Goal: Task Accomplishment & Management: Manage account settings

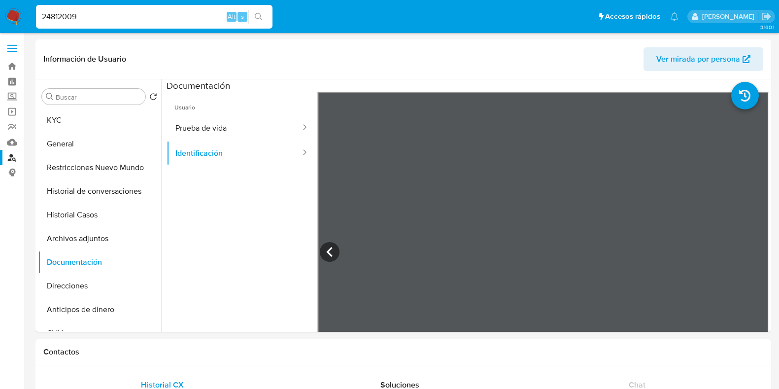
select select "10"
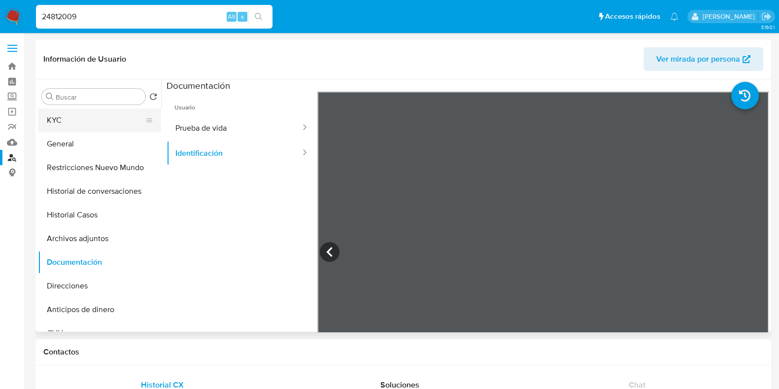
click at [76, 119] on button "KYC" at bounding box center [95, 120] width 115 height 24
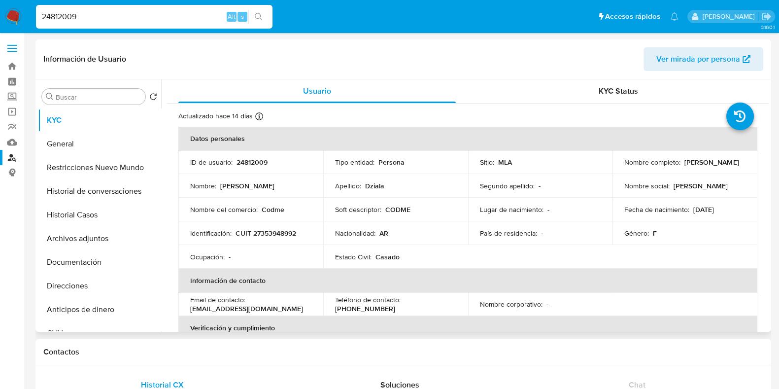
click at [282, 235] on p "CUIT 27353948992" at bounding box center [266, 233] width 61 height 9
copy p "27353948992"
drag, startPoint x: 261, startPoint y: 207, endPoint x: 286, endPoint y: 205, distance: 24.7
click at [286, 205] on div "Nombre del comercio : Codme" at bounding box center [250, 209] width 121 height 9
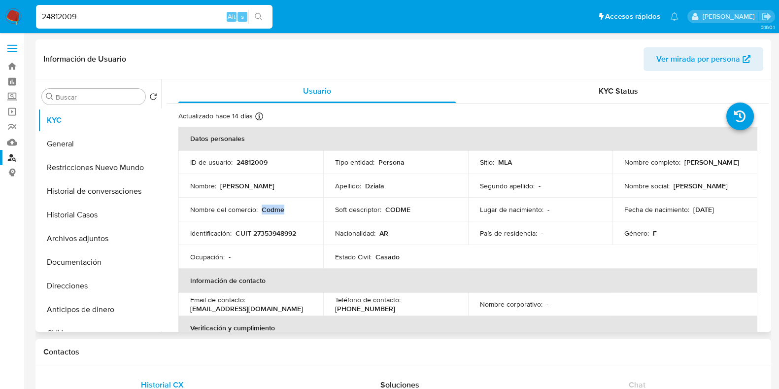
copy p "Codme"
click at [79, 280] on button "Direcciones" at bounding box center [95, 286] width 115 height 24
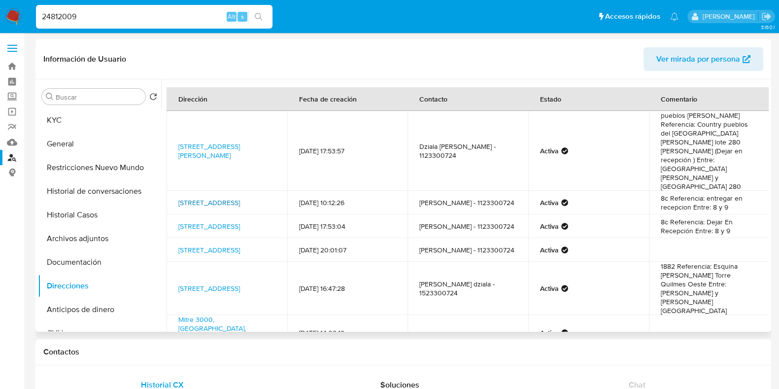
click at [232, 198] on link "Calle 37 668, La Plata, Buenos Aires, 1900, Argentina 668" at bounding box center [209, 203] width 62 height 10
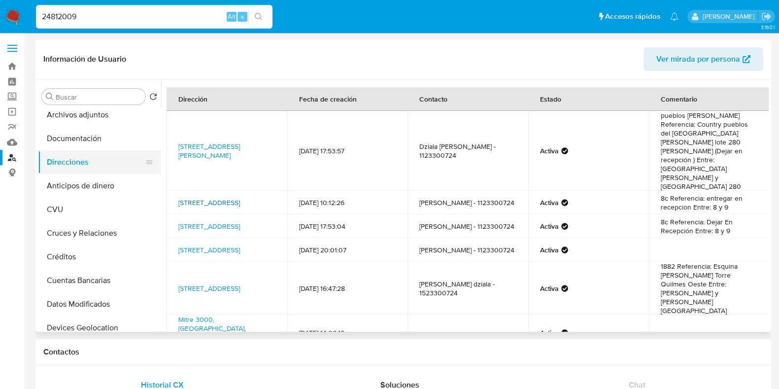
scroll to position [185, 0]
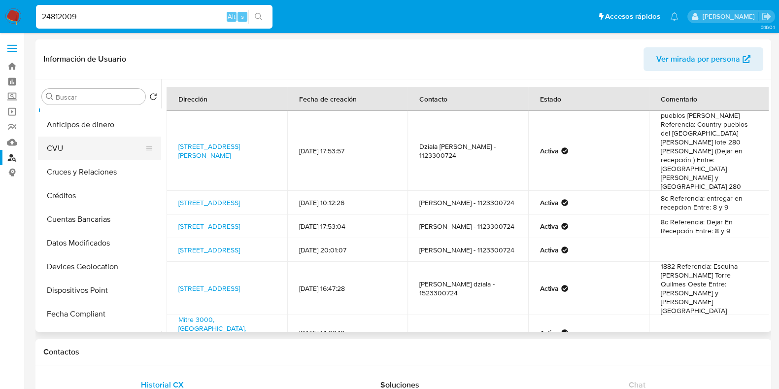
click at [103, 151] on button "CVU" at bounding box center [95, 148] width 115 height 24
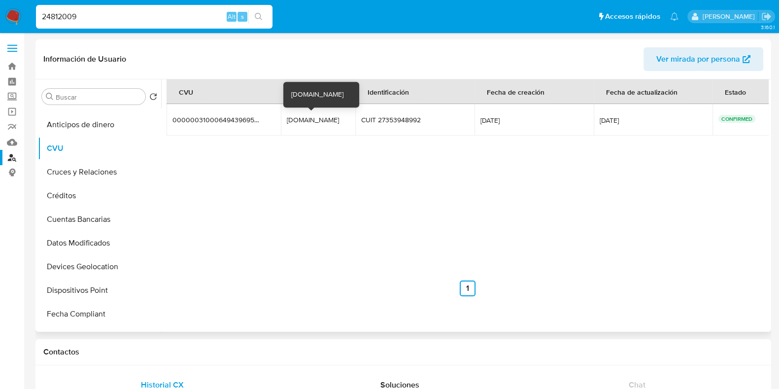
drag, startPoint x: 290, startPoint y: 118, endPoint x: 324, endPoint y: 118, distance: 34.0
click at [324, 118] on td "codme.mp codme.mp" at bounding box center [318, 120] width 74 height 32
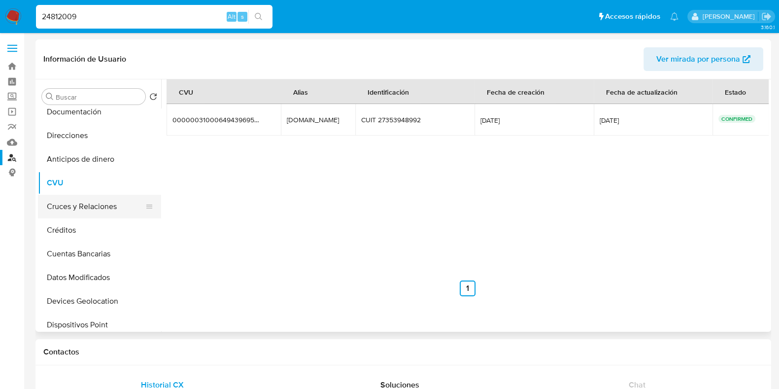
scroll to position [0, 0]
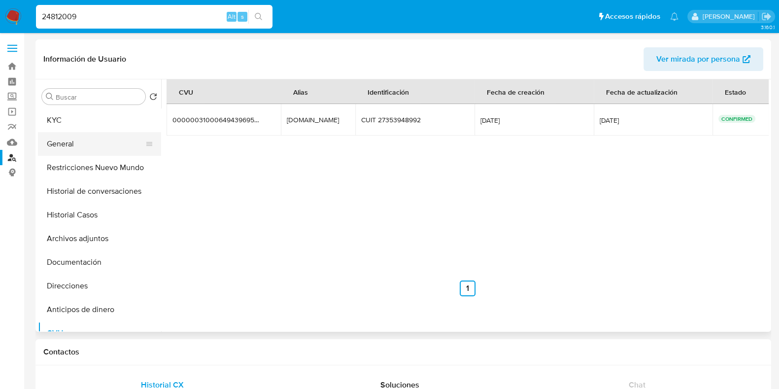
click at [91, 151] on button "General" at bounding box center [95, 144] width 115 height 24
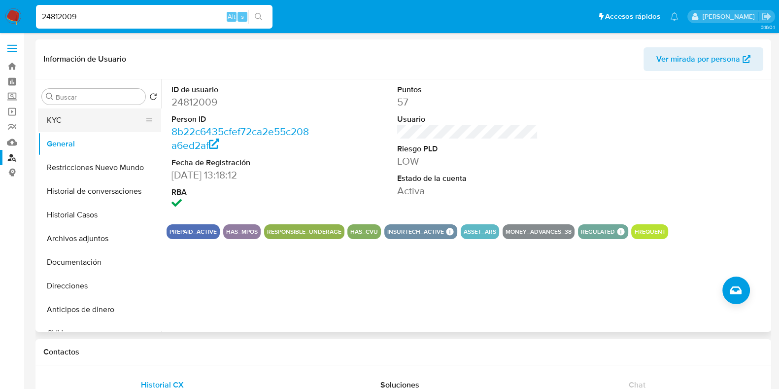
click at [63, 123] on button "KYC" at bounding box center [95, 120] width 115 height 24
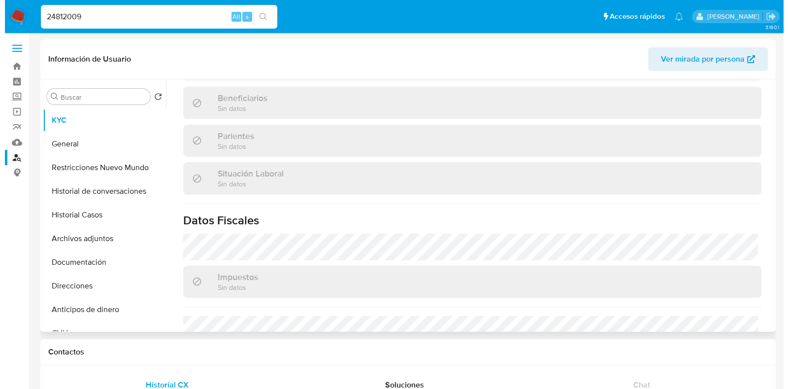
scroll to position [528, 0]
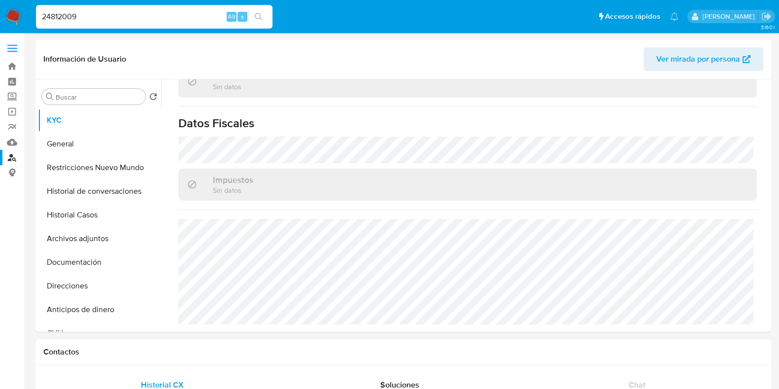
drag, startPoint x: 52, startPoint y: 18, endPoint x: 23, endPoint y: 16, distance: 28.6
click at [23, 16] on nav "Pausado Ver notificaciones 24812009 Alt s Accesos rápidos Presiona las siguient…" at bounding box center [389, 16] width 779 height 33
paste input "135988201"
type input "135988201"
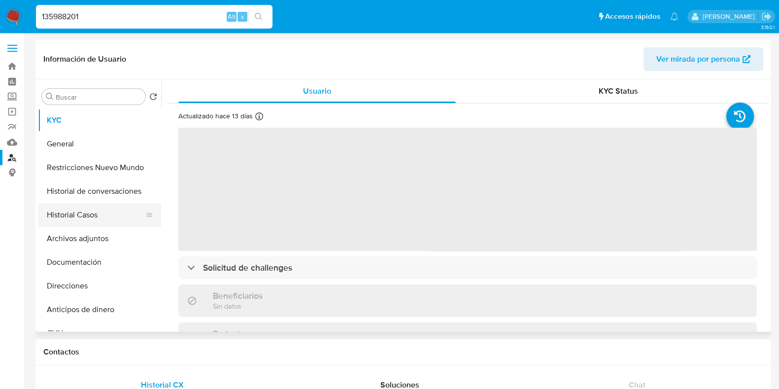
click at [103, 220] on button "Historial Casos" at bounding box center [95, 215] width 115 height 24
select select "10"
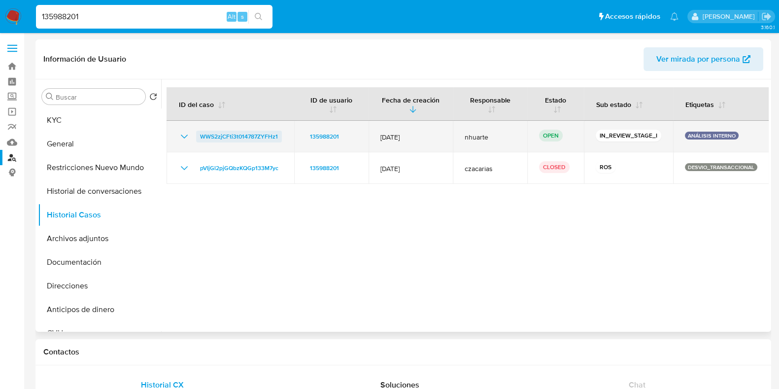
click at [229, 138] on span "WWS2zjCFti3t014787ZYFHz1" at bounding box center [239, 137] width 78 height 12
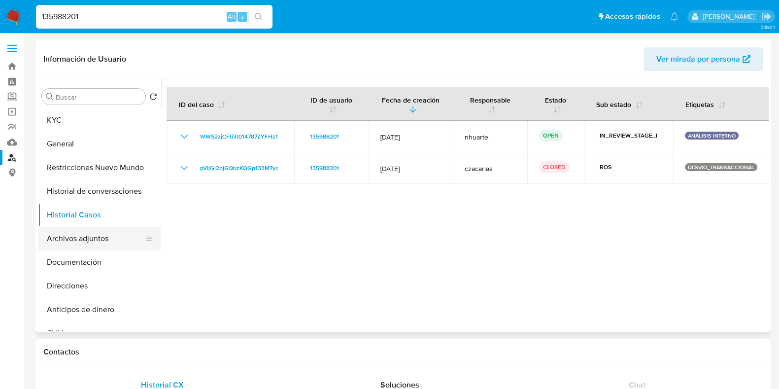
click at [101, 241] on button "Archivos adjuntos" at bounding box center [95, 239] width 115 height 24
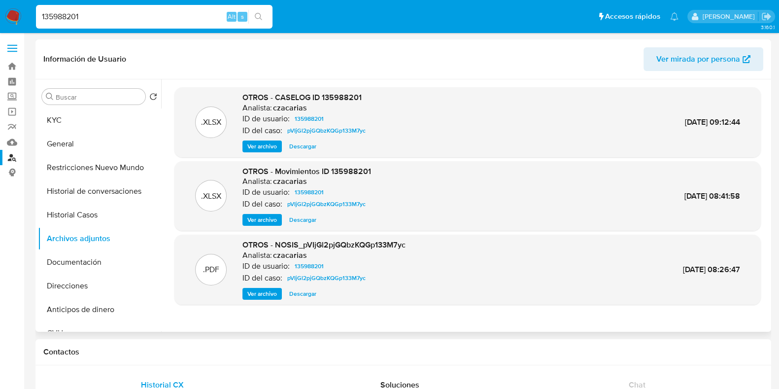
click at [270, 144] on span "Ver archivo" at bounding box center [262, 146] width 30 height 10
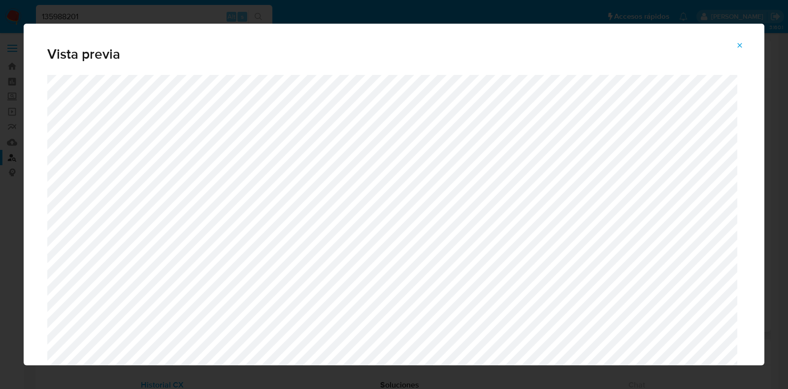
click at [741, 44] on icon "Attachment preview" at bounding box center [740, 45] width 4 height 4
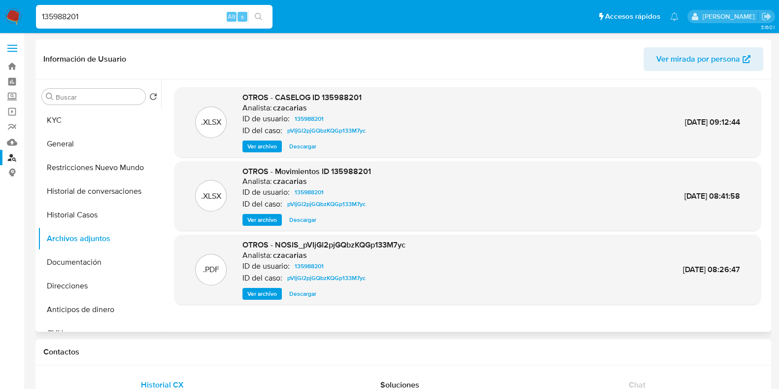
drag, startPoint x: 91, startPoint y: 15, endPoint x: 16, endPoint y: 18, distance: 74.9
click at [16, 18] on nav "Pausado Ver notificaciones 135988201 Alt s Accesos rápidos Presiona las siguien…" at bounding box center [389, 16] width 779 height 33
paste input "207042933"
type input "207042933"
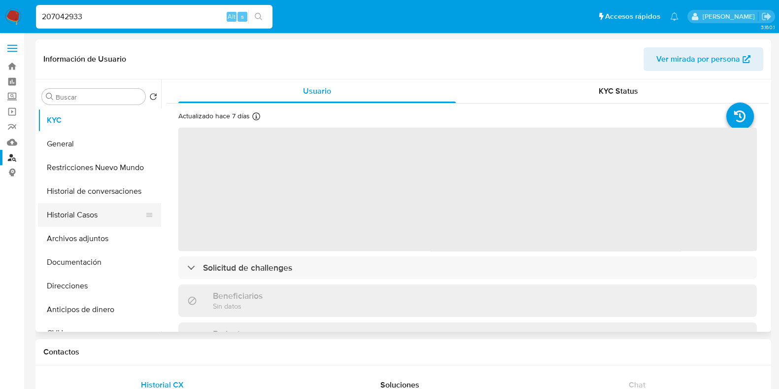
click at [102, 210] on button "Historial Casos" at bounding box center [95, 215] width 115 height 24
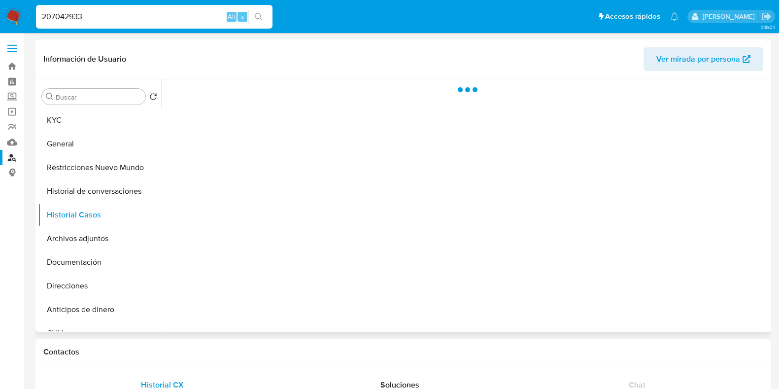
select select "10"
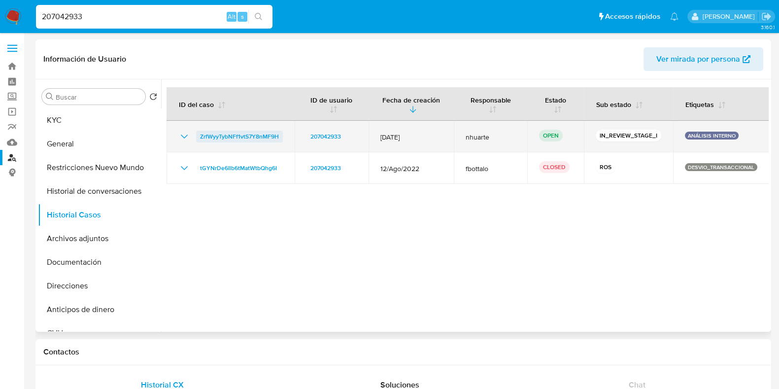
click at [274, 136] on span "ZrfWyyTybNFf1vtS7Y8nMF9H" at bounding box center [239, 137] width 79 height 12
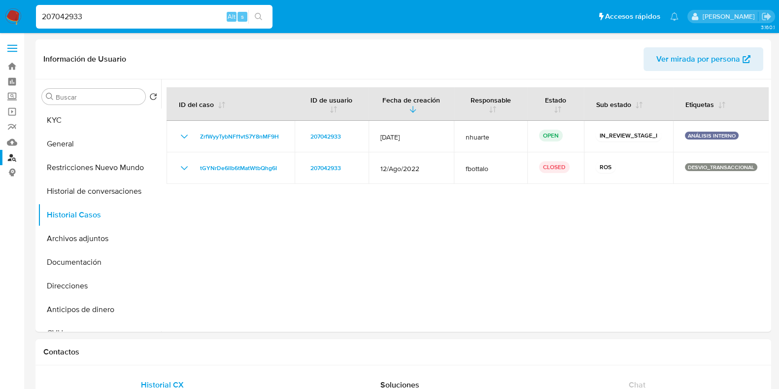
drag, startPoint x: 93, startPoint y: 13, endPoint x: 28, endPoint y: 14, distance: 65.0
click at [28, 14] on nav "Pausado Ver notificaciones 207042933 Alt s Accesos rápidos Presiona las siguien…" at bounding box center [389, 16] width 779 height 33
paste input "195893981"
type input "195893981"
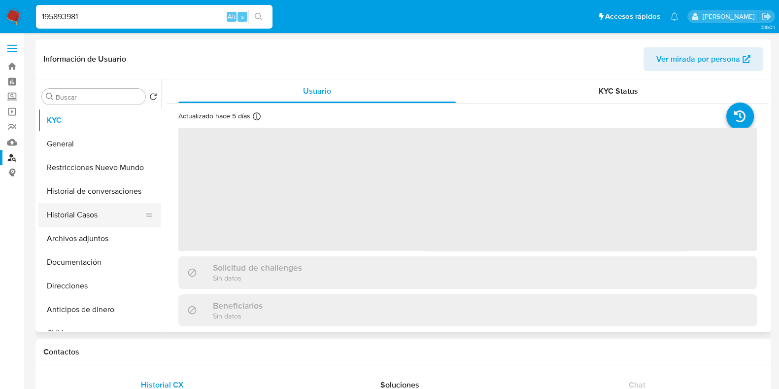
click at [110, 213] on button "Historial Casos" at bounding box center [95, 215] width 115 height 24
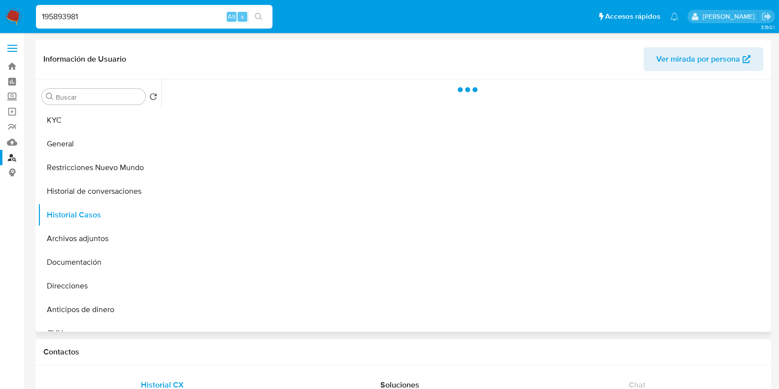
select select "10"
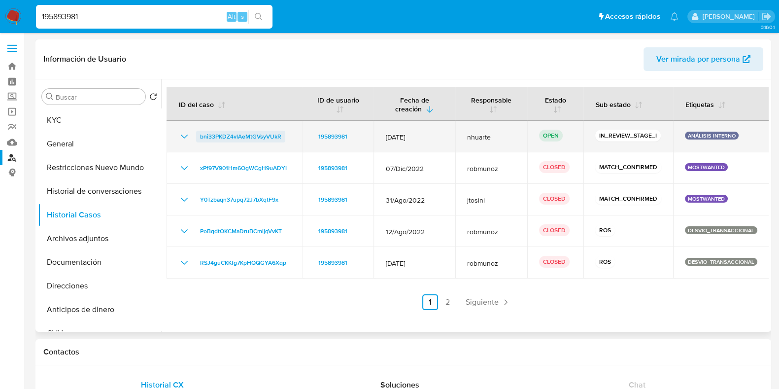
click at [240, 135] on span "bni33PKDZ4vlAeMtGVsyVUkR" at bounding box center [240, 137] width 81 height 12
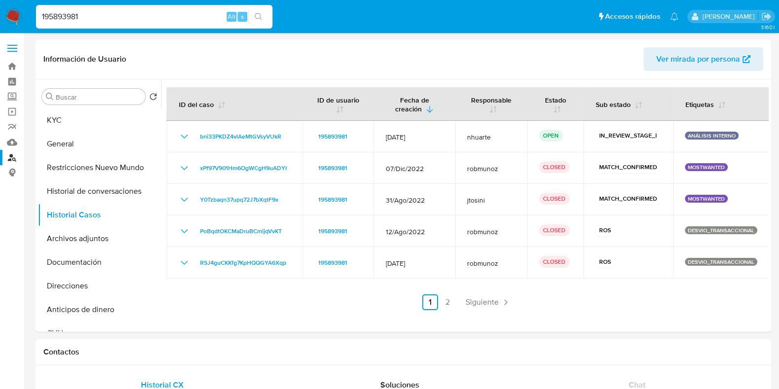
drag, startPoint x: 95, startPoint y: 18, endPoint x: 36, endPoint y: 18, distance: 58.6
click at [36, 18] on input "195893981" at bounding box center [154, 16] width 236 height 13
paste input "005004587"
type input "1005004587"
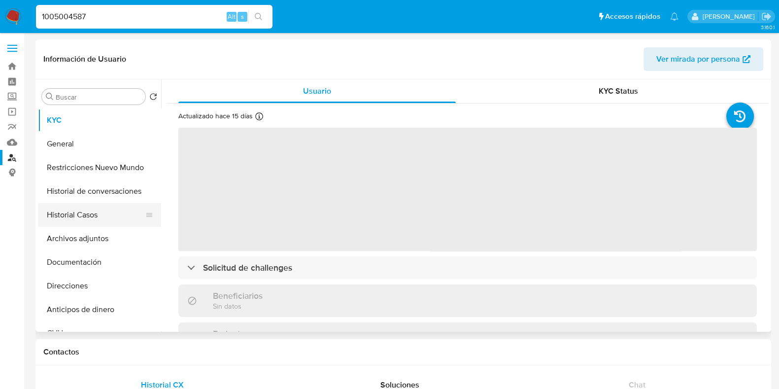
click at [72, 218] on button "Historial Casos" at bounding box center [95, 215] width 115 height 24
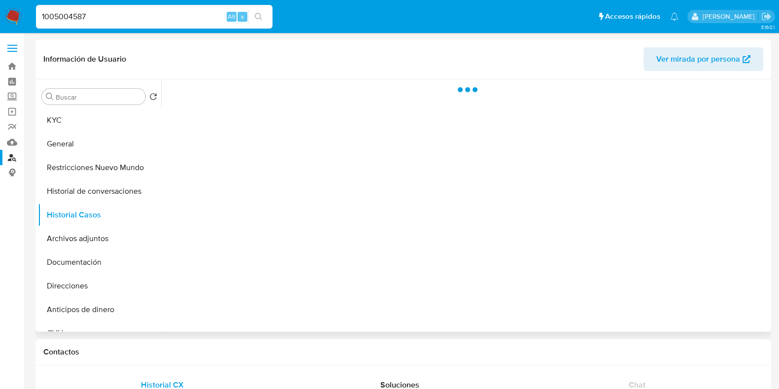
select select "10"
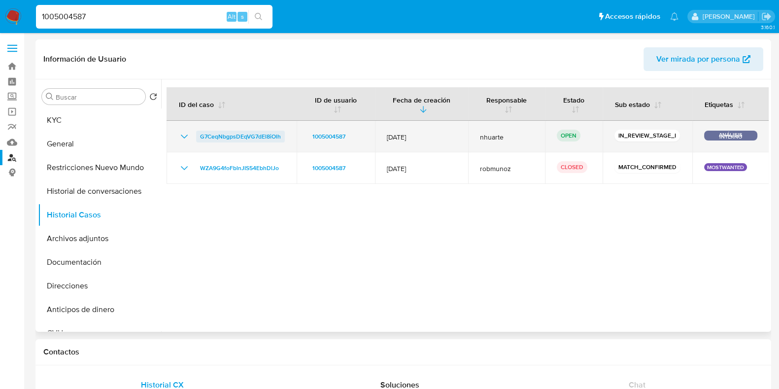
click at [237, 135] on span "G7CeqNbgpsDEqVG7dEl8iOlh" at bounding box center [240, 137] width 81 height 12
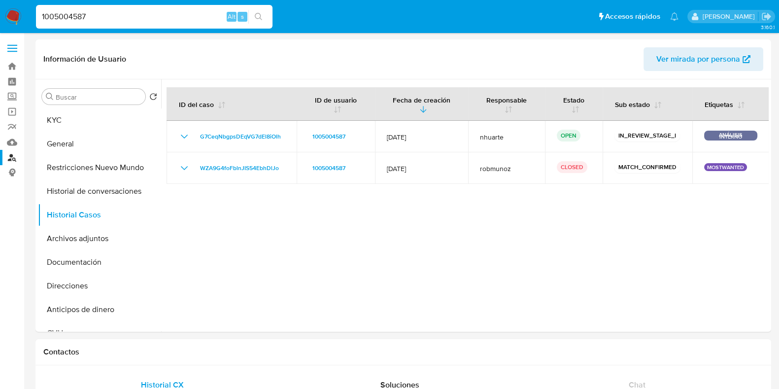
drag, startPoint x: 106, startPoint y: 19, endPoint x: 32, endPoint y: 23, distance: 74.5
click at [32, 23] on ul "Pausado Ver notificaciones 1005004587 Alt s Accesos rápidos Presiona las siguie…" at bounding box center [357, 16] width 652 height 25
paste input "322273146"
type input "1322273146"
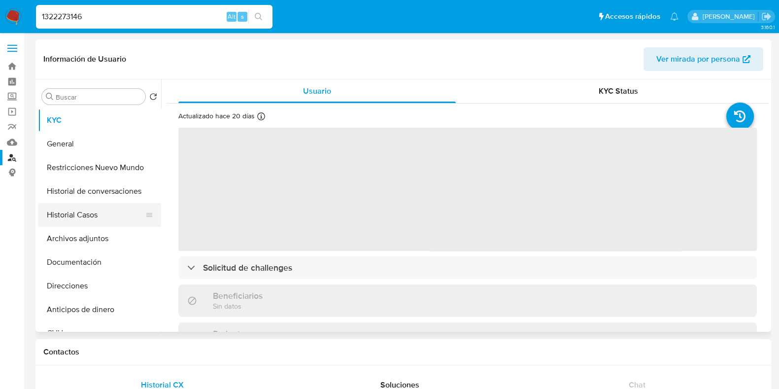
click at [90, 212] on button "Historial Casos" at bounding box center [95, 215] width 115 height 24
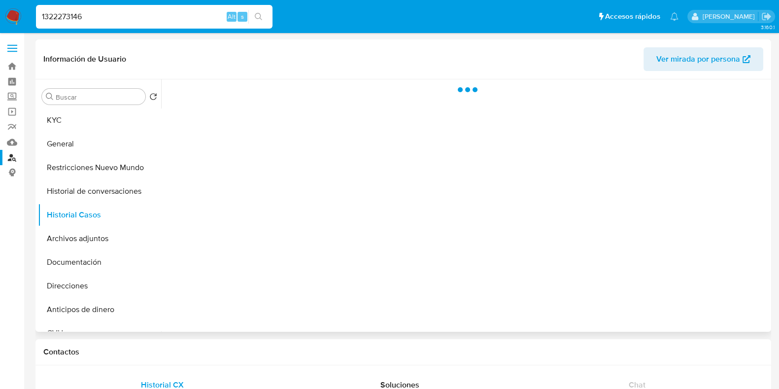
select select "10"
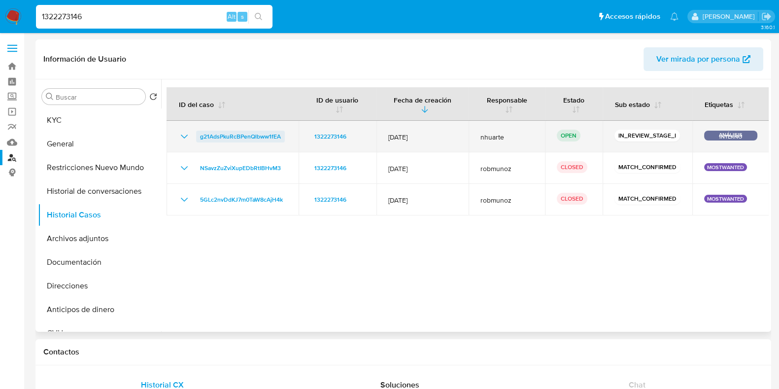
click at [247, 136] on span "g21AdsPkuRcBPenQlbww1fEA" at bounding box center [240, 137] width 81 height 12
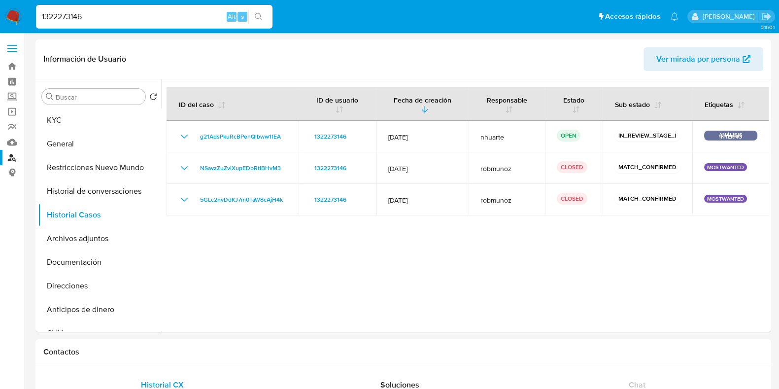
drag, startPoint x: 99, startPoint y: 16, endPoint x: 22, endPoint y: 16, distance: 77.4
click at [22, 16] on nav "Pausado Ver notificaciones 1322273146 Alt s Accesos rápidos Presiona las siguie…" at bounding box center [389, 16] width 779 height 33
paste input "58957656"
type input "589576566"
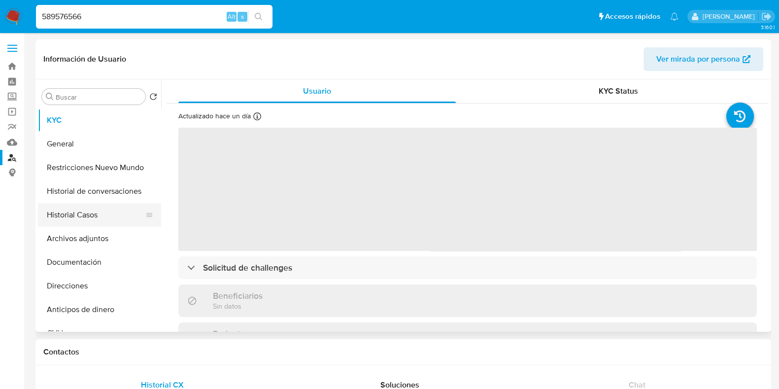
click at [115, 211] on button "Historial Casos" at bounding box center [95, 215] width 115 height 24
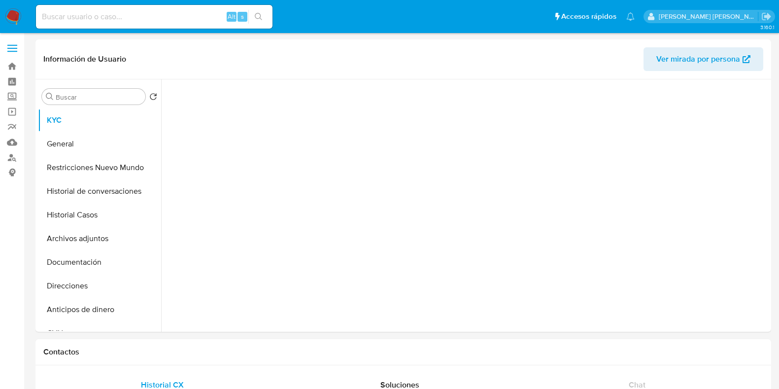
select select "10"
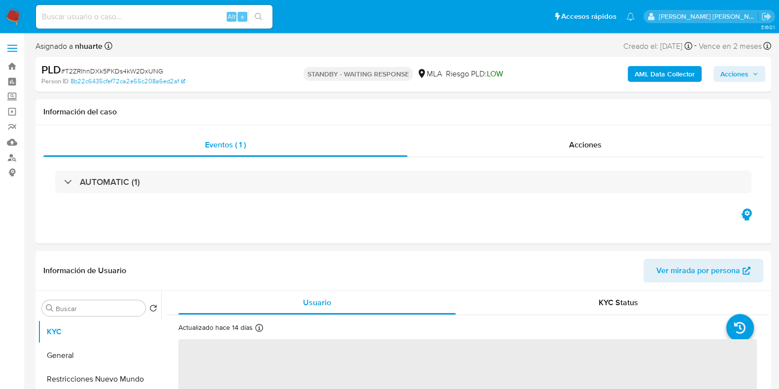
select select "10"
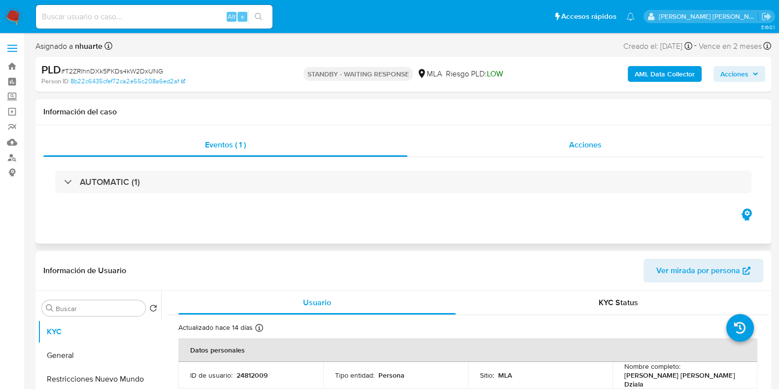
click at [601, 151] on div "Acciones" at bounding box center [585, 145] width 356 height 24
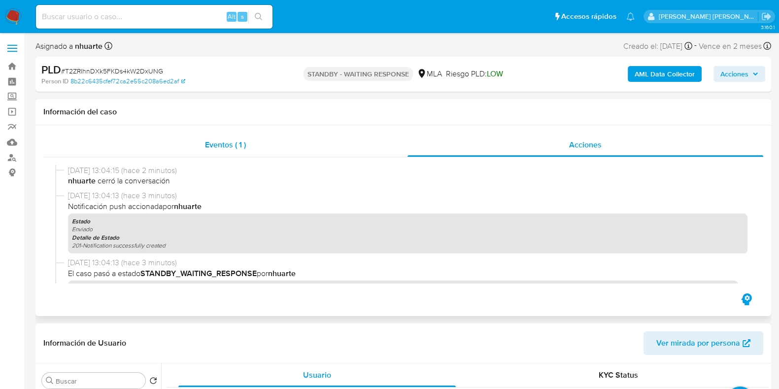
click at [232, 146] on span "Eventos ( 1 )" at bounding box center [225, 144] width 41 height 11
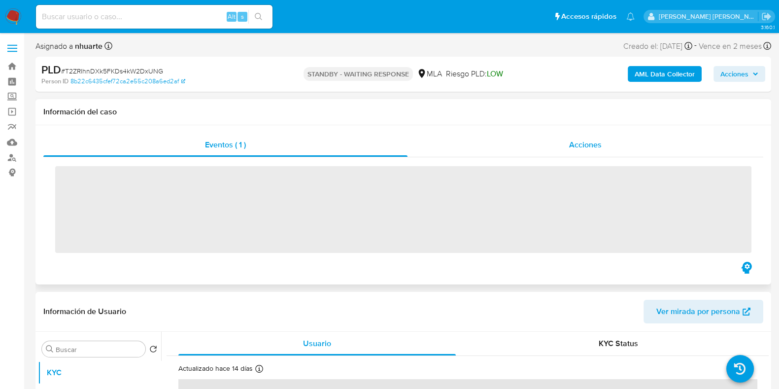
click at [597, 139] on span "Acciones" at bounding box center [585, 144] width 33 height 11
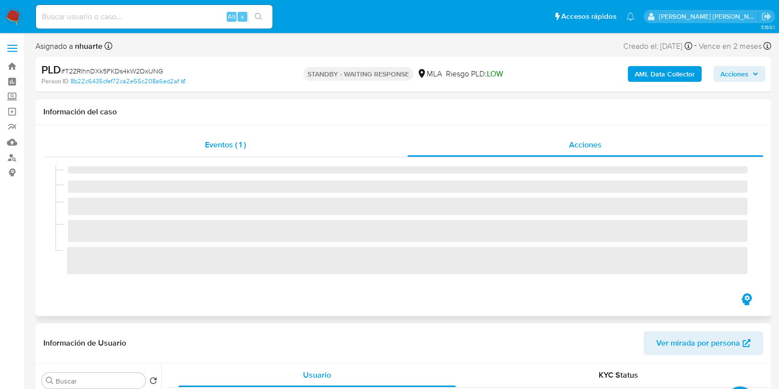
click at [227, 152] on div "Eventos ( 1 )" at bounding box center [225, 145] width 364 height 24
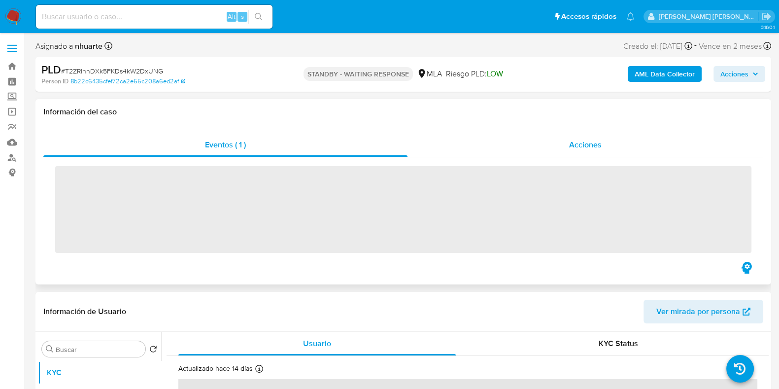
click at [584, 141] on span "Acciones" at bounding box center [585, 144] width 33 height 11
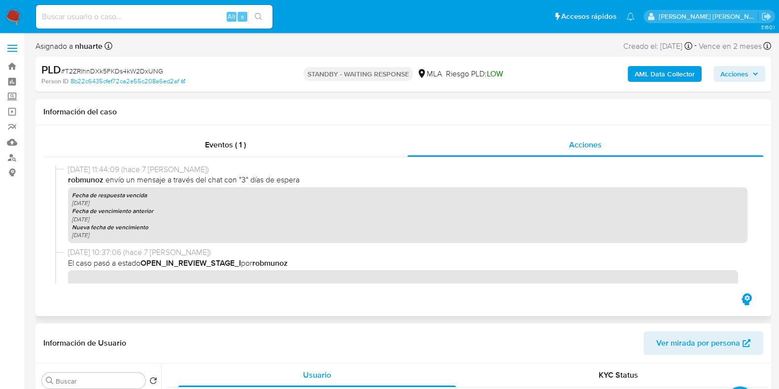
scroll to position [513, 0]
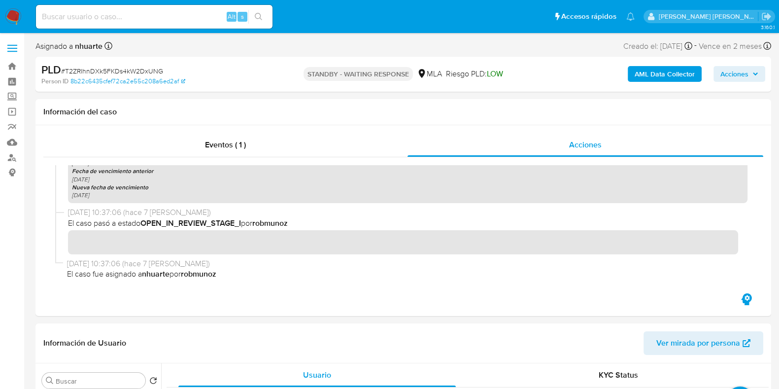
click at [640, 77] on b "AML Data Collector" at bounding box center [665, 74] width 60 height 16
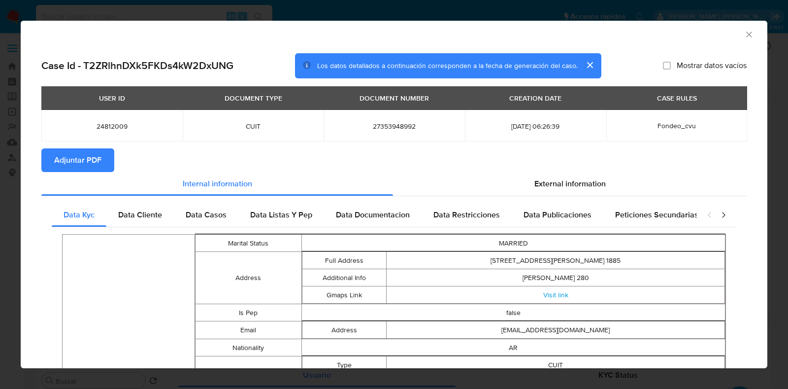
click at [744, 31] on icon "Cerrar ventana" at bounding box center [749, 35] width 10 height 10
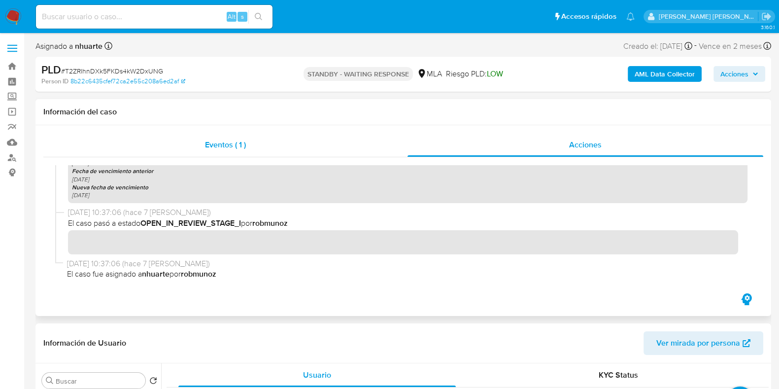
click at [215, 148] on span "Eventos ( 1 )" at bounding box center [225, 144] width 41 height 11
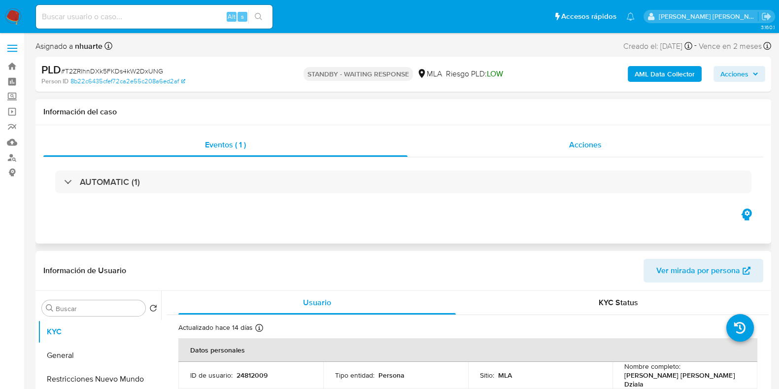
click at [577, 139] on span "Acciones" at bounding box center [585, 144] width 33 height 11
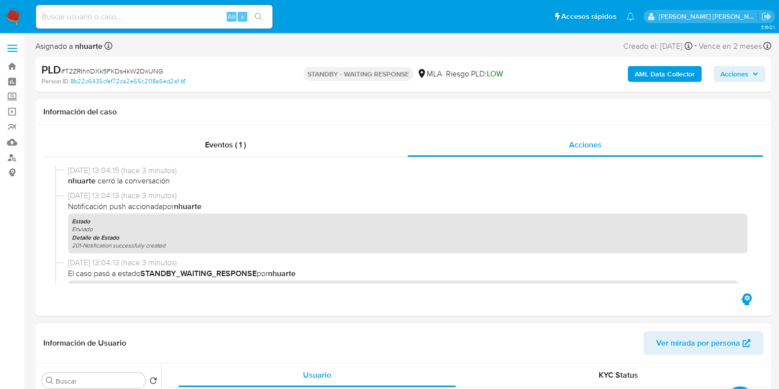
click at [660, 72] on b "AML Data Collector" at bounding box center [665, 74] width 60 height 16
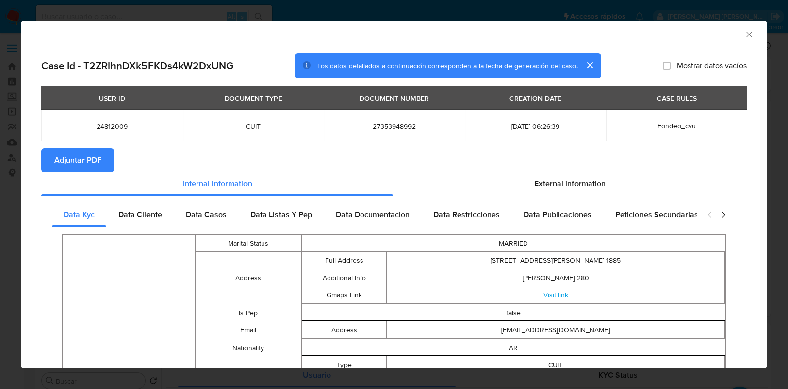
click at [744, 37] on icon "Cerrar ventana" at bounding box center [749, 35] width 10 height 10
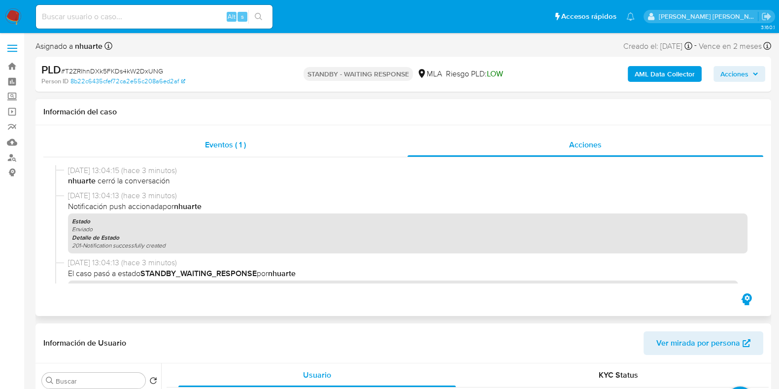
click at [207, 137] on div "Eventos ( 1 )" at bounding box center [225, 145] width 364 height 24
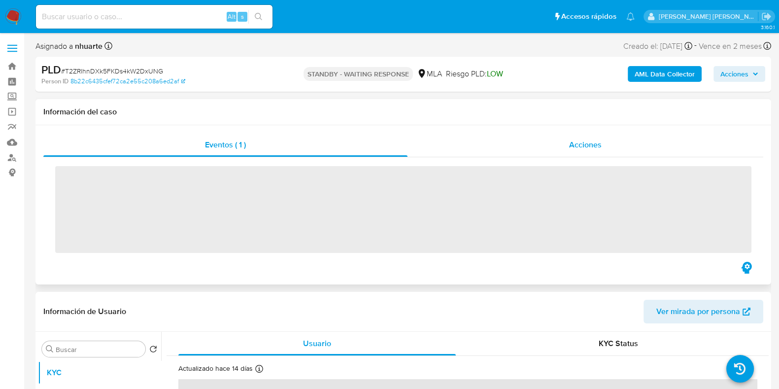
click at [568, 139] on div "Acciones" at bounding box center [585, 145] width 356 height 24
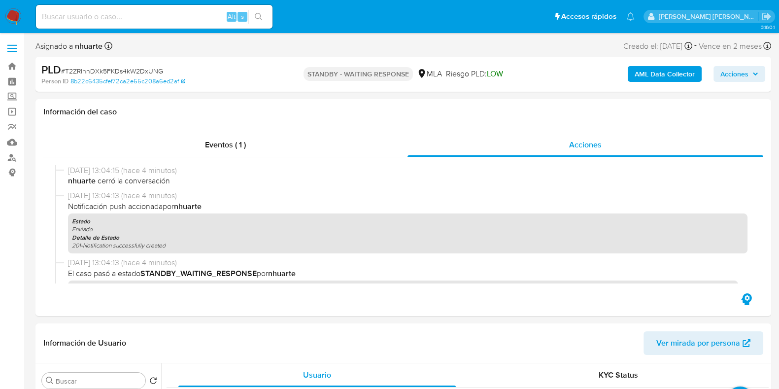
click at [665, 67] on b "AML Data Collector" at bounding box center [665, 74] width 60 height 16
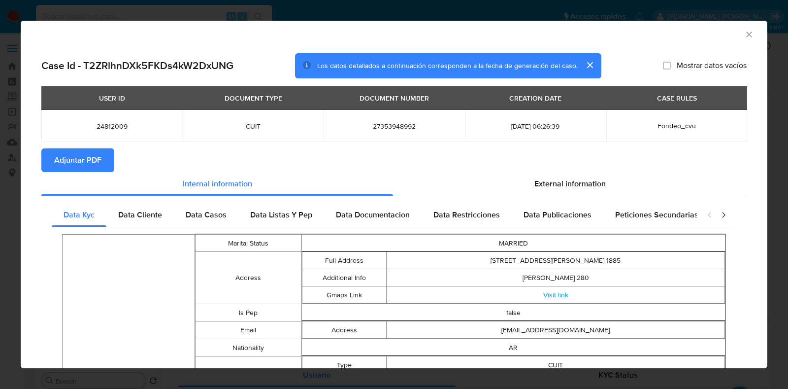
click at [83, 150] on span "Adjuntar PDF" at bounding box center [77, 160] width 47 height 22
click at [744, 38] on icon "Cerrar ventana" at bounding box center [749, 35] width 10 height 10
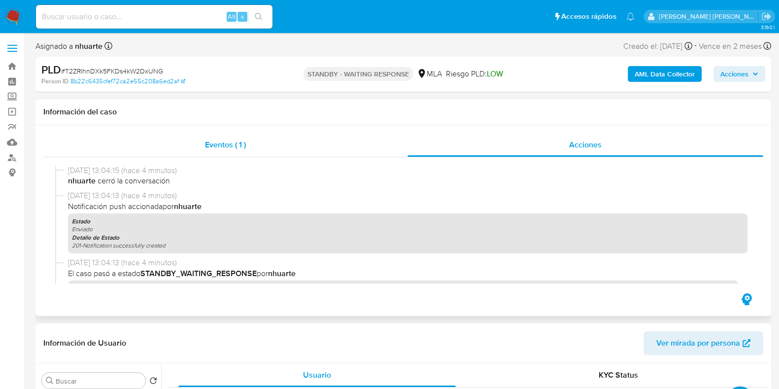
click at [217, 149] on span "Eventos ( 1 )" at bounding box center [225, 144] width 41 height 11
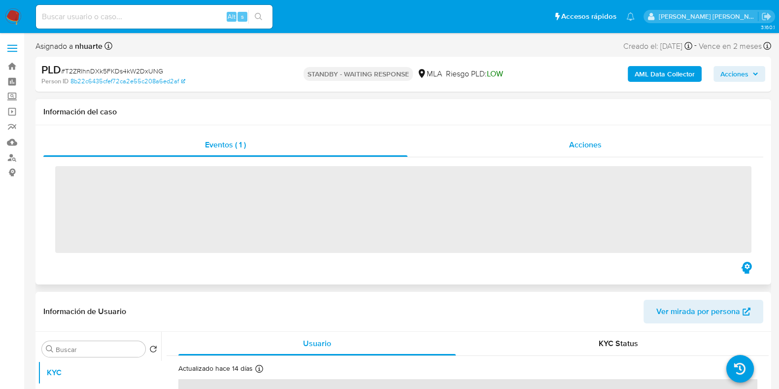
click at [581, 147] on span "Acciones" at bounding box center [585, 144] width 33 height 11
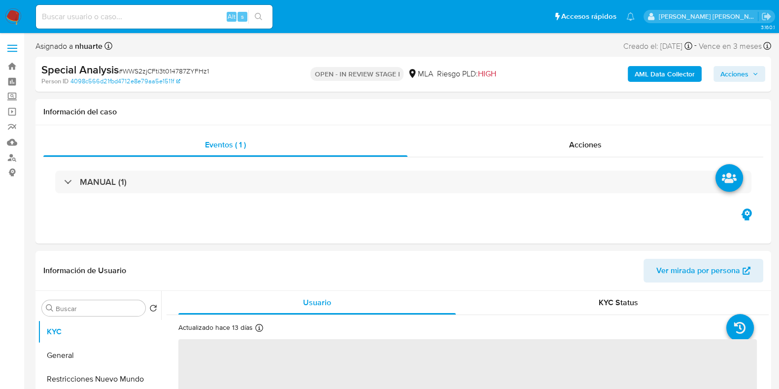
select select "10"
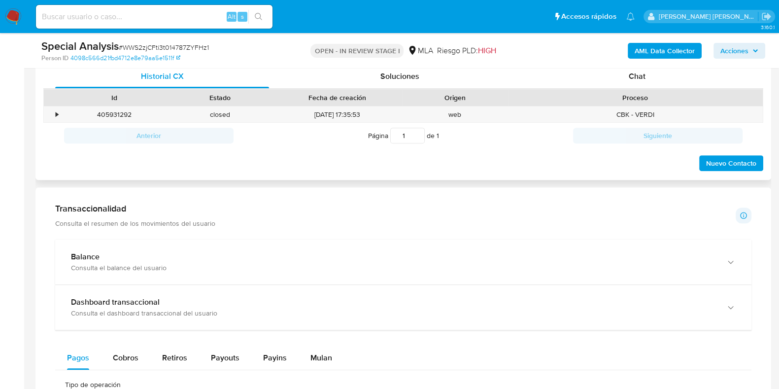
scroll to position [431, 0]
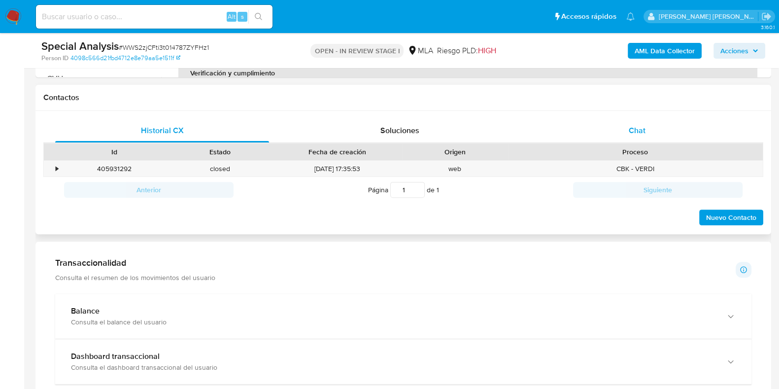
click at [636, 125] on span "Chat" at bounding box center [637, 130] width 17 height 11
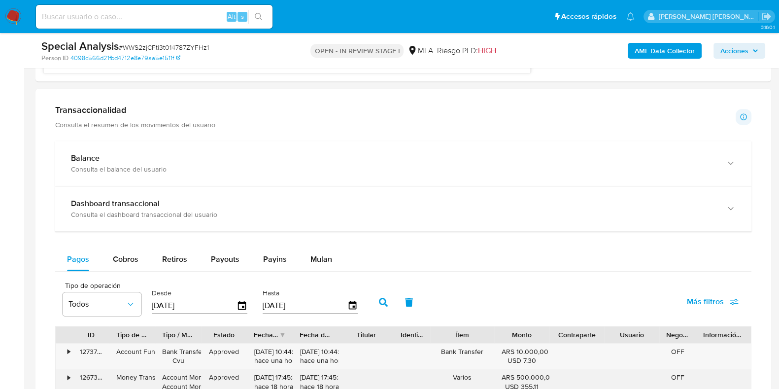
scroll to position [923, 0]
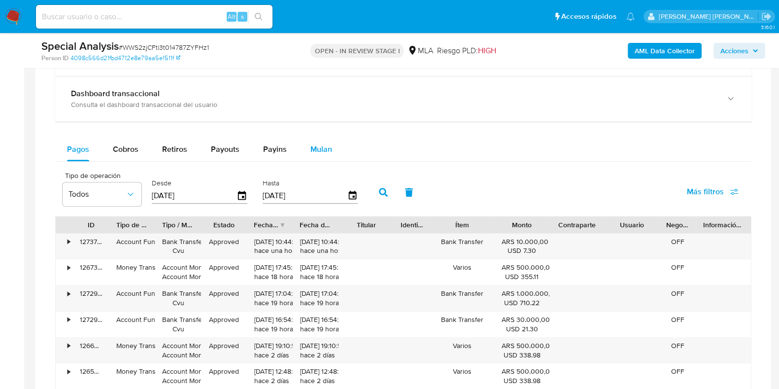
click at [316, 153] on span "Mulan" at bounding box center [321, 148] width 22 height 11
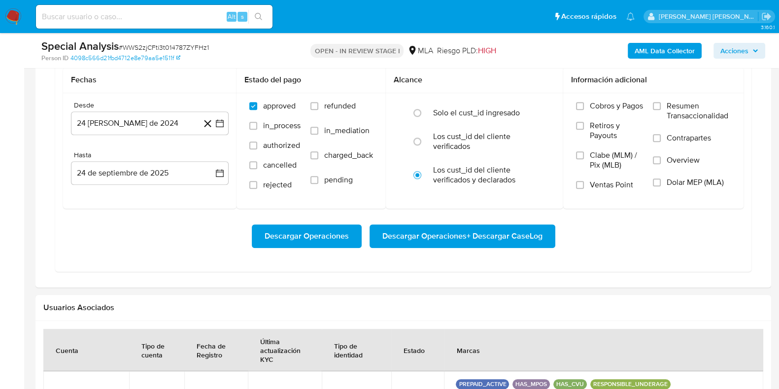
scroll to position [1047, 0]
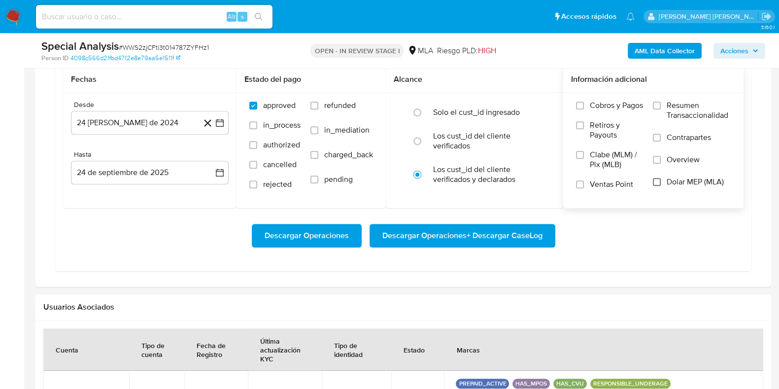
click at [657, 178] on input "Dolar MEP (MLA)" at bounding box center [657, 182] width 8 height 8
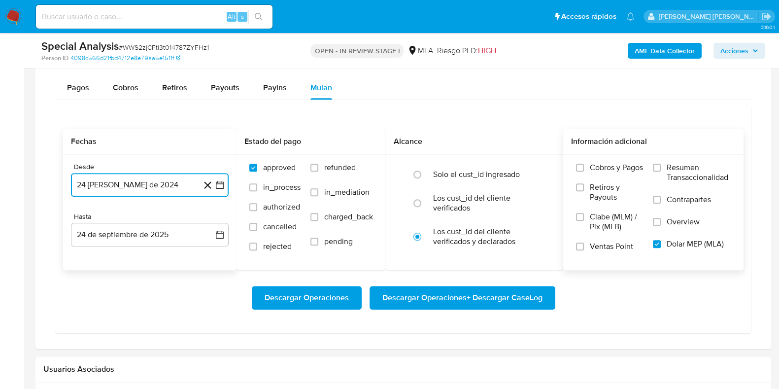
click at [165, 177] on button "24 [PERSON_NAME] de 2024" at bounding box center [150, 185] width 158 height 24
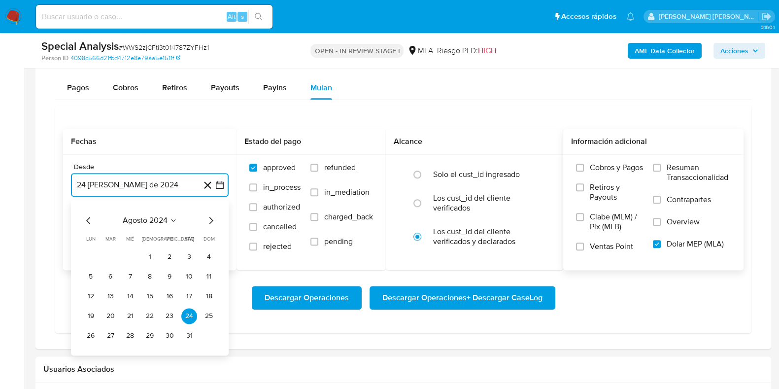
click at [208, 214] on icon "Mes siguiente" at bounding box center [211, 220] width 12 height 12
click at [210, 217] on icon "Mes siguiente" at bounding box center [211, 220] width 12 height 12
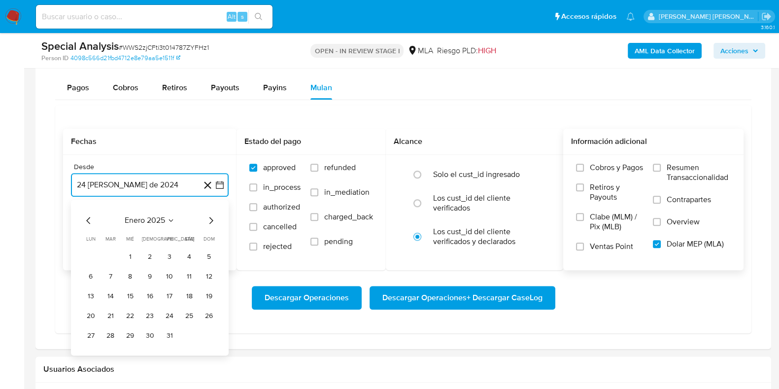
click at [210, 217] on icon "Mes siguiente" at bounding box center [211, 220] width 12 height 12
click at [149, 250] on button "1" at bounding box center [150, 257] width 16 height 16
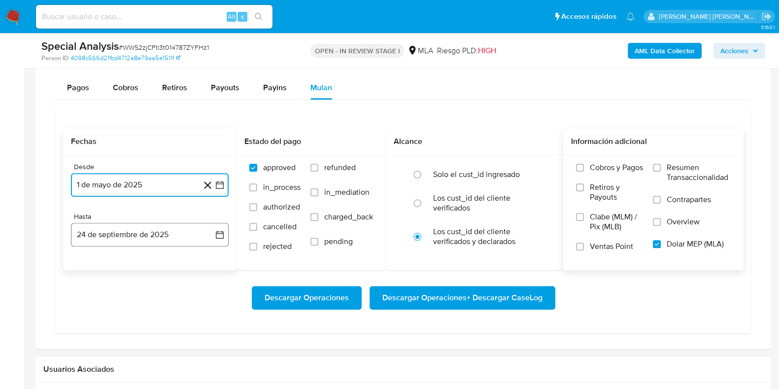
click at [151, 235] on button "24 de septiembre de 2025" at bounding box center [150, 235] width 158 height 24
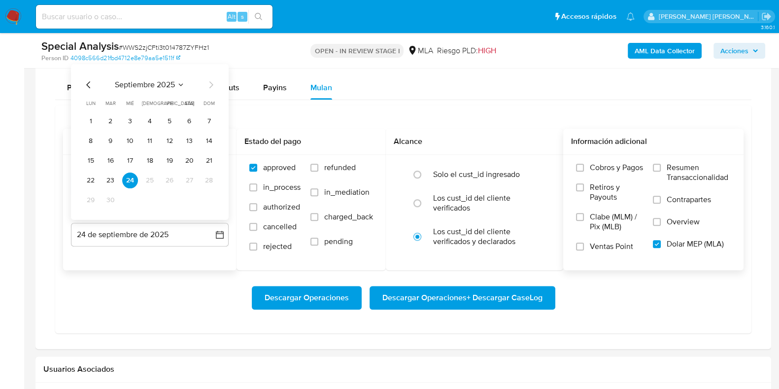
click at [89, 81] on icon "Mes anterior" at bounding box center [88, 84] width 4 height 7
click at [207, 198] on button "31" at bounding box center [209, 200] width 16 height 16
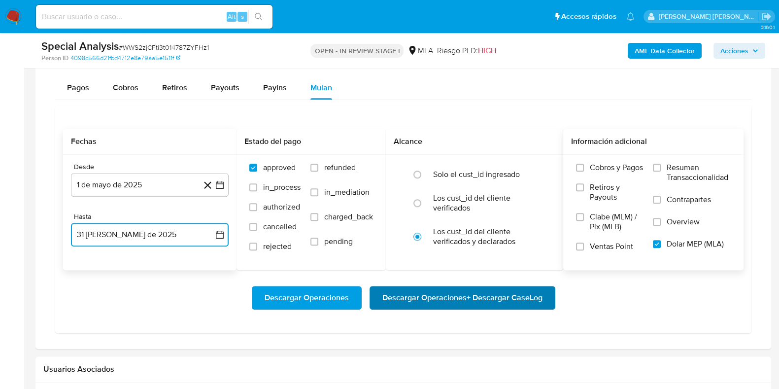
click at [459, 296] on span "Descargar Operaciones + Descargar CaseLog" at bounding box center [462, 298] width 160 height 22
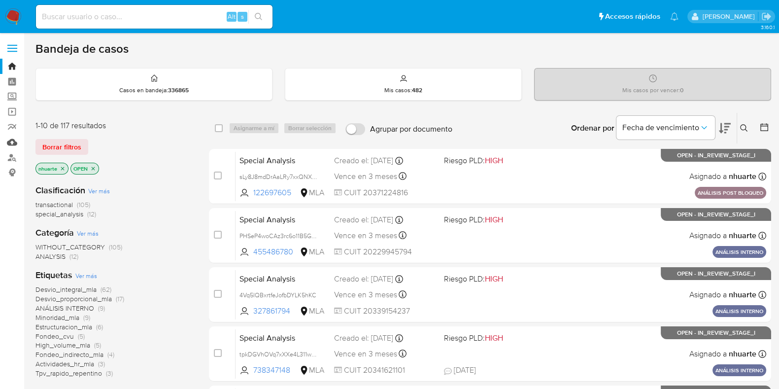
click at [9, 140] on link "Mulan" at bounding box center [58, 142] width 117 height 15
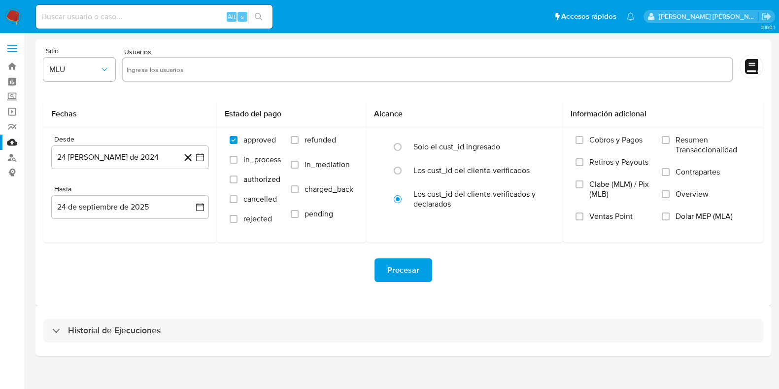
scroll to position [8, 0]
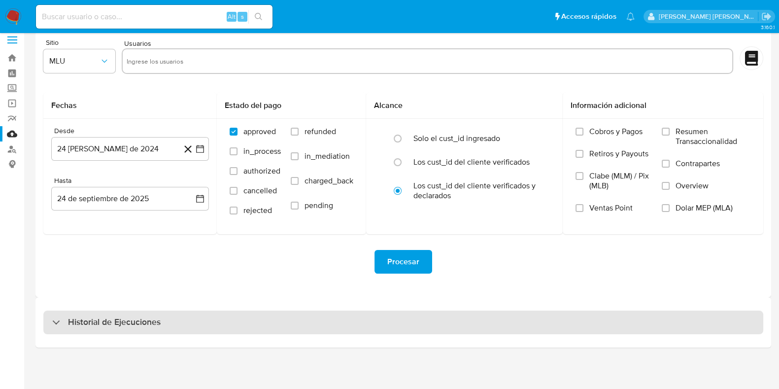
click at [147, 324] on h3 "Historial de Ejecuciones" at bounding box center [114, 322] width 93 height 12
select select "10"
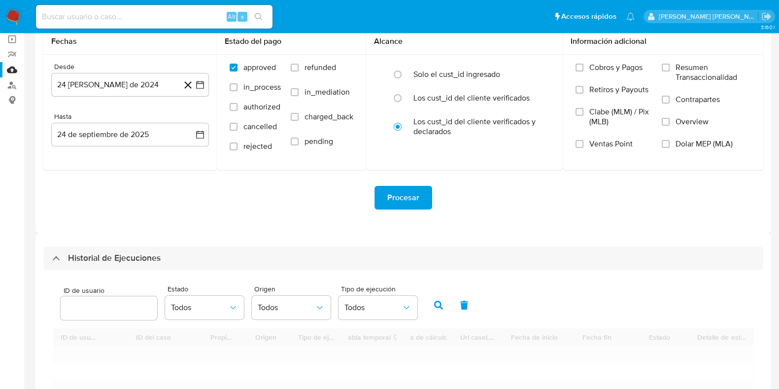
scroll to position [193, 0]
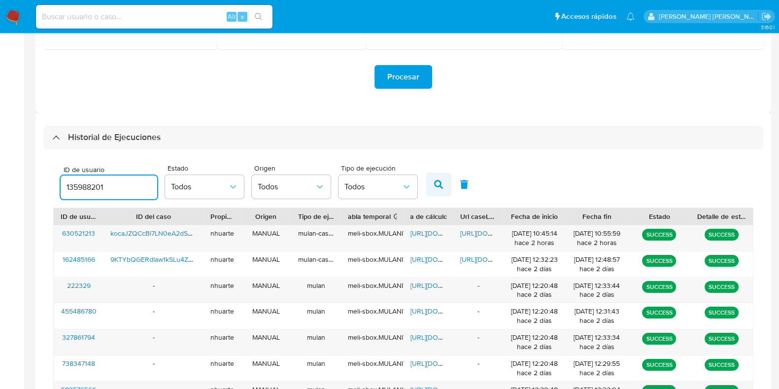
type input "135988201"
click at [438, 181] on icon "button" at bounding box center [438, 184] width 9 height 9
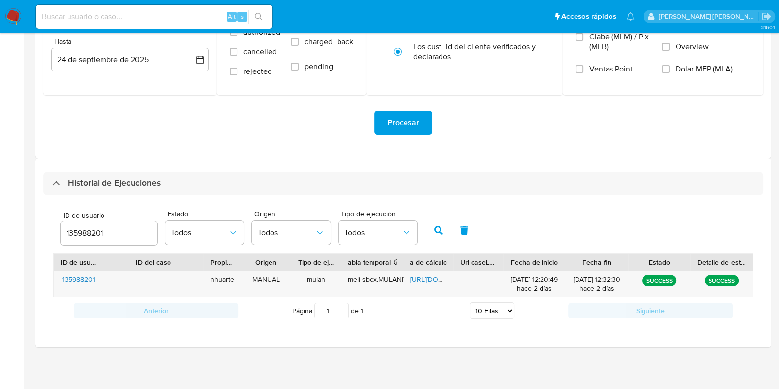
scroll to position [146, 0]
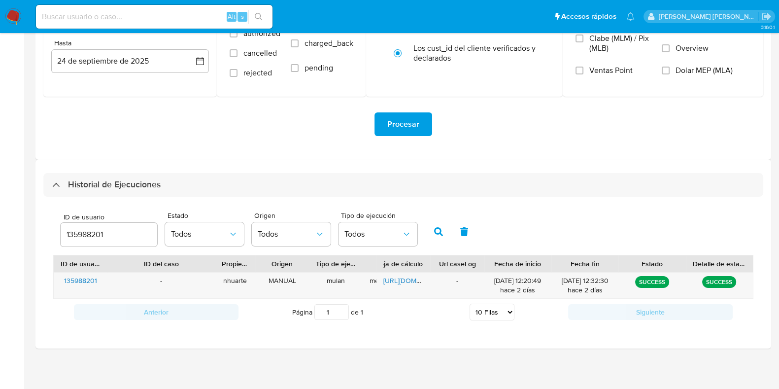
drag, startPoint x: 404, startPoint y: 260, endPoint x: 226, endPoint y: 270, distance: 178.2
click at [226, 270] on div "ID de usuario ID del caso Propietario Origen Tipo de ejecución Tabla temporal D…" at bounding box center [403, 263] width 699 height 17
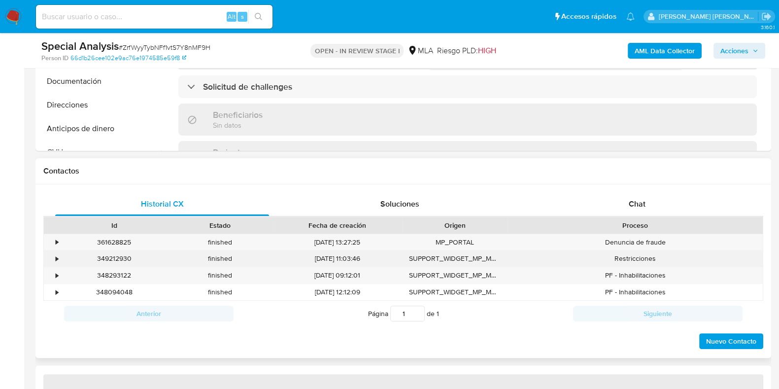
scroll to position [370, 0]
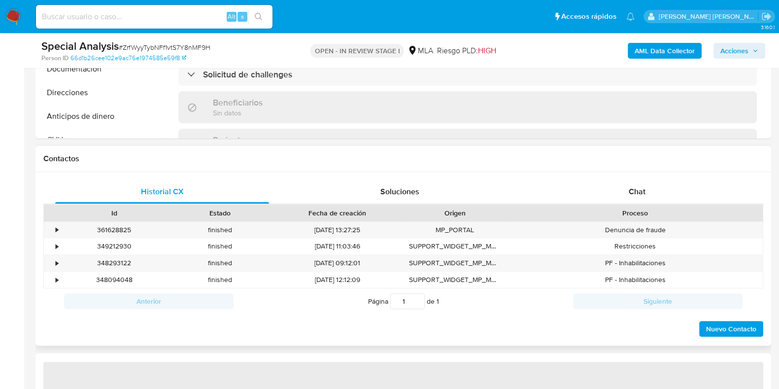
select select "10"
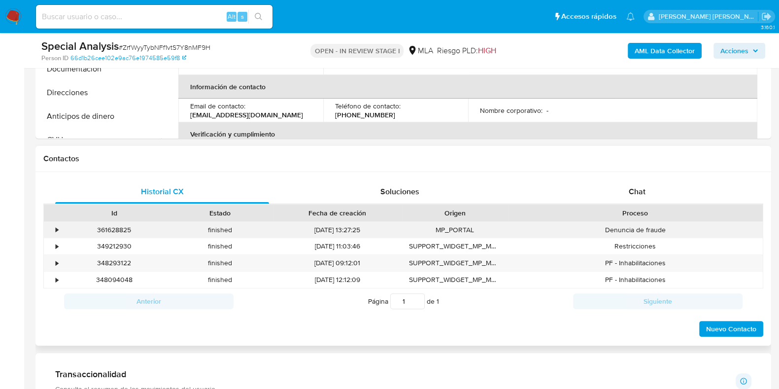
scroll to position [739, 0]
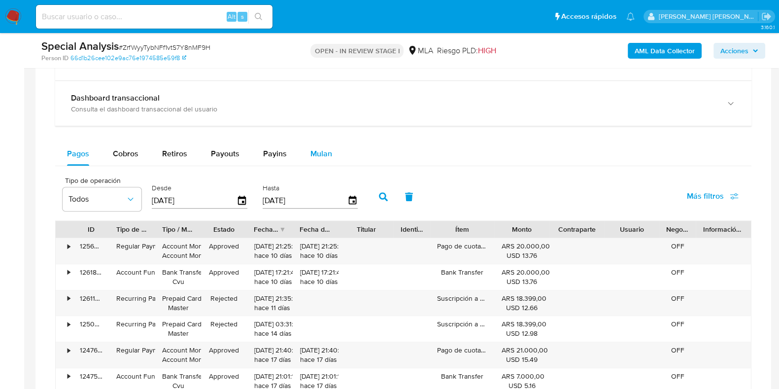
click at [323, 159] on div "Mulan" at bounding box center [321, 154] width 22 height 24
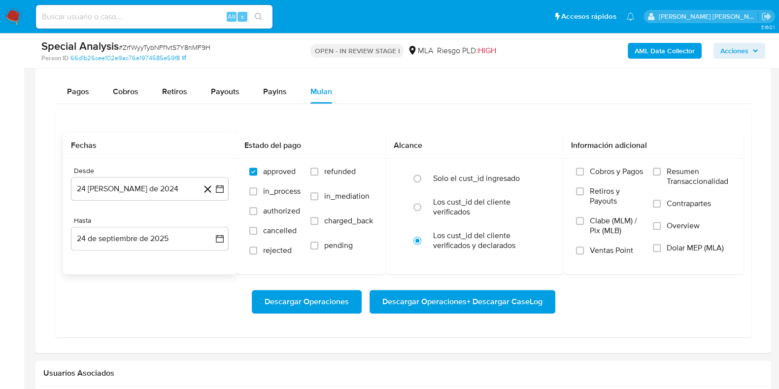
scroll to position [800, 0]
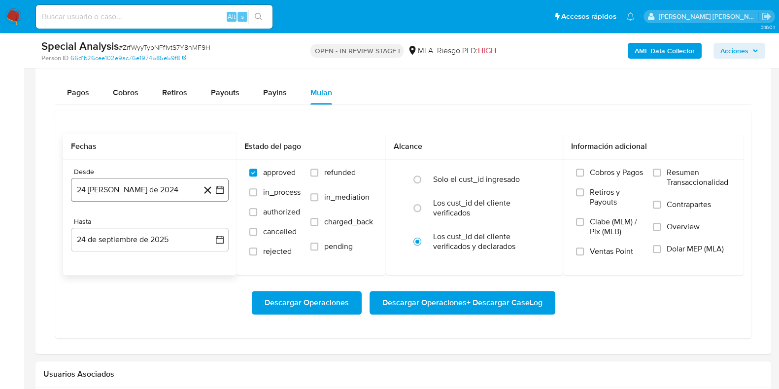
click at [150, 186] on button "24 [PERSON_NAME] de 2024" at bounding box center [150, 190] width 158 height 24
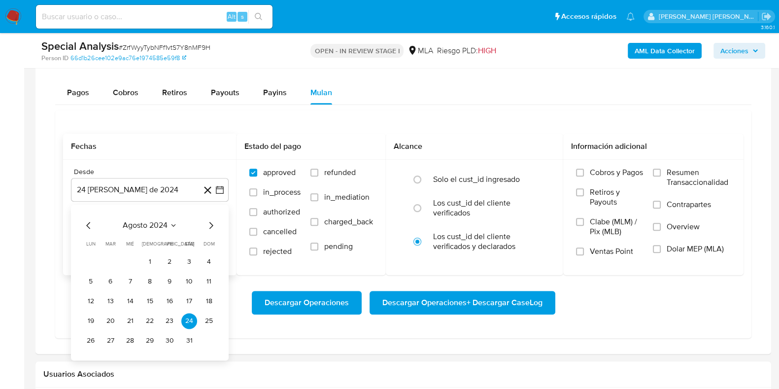
click at [208, 226] on icon "Mes siguiente" at bounding box center [211, 225] width 12 height 12
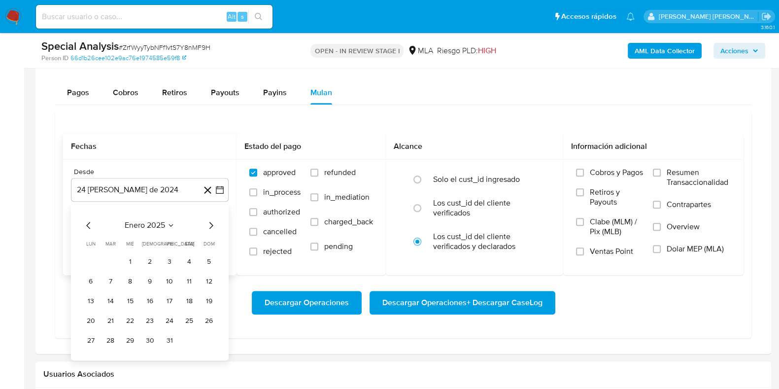
click at [208, 226] on icon "Mes siguiente" at bounding box center [211, 225] width 12 height 12
click at [151, 255] on button "1" at bounding box center [150, 262] width 16 height 16
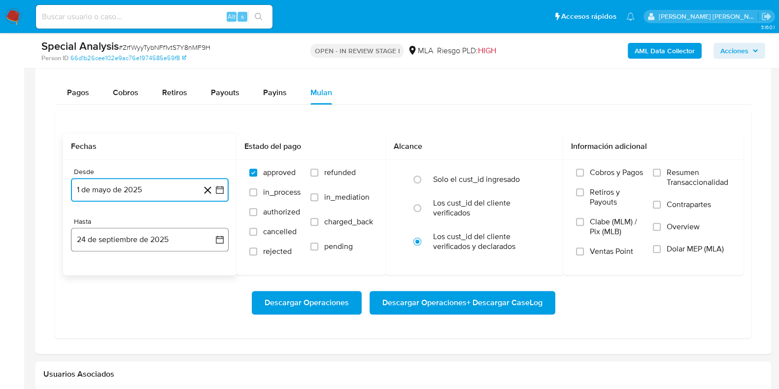
click at [152, 245] on button "24 de septiembre de 2025" at bounding box center [150, 240] width 158 height 24
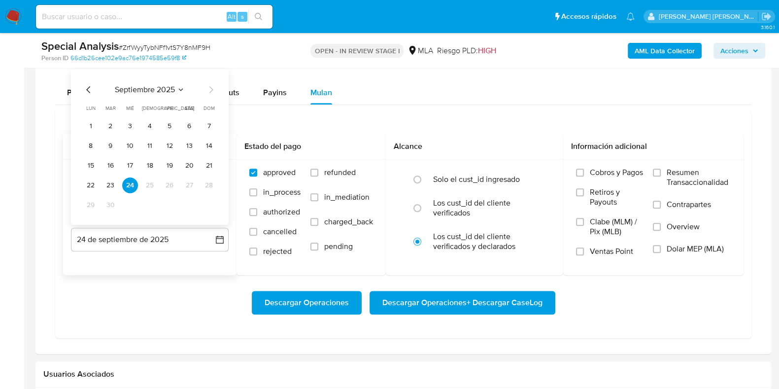
click at [89, 87] on icon "Mes anterior" at bounding box center [89, 90] width 12 height 12
click at [204, 198] on button "31" at bounding box center [209, 205] width 16 height 16
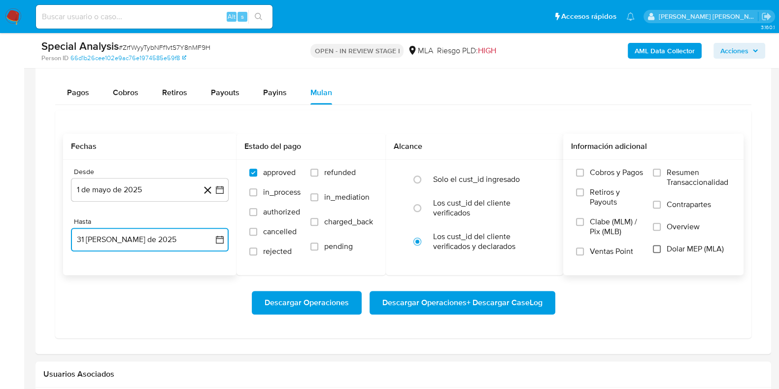
click at [654, 248] on input "Dolar MEP (MLA)" at bounding box center [657, 249] width 8 height 8
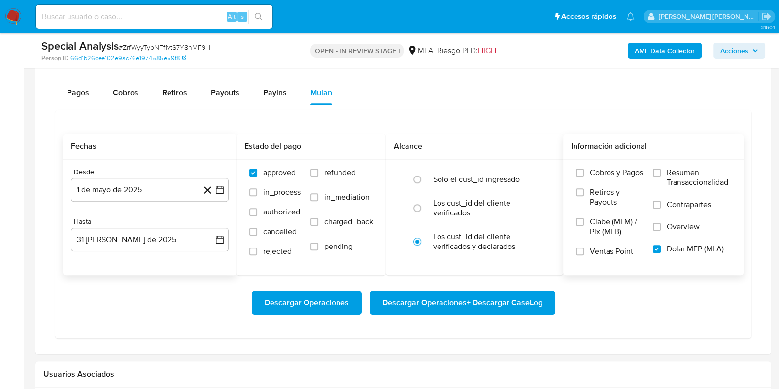
click at [484, 296] on span "Descargar Operaciones + Descargar CaseLog" at bounding box center [462, 303] width 160 height 22
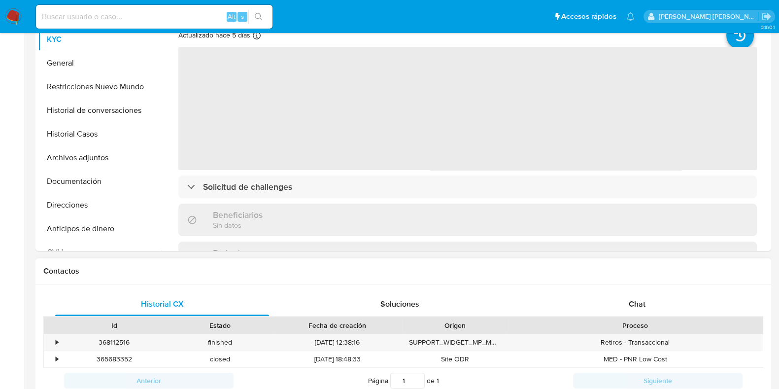
select select "10"
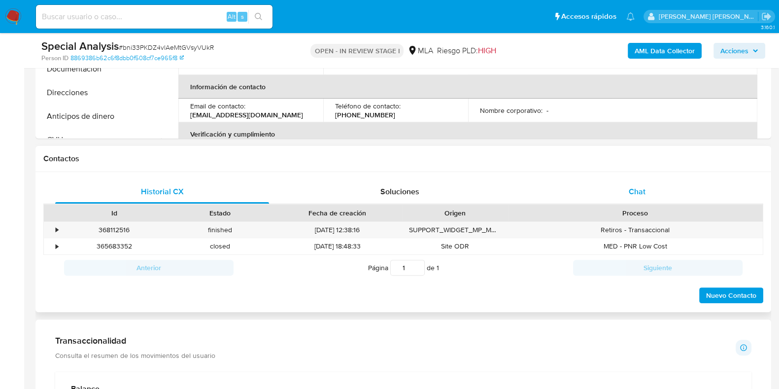
click at [650, 192] on div "Chat" at bounding box center [637, 192] width 214 height 24
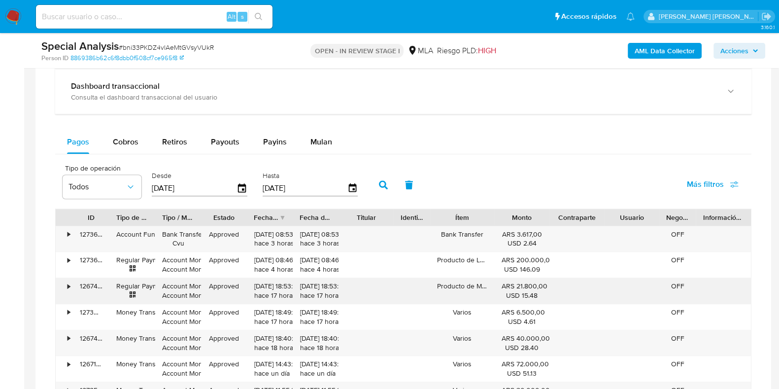
scroll to position [985, 0]
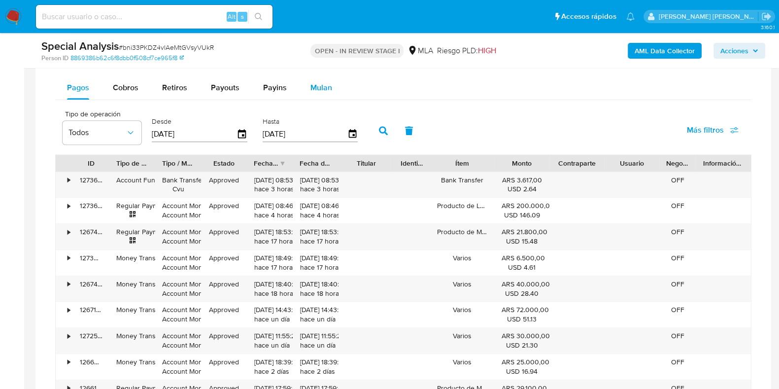
click at [320, 91] on span "Mulan" at bounding box center [321, 87] width 22 height 11
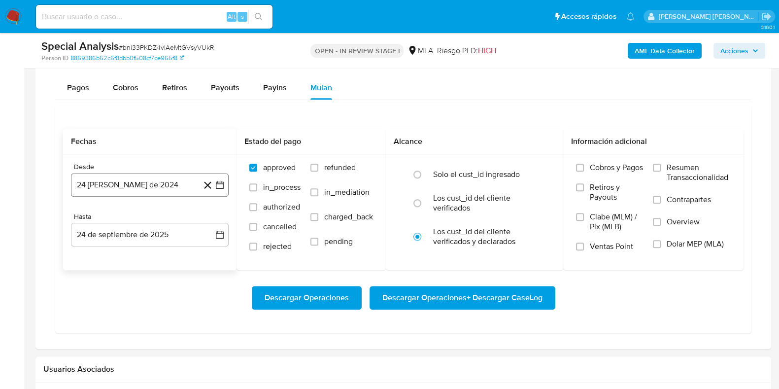
click at [132, 180] on button "24 [PERSON_NAME] de 2024" at bounding box center [150, 185] width 158 height 24
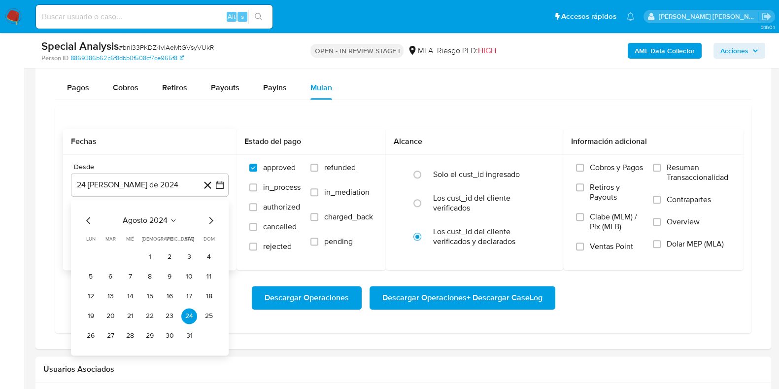
click at [211, 219] on icon "Mes siguiente" at bounding box center [211, 220] width 12 height 12
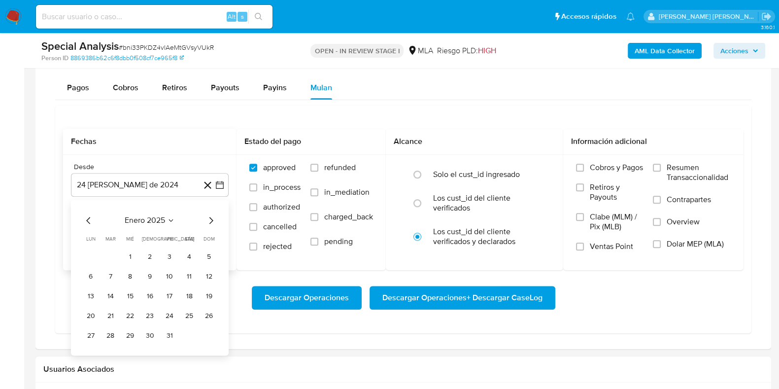
click at [211, 219] on icon "Mes siguiente" at bounding box center [211, 220] width 12 height 12
click at [210, 224] on icon "Mes siguiente" at bounding box center [211, 220] width 12 height 12
click at [153, 252] on button "1" at bounding box center [150, 257] width 16 height 16
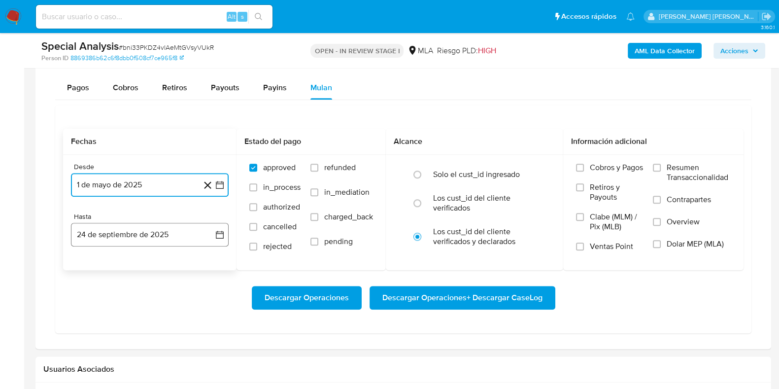
click at [148, 236] on button "24 de septiembre de 2025" at bounding box center [150, 235] width 158 height 24
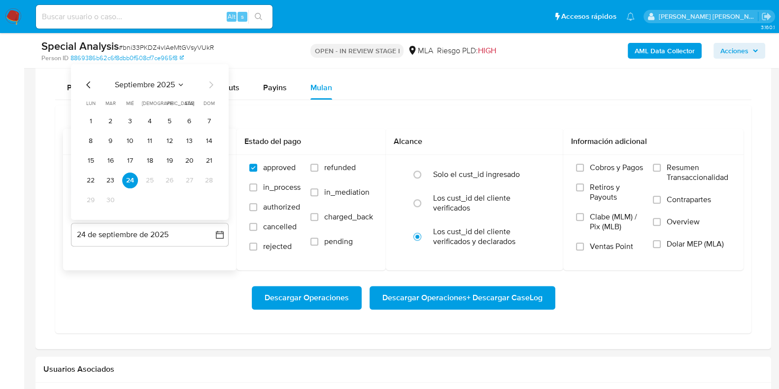
click at [91, 80] on icon "Mes anterior" at bounding box center [89, 84] width 12 height 12
click at [208, 193] on button "31" at bounding box center [209, 200] width 16 height 16
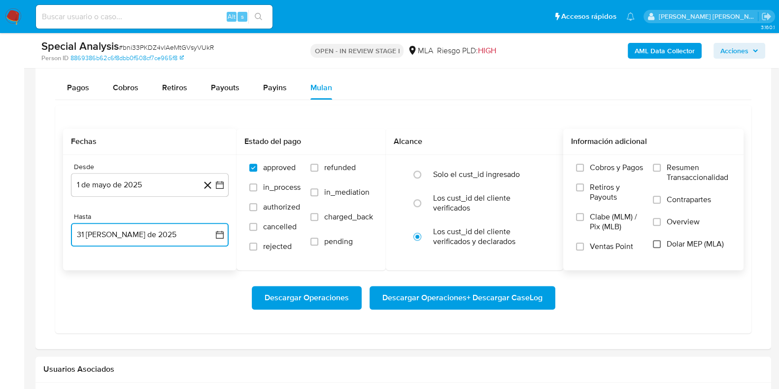
click at [655, 244] on input "Dolar MEP (MLA)" at bounding box center [657, 244] width 8 height 8
click at [509, 298] on span "Descargar Operaciones + Descargar CaseLog" at bounding box center [462, 298] width 160 height 22
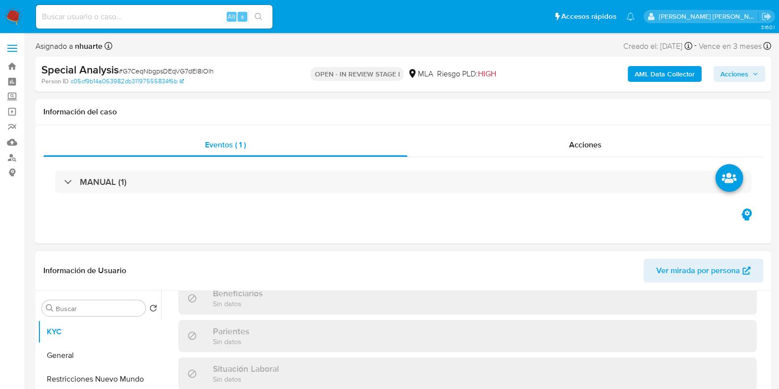
scroll to position [310, 0]
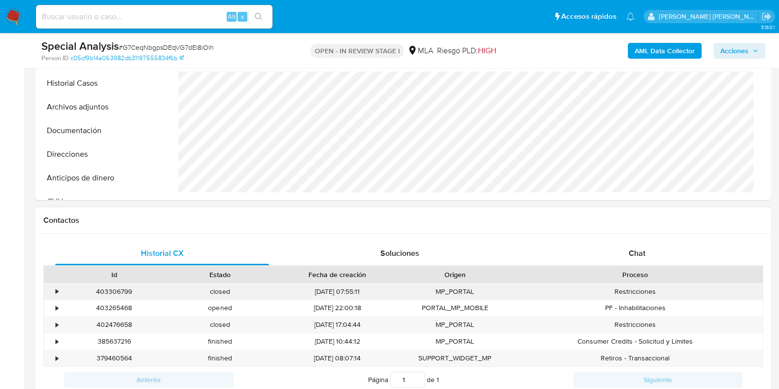
select select "10"
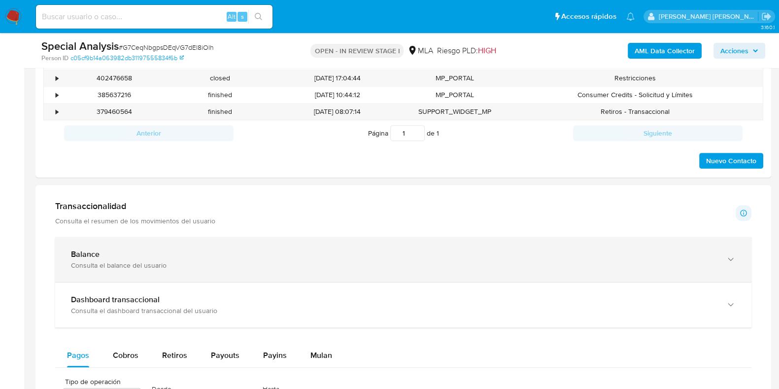
scroll to position [739, 0]
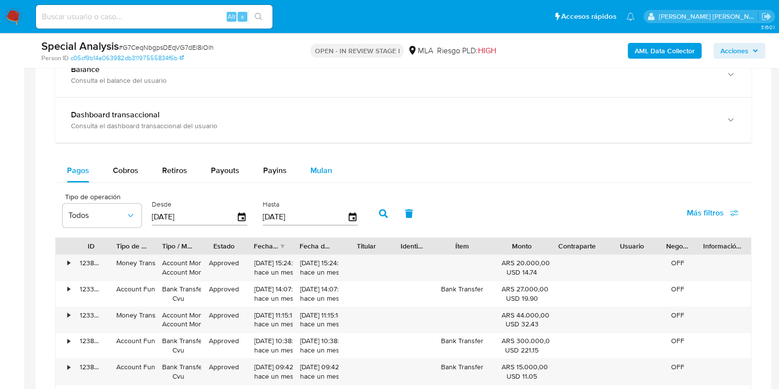
click at [329, 168] on span "Mulan" at bounding box center [321, 170] width 22 height 11
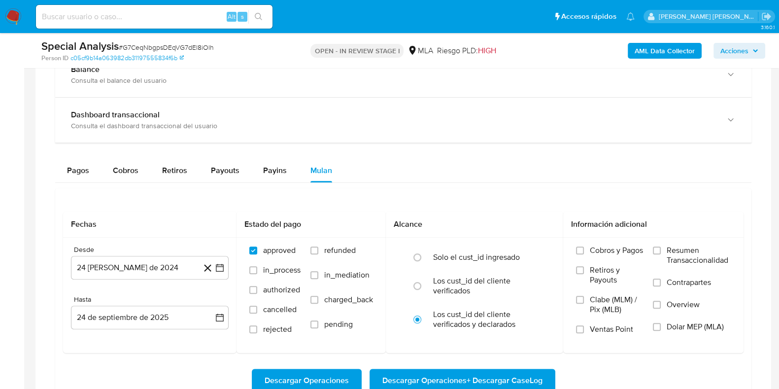
scroll to position [862, 0]
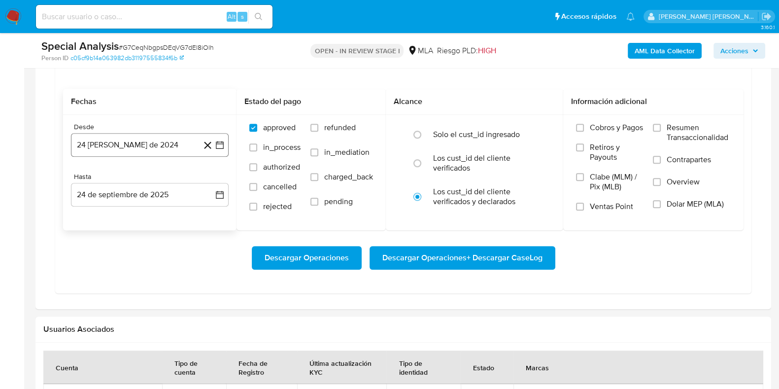
click at [177, 149] on button "24 [PERSON_NAME] de 2024" at bounding box center [150, 145] width 158 height 24
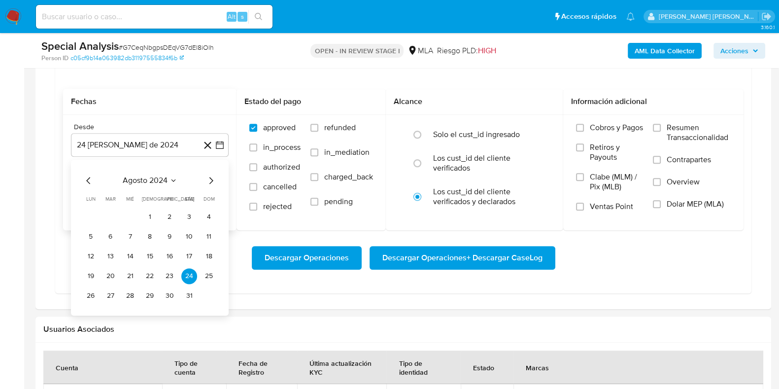
click at [209, 183] on icon "Mes siguiente" at bounding box center [211, 180] width 12 height 12
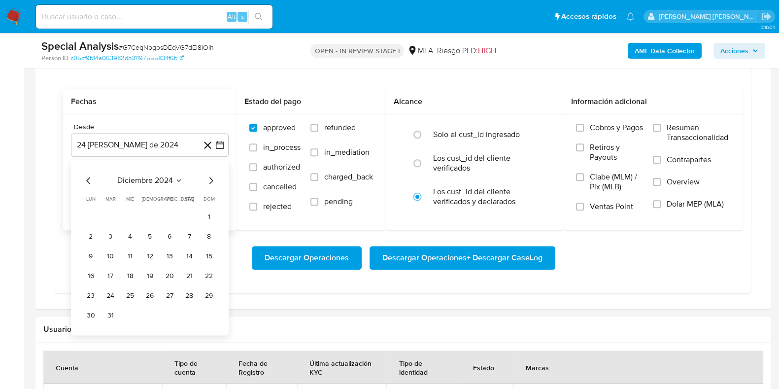
click at [209, 183] on icon "Mes siguiente" at bounding box center [211, 180] width 12 height 12
click at [152, 213] on button "1" at bounding box center [150, 217] width 16 height 16
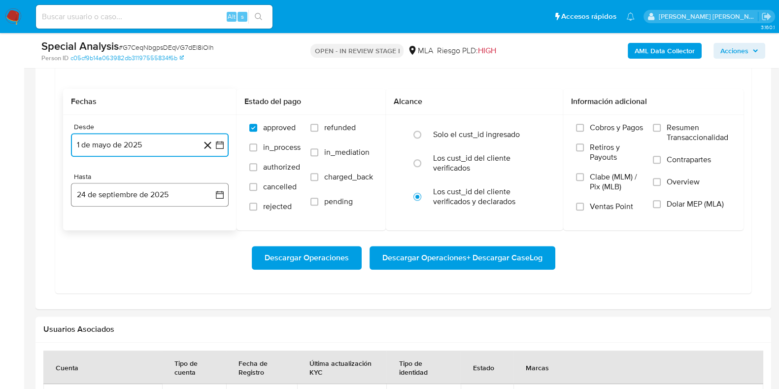
click at [155, 188] on button "24 de septiembre de 2025" at bounding box center [150, 195] width 158 height 24
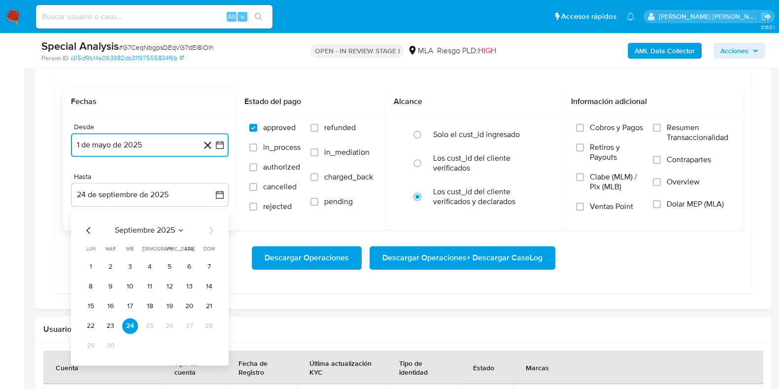
click at [91, 226] on icon "Mes anterior" at bounding box center [89, 230] width 12 height 12
click at [210, 346] on button "31" at bounding box center [209, 346] width 16 height 16
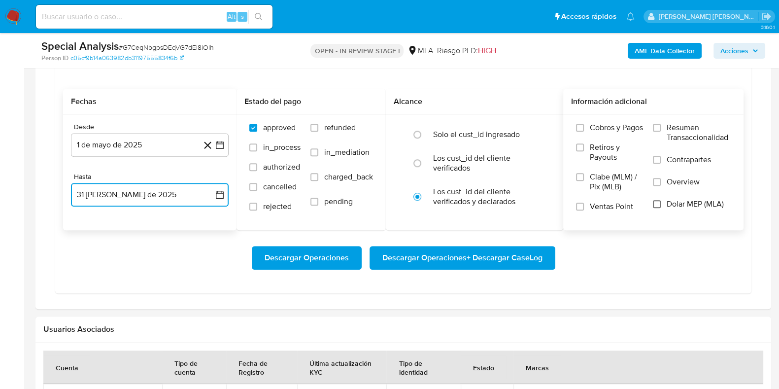
click at [659, 201] on input "Dolar MEP (MLA)" at bounding box center [657, 204] width 8 height 8
click at [502, 249] on span "Descargar Operaciones + Descargar CaseLog" at bounding box center [462, 258] width 160 height 22
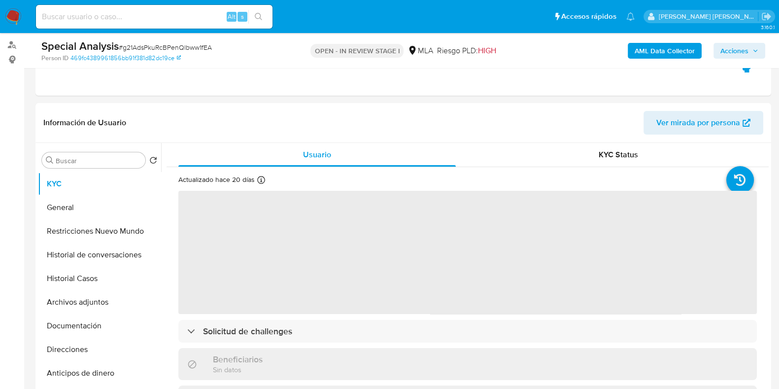
scroll to position [431, 0]
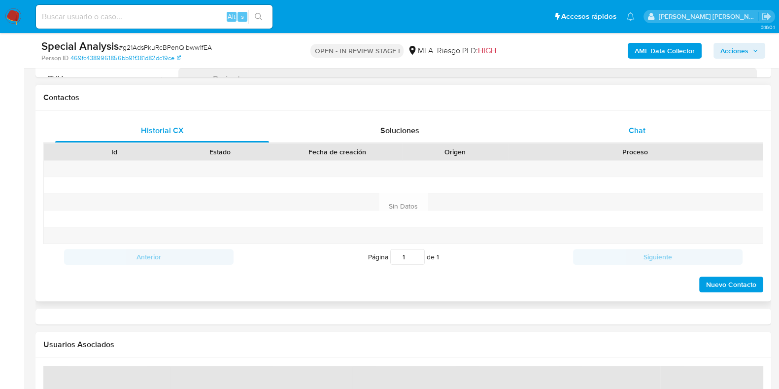
click at [630, 122] on div "Chat" at bounding box center [637, 131] width 214 height 24
select select "10"
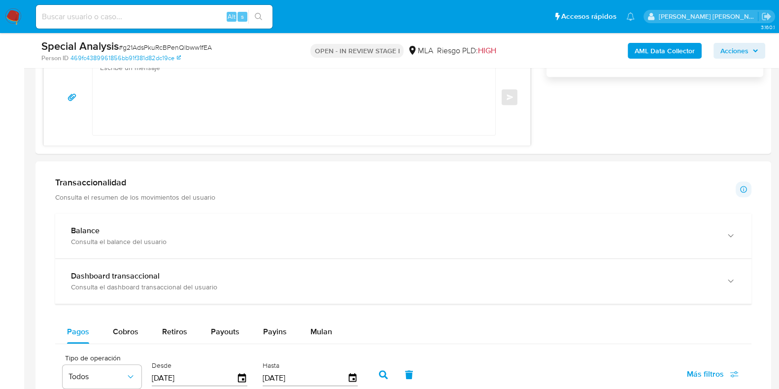
scroll to position [583, 0]
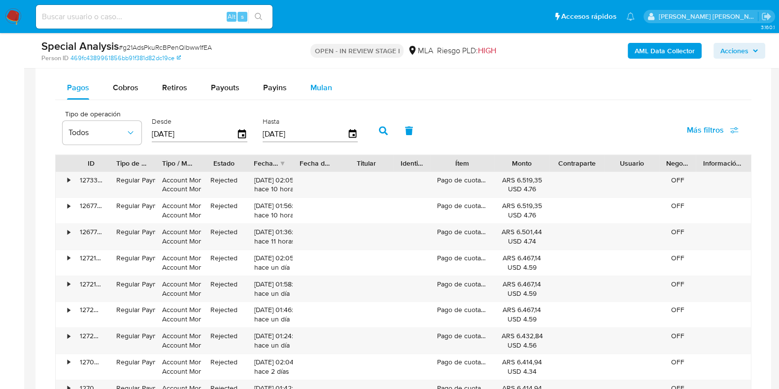
click at [304, 84] on button "Mulan" at bounding box center [321, 88] width 45 height 24
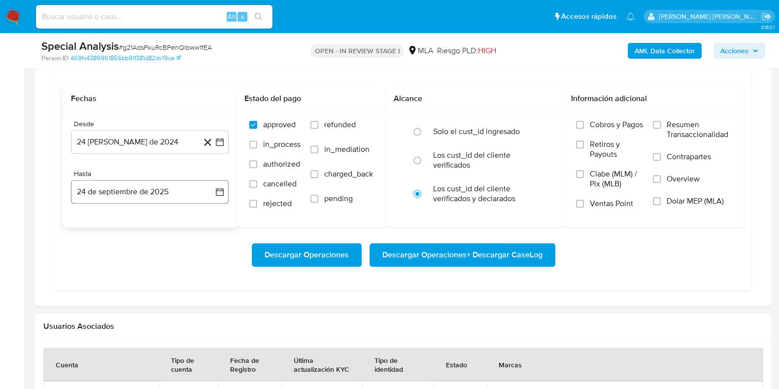
scroll to position [1047, 0]
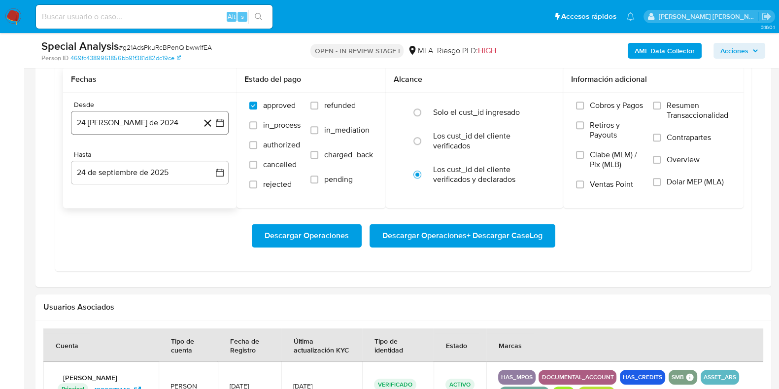
click at [149, 119] on button "24 [PERSON_NAME] de 2024" at bounding box center [150, 123] width 158 height 24
click at [208, 160] on icon "Mes siguiente" at bounding box center [211, 158] width 12 height 12
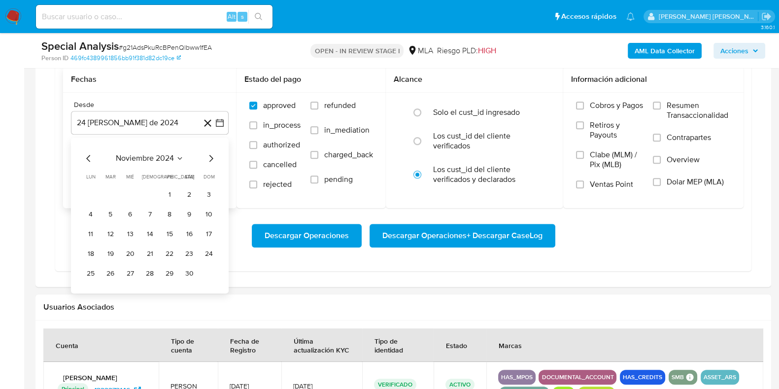
click at [208, 160] on icon "Mes siguiente" at bounding box center [211, 158] width 12 height 12
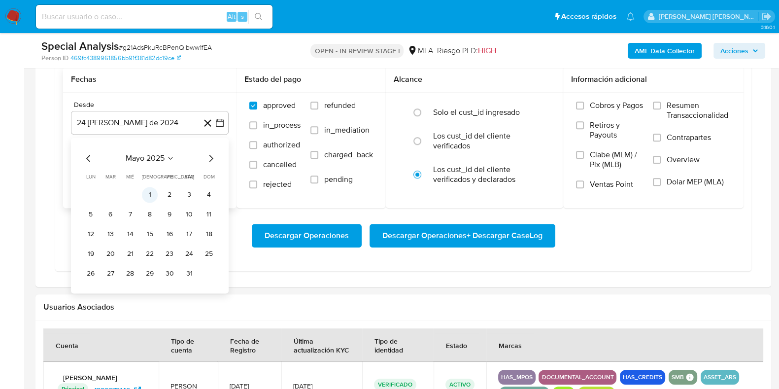
click at [149, 194] on button "1" at bounding box center [150, 195] width 16 height 16
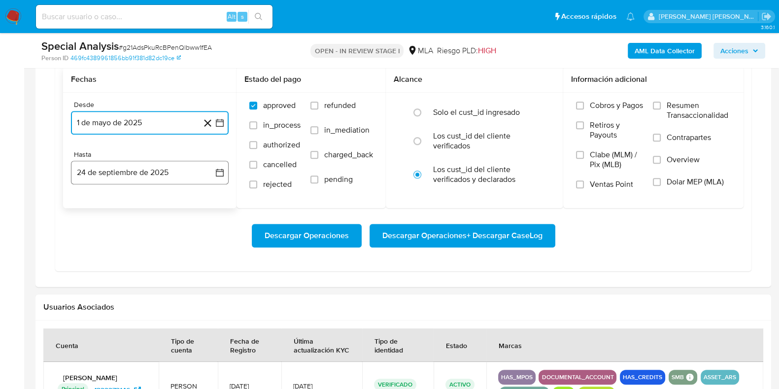
click at [149, 169] on button "24 de septiembre de 2025" at bounding box center [150, 173] width 158 height 24
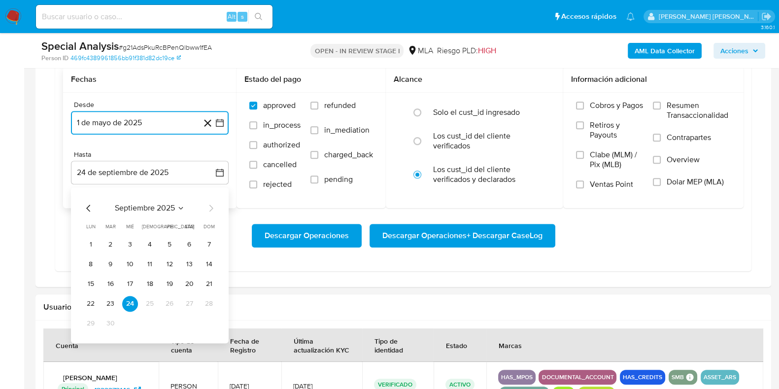
click at [87, 202] on icon "Mes anterior" at bounding box center [89, 208] width 12 height 12
click at [203, 322] on button "31" at bounding box center [209, 323] width 16 height 16
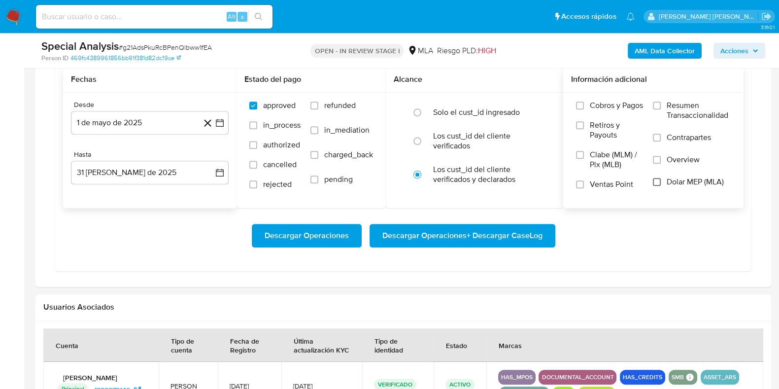
click at [660, 179] on label "Dolar MEP (MLA)" at bounding box center [692, 188] width 78 height 22
click at [660, 179] on input "Dolar MEP (MLA)" at bounding box center [657, 182] width 8 height 8
click at [508, 236] on span "Descargar Operaciones + Descargar CaseLog" at bounding box center [462, 236] width 160 height 22
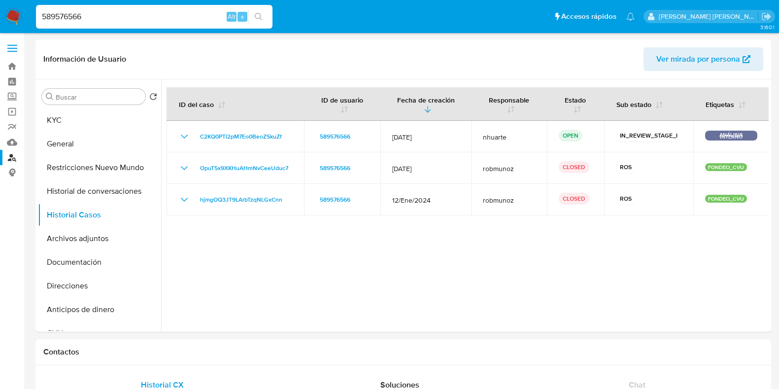
select select "10"
click at [232, 135] on span "C2KQ0PTI2pM7Eo0BeoZSkuZf" at bounding box center [241, 137] width 82 height 12
drag, startPoint x: 113, startPoint y: 16, endPoint x: 0, endPoint y: 11, distance: 113.4
click at [0, 11] on nav "Pausado Ver notificaciones 589576566 Alt s Accesos rápidos Presiona las siguien…" at bounding box center [389, 16] width 779 height 33
paste input "738347148"
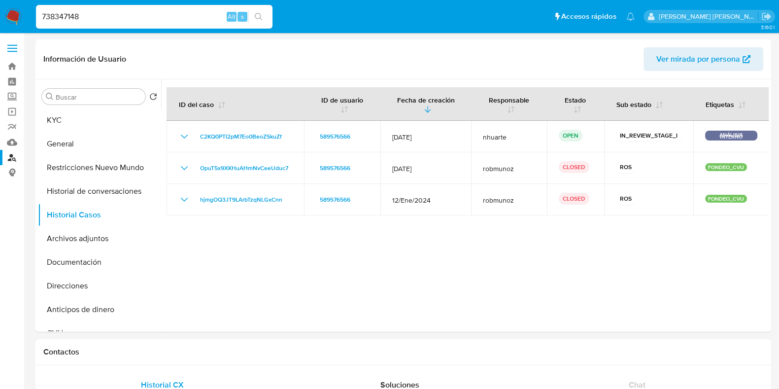
type input "738347148"
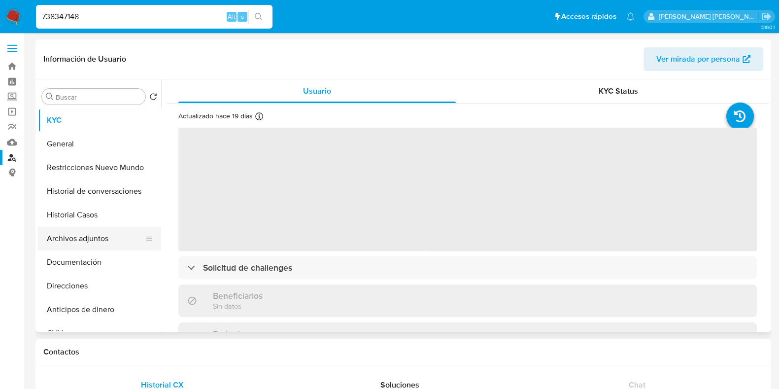
select select "10"
click at [84, 216] on button "Historial Casos" at bounding box center [95, 215] width 115 height 24
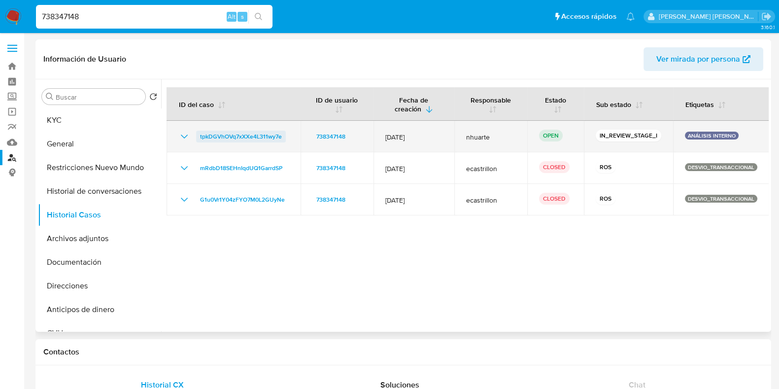
click at [228, 138] on span "tpkDGVhOVq7xXXe4L311wy7e" at bounding box center [241, 137] width 82 height 12
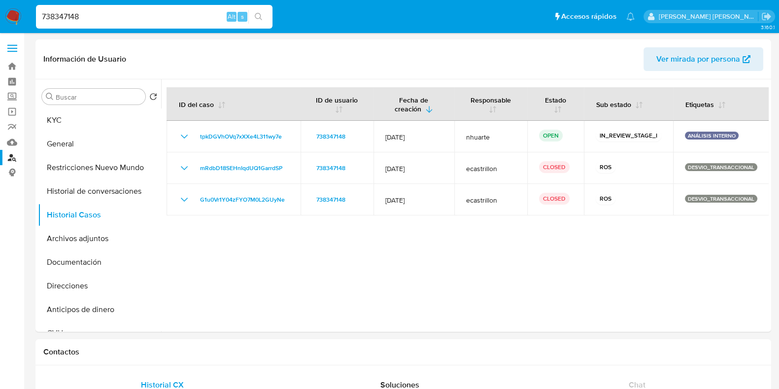
drag, startPoint x: 71, startPoint y: 16, endPoint x: 21, endPoint y: 6, distance: 51.2
click at [21, 6] on nav "Pausado Ver notificaciones 738347148 Alt s Accesos rápidos Presiona las siguien…" at bounding box center [389, 16] width 779 height 33
paste input "327861794"
type input "327861794"
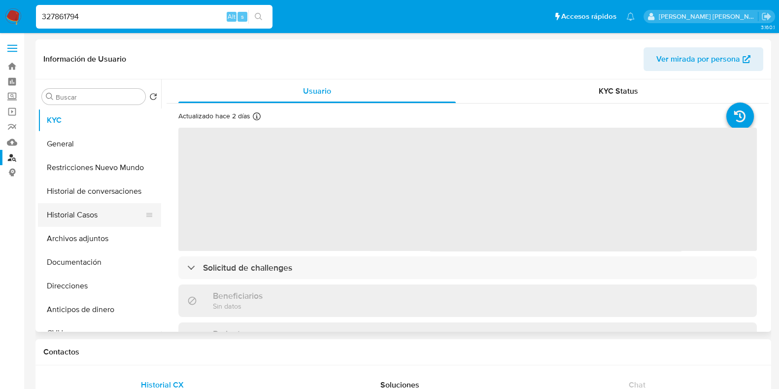
click at [95, 220] on button "Historial Casos" at bounding box center [95, 215] width 115 height 24
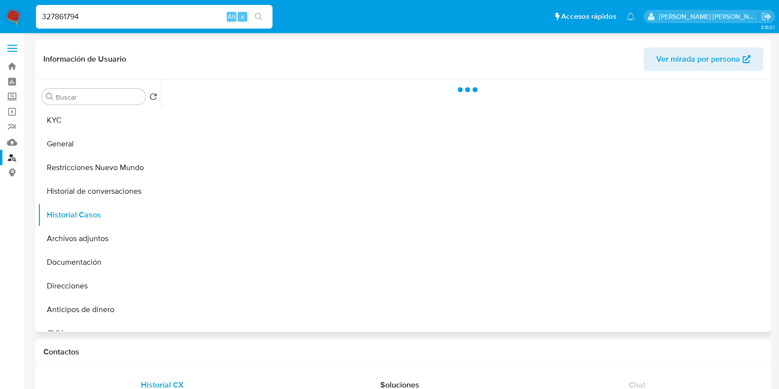
select select "10"
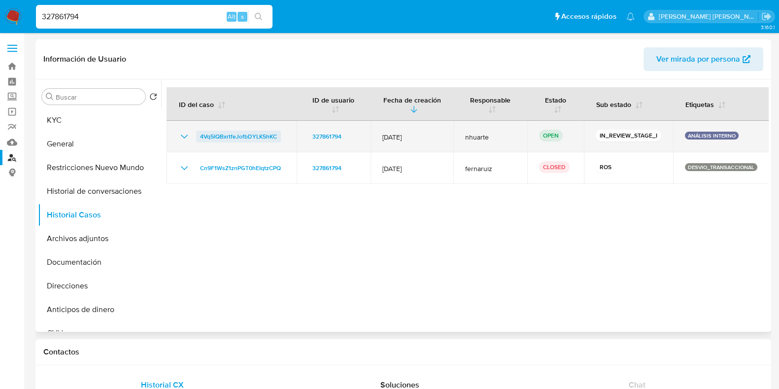
click at [214, 134] on span "4Vq5IQBxrtfeJofbDYLK5hKC" at bounding box center [238, 137] width 77 height 12
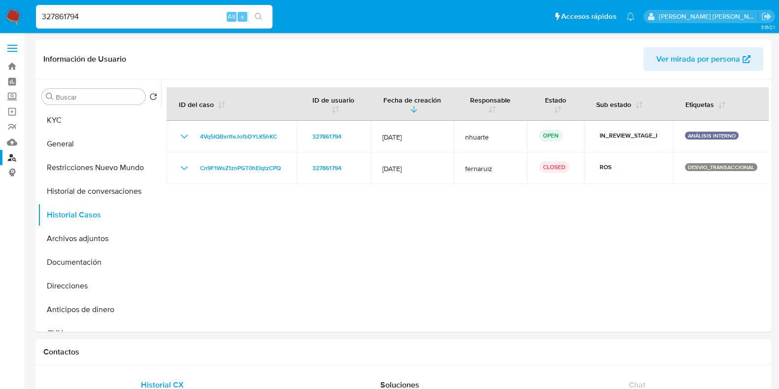
drag, startPoint x: 90, startPoint y: 16, endPoint x: 32, endPoint y: 16, distance: 57.6
click at [32, 16] on ul "Pausado Ver notificaciones 327861794 Alt s Accesos rápidos Presiona las siguien…" at bounding box center [335, 16] width 608 height 25
paste input "455486780"
type input "455486780"
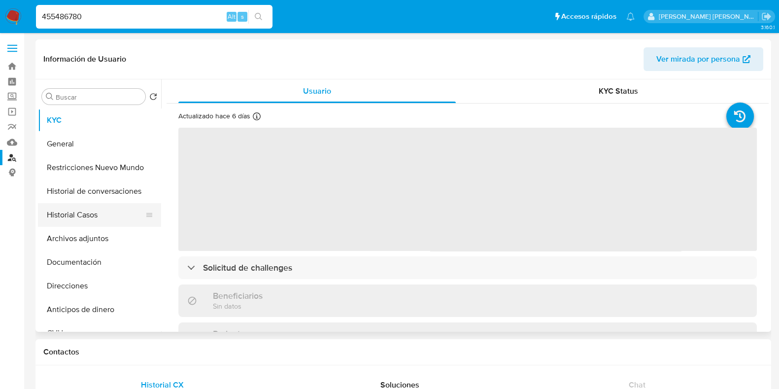
click at [116, 213] on button "Historial Casos" at bounding box center [95, 215] width 115 height 24
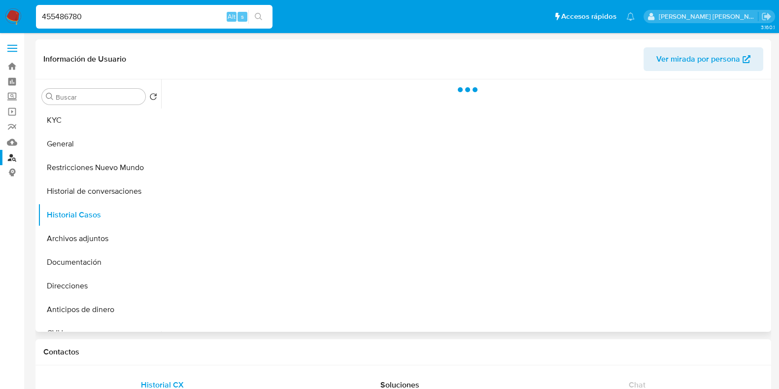
select select "10"
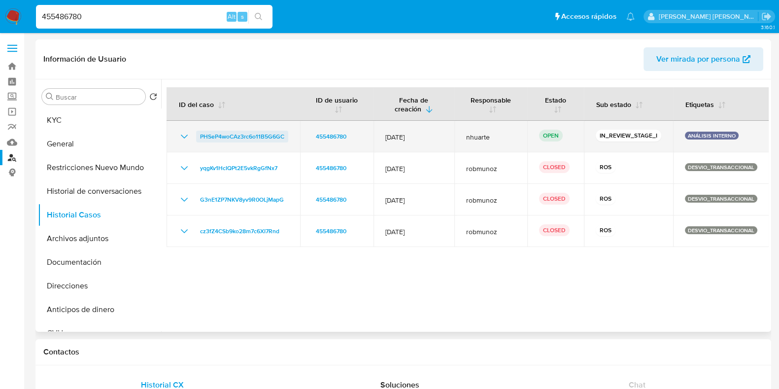
click at [239, 140] on span "PHSeP4woCAz3rc6o11B5G6GC" at bounding box center [242, 137] width 84 height 12
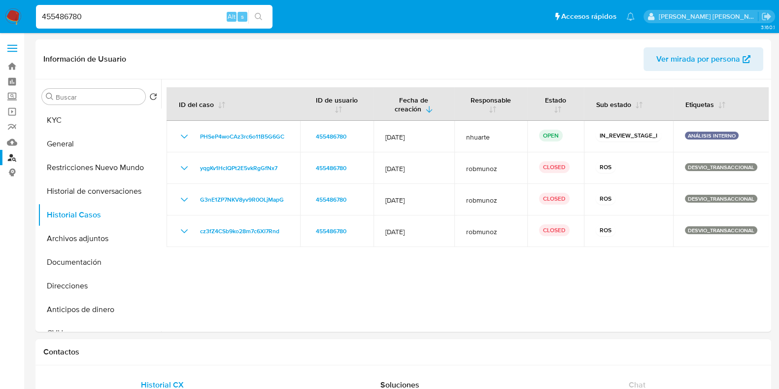
drag, startPoint x: 106, startPoint y: 12, endPoint x: 9, endPoint y: 12, distance: 97.1
click at [9, 12] on nav "Pausado Ver notificaciones 455486780 Alt s Accesos rápidos Presiona las siguien…" at bounding box center [389, 16] width 779 height 33
paste input "222329"
type input "222329"
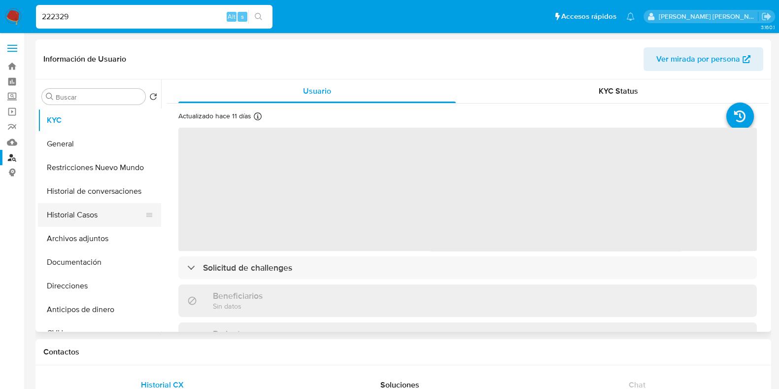
click at [101, 217] on button "Historial Casos" at bounding box center [95, 215] width 115 height 24
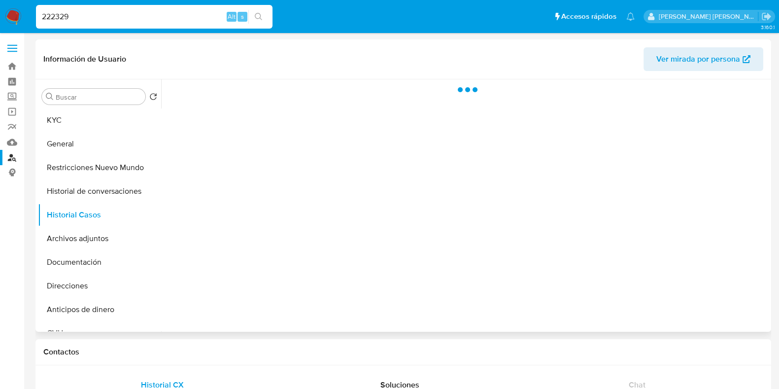
select select "10"
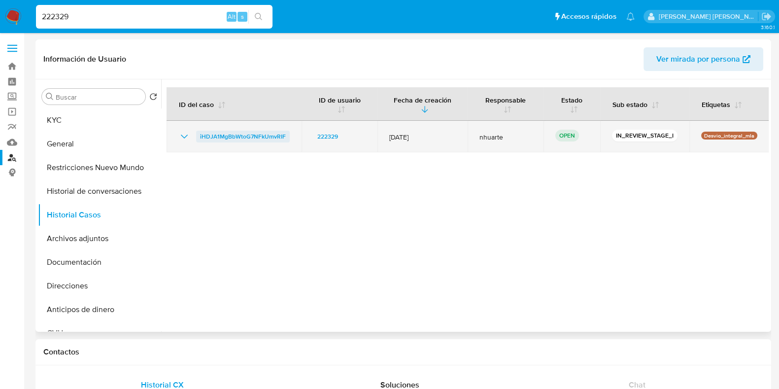
click at [246, 133] on span "iHDJA1MgBbWtoG7NFkUmvRIF" at bounding box center [243, 137] width 86 height 12
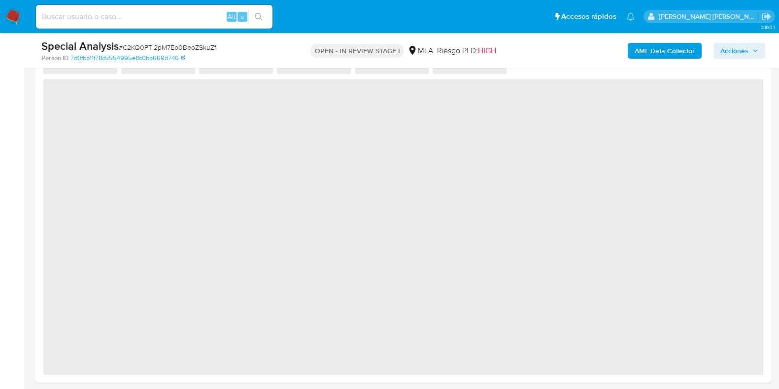
select select "10"
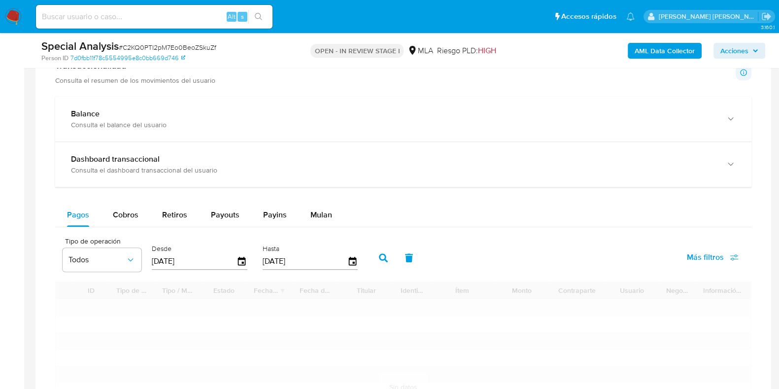
scroll to position [677, 0]
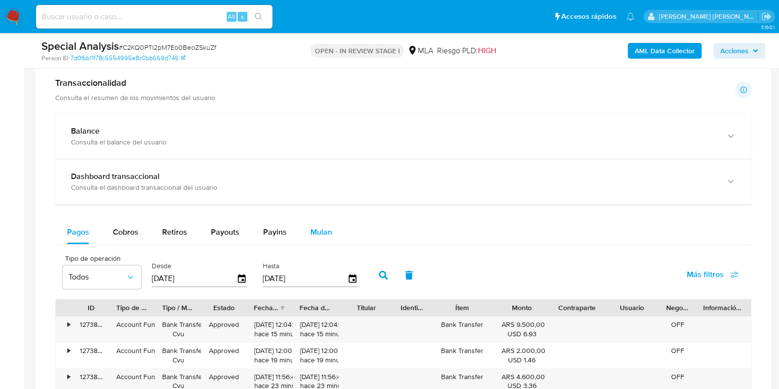
click at [328, 228] on span "Mulan" at bounding box center [321, 231] width 22 height 11
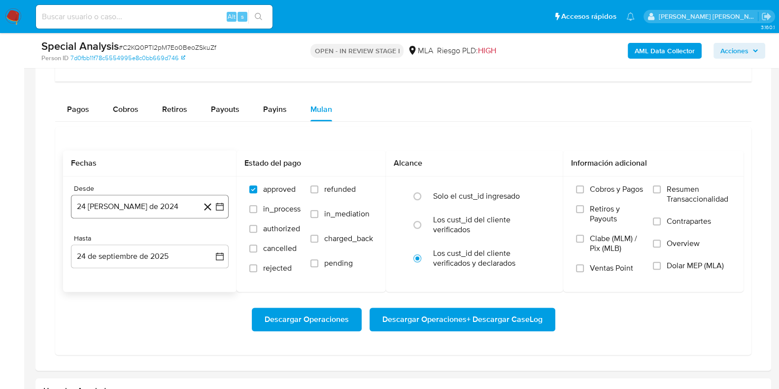
click at [188, 209] on button "24 de agosto de 2024" at bounding box center [150, 207] width 158 height 24
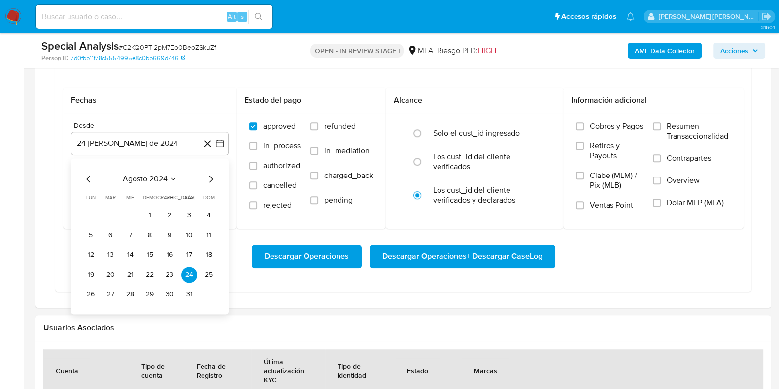
scroll to position [923, 0]
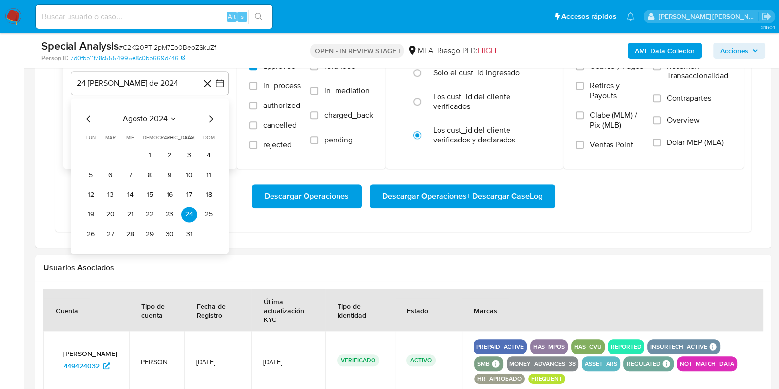
click at [213, 113] on icon "Mes siguiente" at bounding box center [211, 119] width 12 height 12
click at [213, 114] on icon "Mes siguiente" at bounding box center [211, 119] width 12 height 12
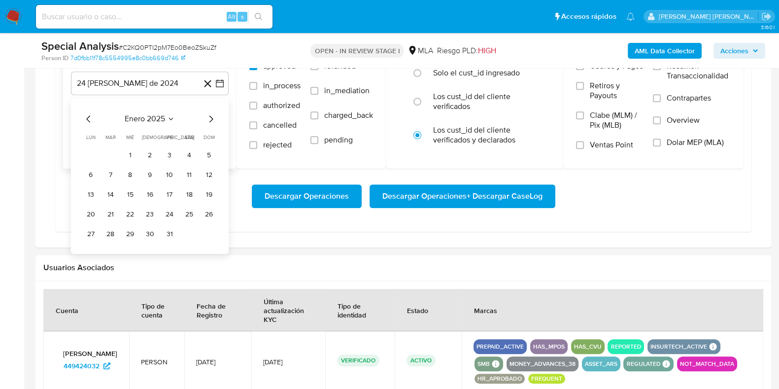
click at [213, 114] on icon "Mes siguiente" at bounding box center [211, 119] width 12 height 12
click at [148, 154] on button "1" at bounding box center [150, 155] width 16 height 16
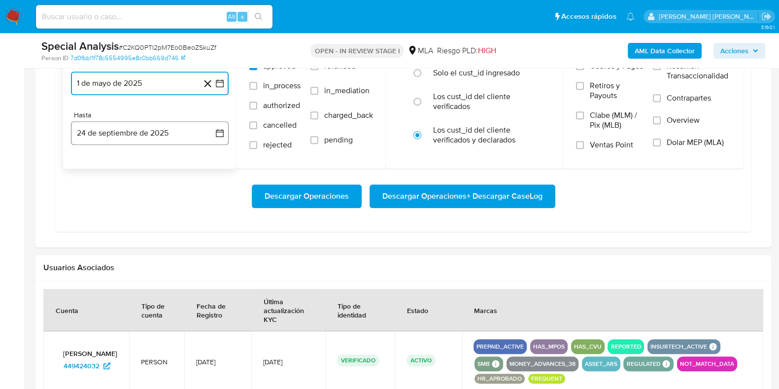
click at [148, 139] on button "24 de septiembre de 2025" at bounding box center [150, 133] width 158 height 24
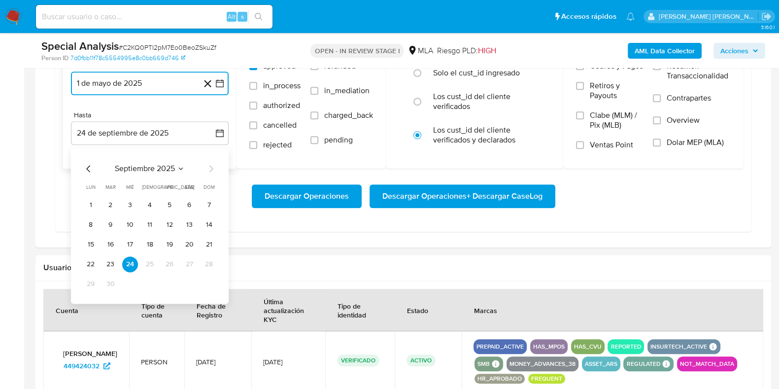
click at [86, 163] on icon "Mes anterior" at bounding box center [89, 169] width 12 height 12
click at [206, 282] on button "31" at bounding box center [209, 284] width 16 height 16
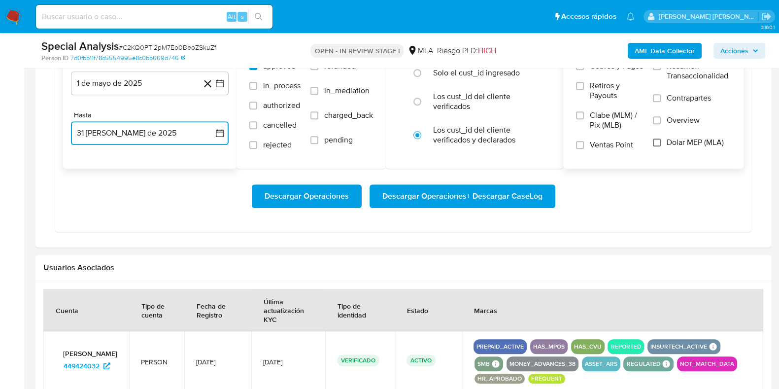
click at [660, 141] on input "Dolar MEP (MLA)" at bounding box center [657, 142] width 8 height 8
click at [447, 201] on span "Descargar Operaciones + Descargar CaseLog" at bounding box center [462, 196] width 160 height 22
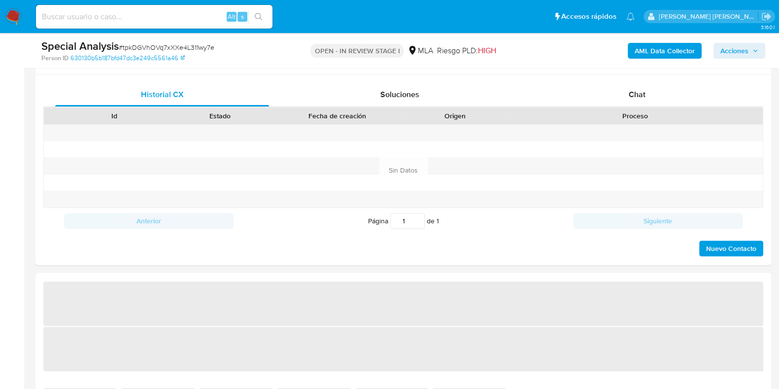
scroll to position [492, 0]
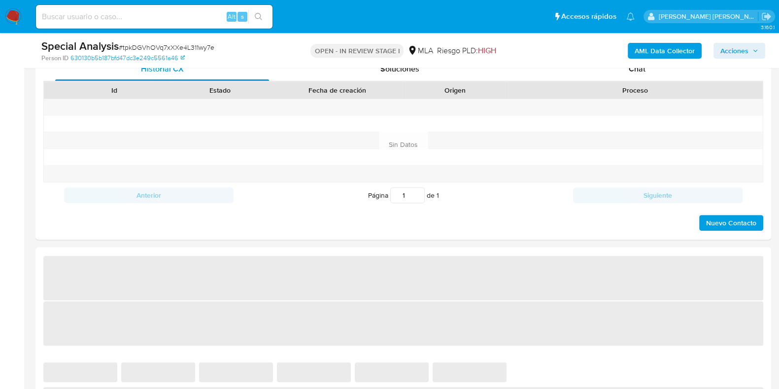
select select "10"
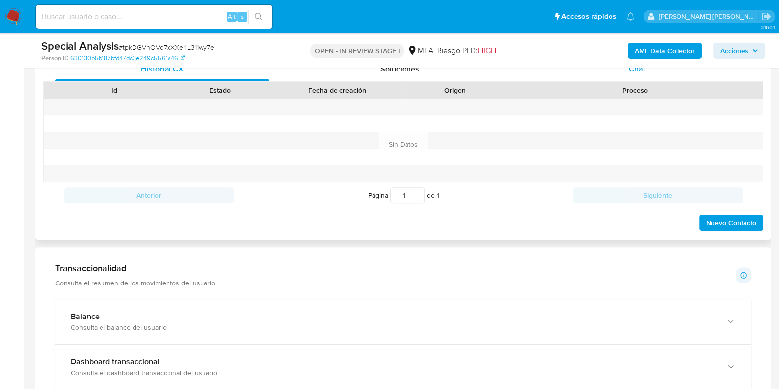
click at [644, 72] on span "Chat" at bounding box center [637, 68] width 17 height 11
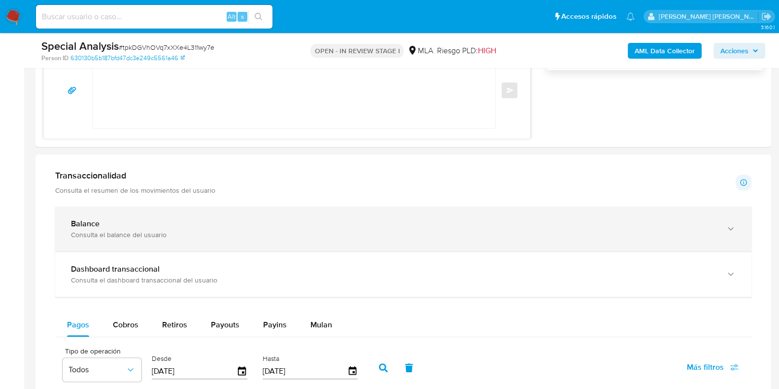
scroll to position [923, 0]
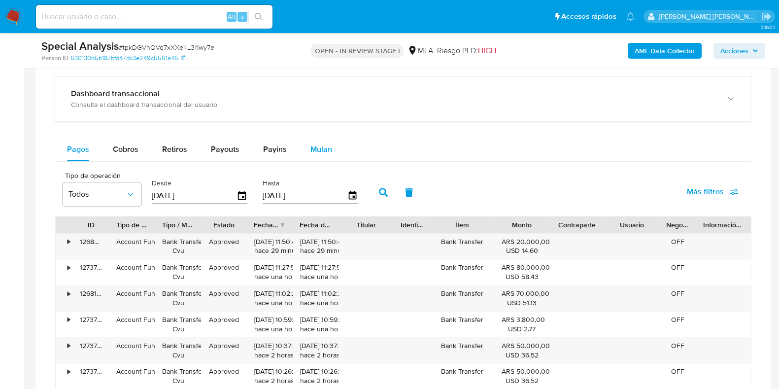
click at [325, 147] on span "Mulan" at bounding box center [321, 148] width 22 height 11
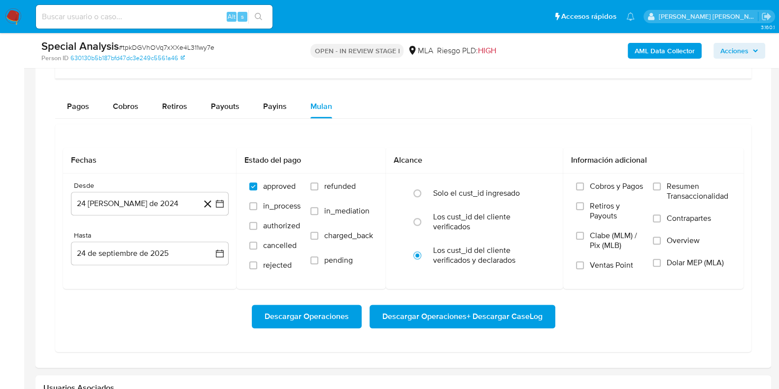
scroll to position [985, 0]
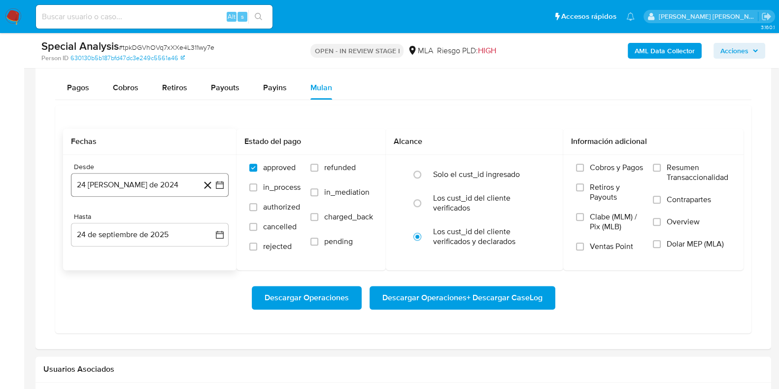
click at [138, 179] on button "24 [PERSON_NAME] de 2024" at bounding box center [150, 185] width 158 height 24
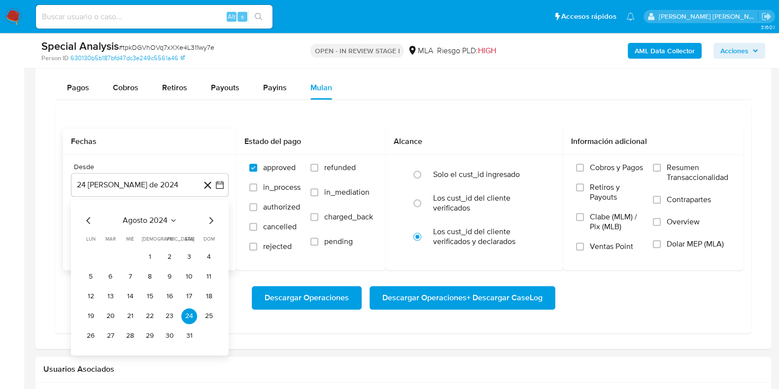
click at [212, 216] on icon "Mes siguiente" at bounding box center [211, 220] width 12 height 12
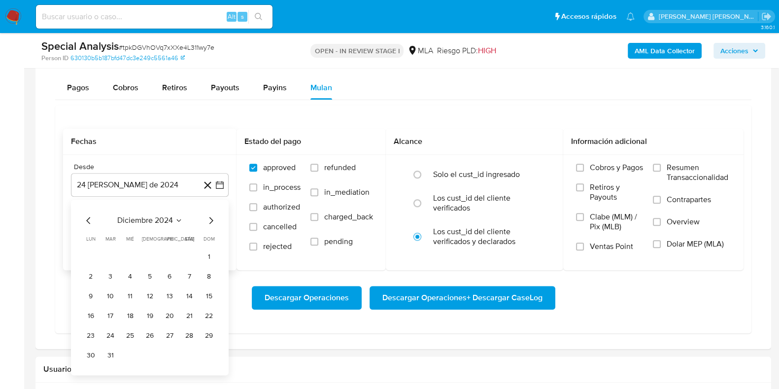
click at [212, 216] on icon "Mes siguiente" at bounding box center [211, 220] width 12 height 12
click at [148, 250] on button "1" at bounding box center [150, 257] width 16 height 16
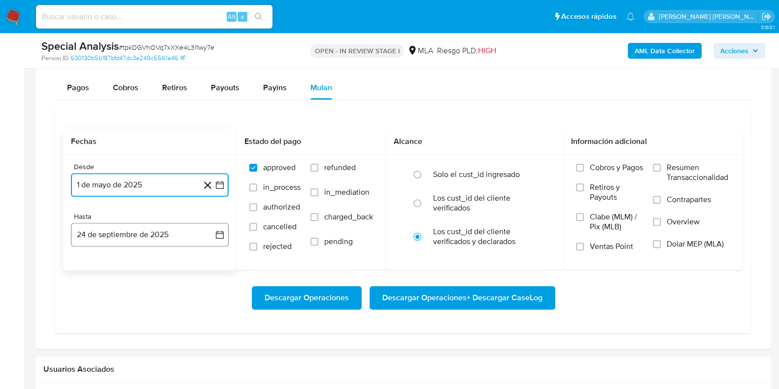
click at [146, 231] on button "24 de septiembre de 2025" at bounding box center [150, 235] width 158 height 24
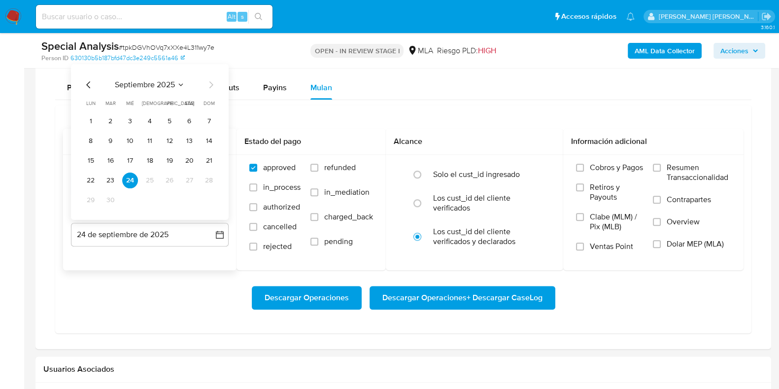
click at [86, 82] on icon "Mes anterior" at bounding box center [89, 84] width 12 height 12
click at [209, 199] on button "31" at bounding box center [209, 200] width 16 height 16
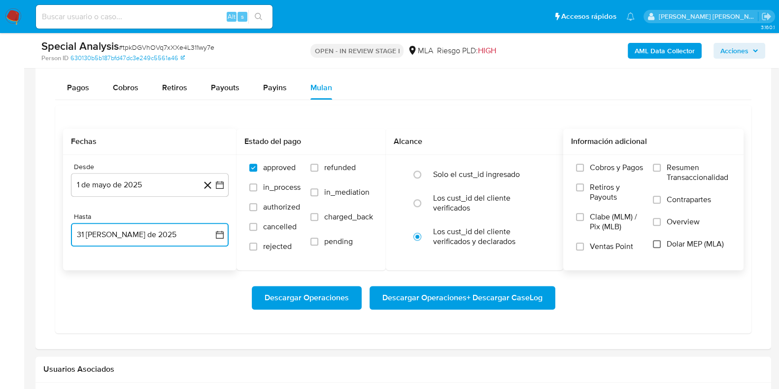
click at [654, 242] on input "Dolar MEP (MLA)" at bounding box center [657, 244] width 8 height 8
click at [529, 287] on span "Descargar Operaciones + Descargar CaseLog" at bounding box center [462, 298] width 160 height 22
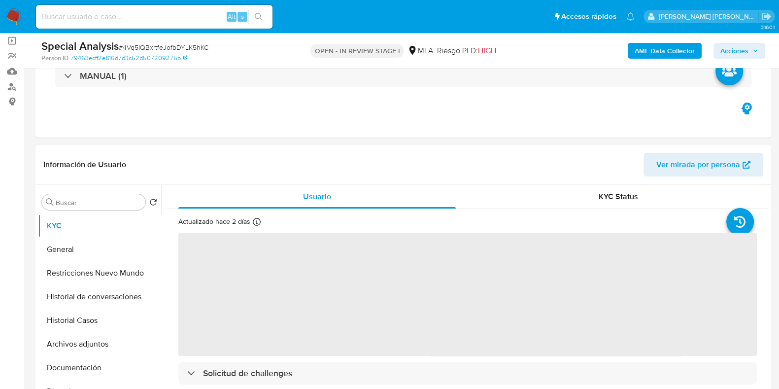
scroll to position [431, 0]
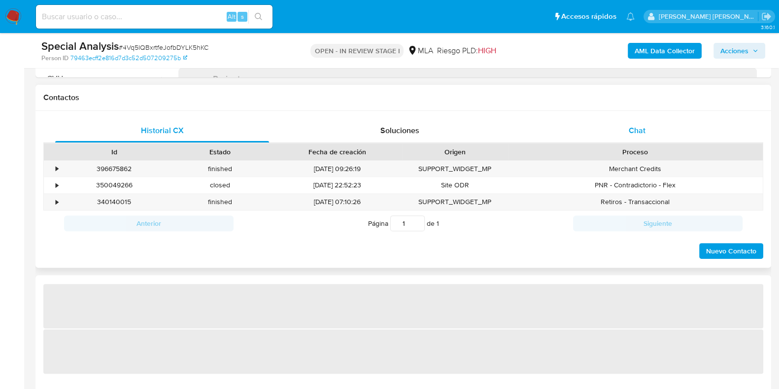
select select "10"
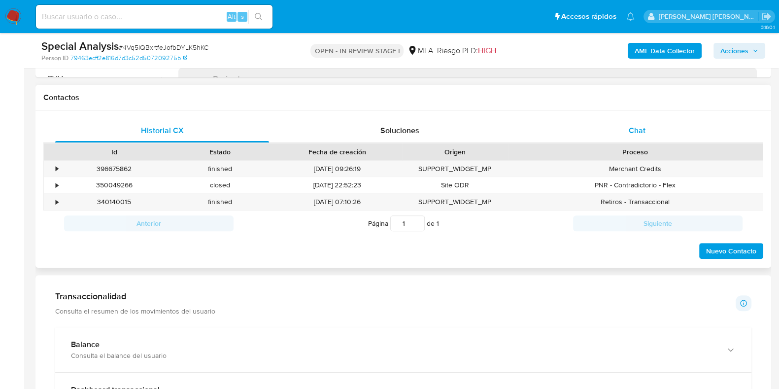
click at [629, 134] on span "Chat" at bounding box center [637, 130] width 17 height 11
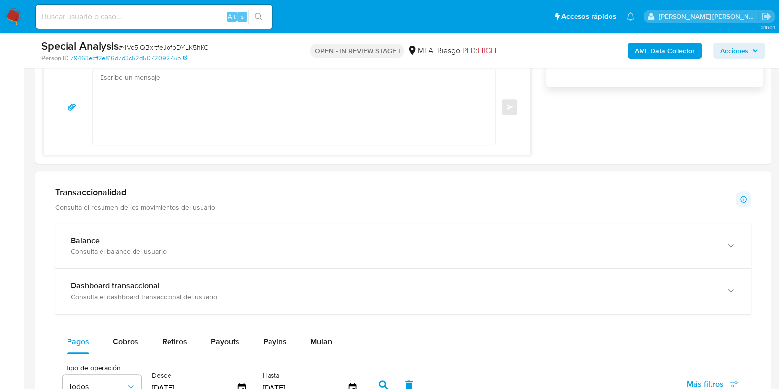
scroll to position [862, 0]
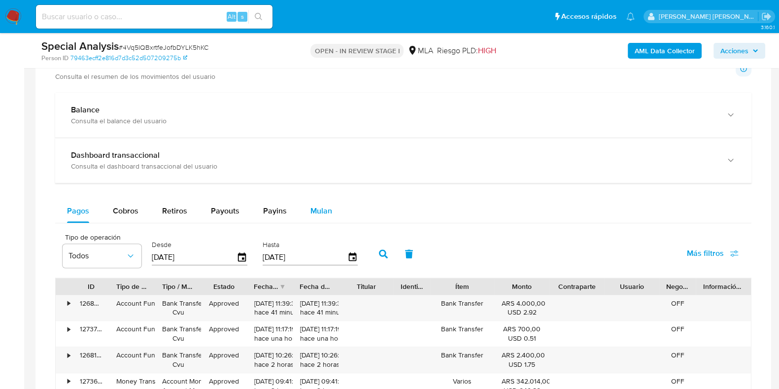
click at [315, 209] on span "Mulan" at bounding box center [321, 210] width 22 height 11
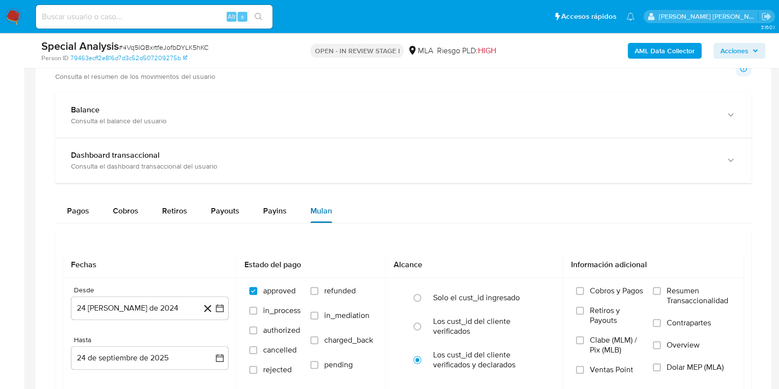
scroll to position [1047, 0]
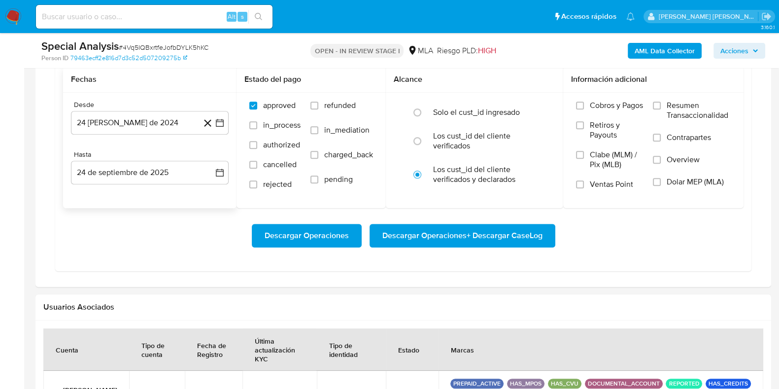
click at [121, 105] on div "Desde" at bounding box center [150, 105] width 158 height 9
click at [121, 117] on button "24 [PERSON_NAME] de 2024" at bounding box center [150, 123] width 158 height 24
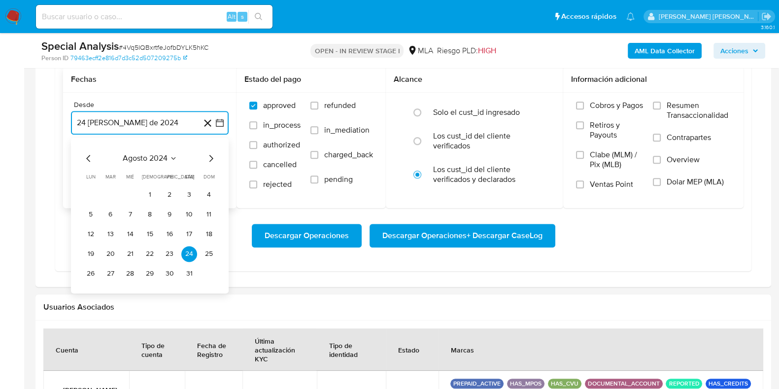
click at [208, 156] on icon "Mes siguiente" at bounding box center [211, 158] width 12 height 12
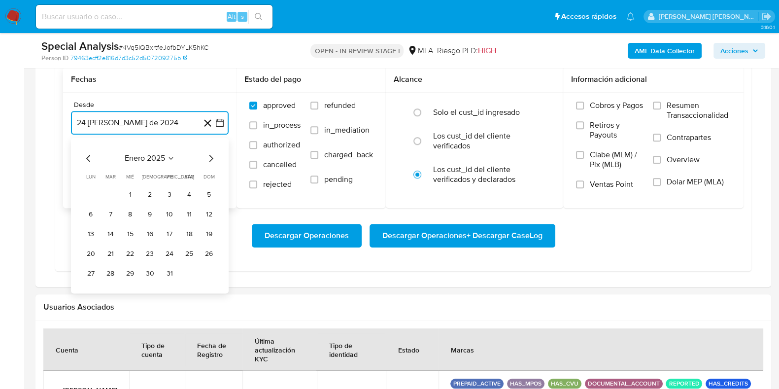
click at [208, 156] on icon "Mes siguiente" at bounding box center [211, 158] width 12 height 12
click at [150, 192] on button "1" at bounding box center [150, 195] width 16 height 16
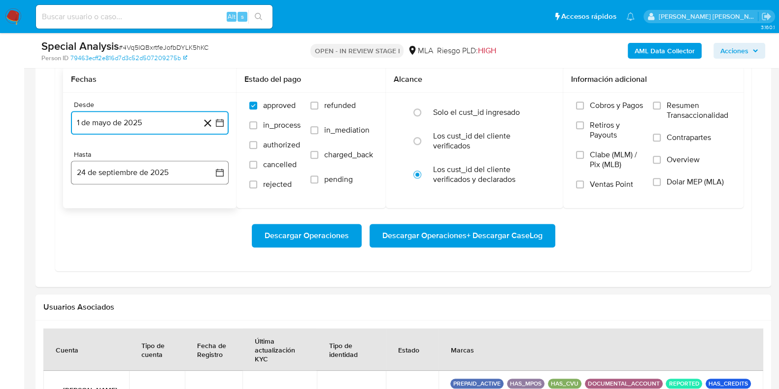
click at [150, 172] on button "24 de septiembre de 2025" at bounding box center [150, 173] width 158 height 24
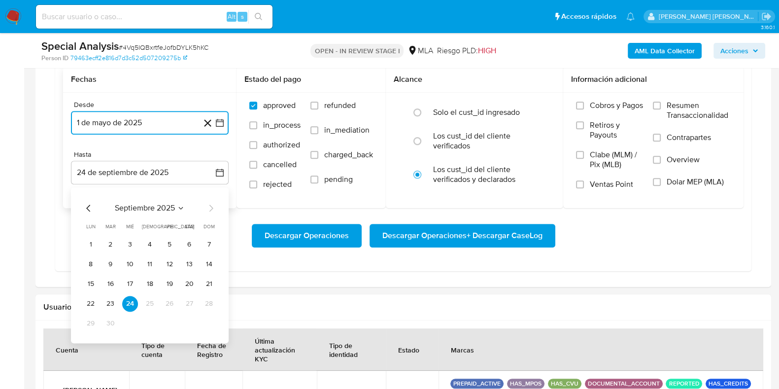
click at [88, 203] on icon "Mes anterior" at bounding box center [89, 208] width 12 height 12
click at [212, 321] on button "31" at bounding box center [209, 323] width 16 height 16
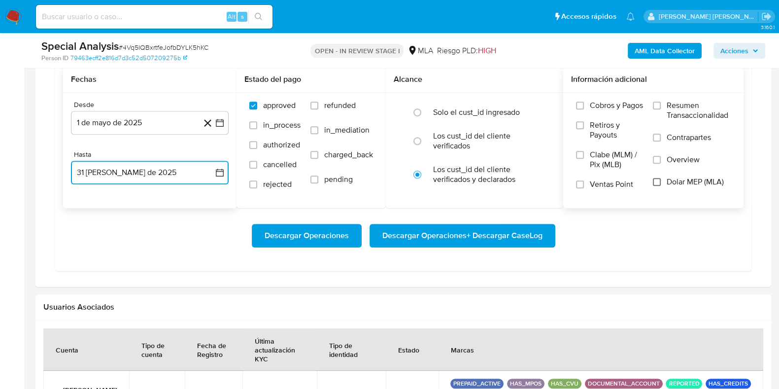
click at [656, 183] on input "Dolar MEP (MLA)" at bounding box center [657, 182] width 8 height 8
click at [505, 232] on span "Descargar Operaciones + Descargar CaseLog" at bounding box center [462, 236] width 160 height 22
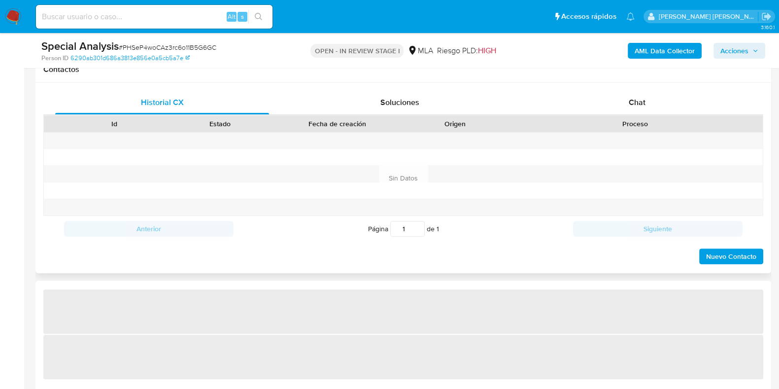
scroll to position [492, 0]
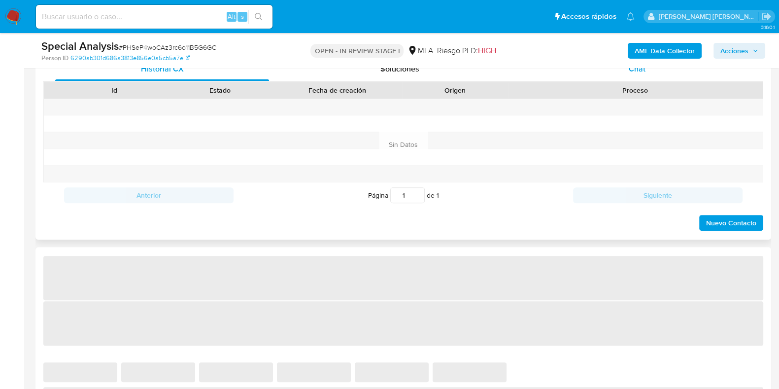
select select "10"
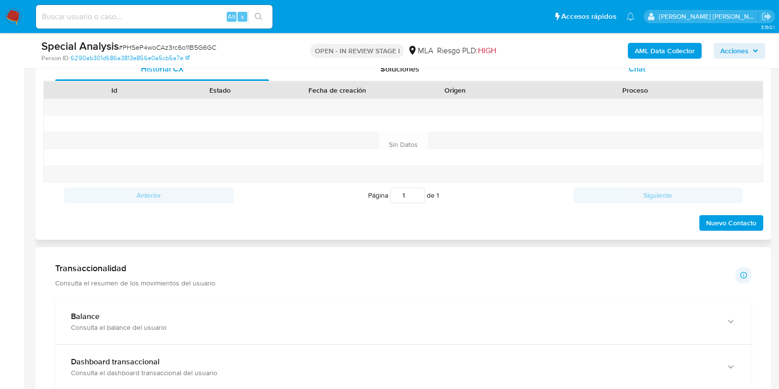
click at [650, 74] on div "Chat" at bounding box center [637, 69] width 214 height 24
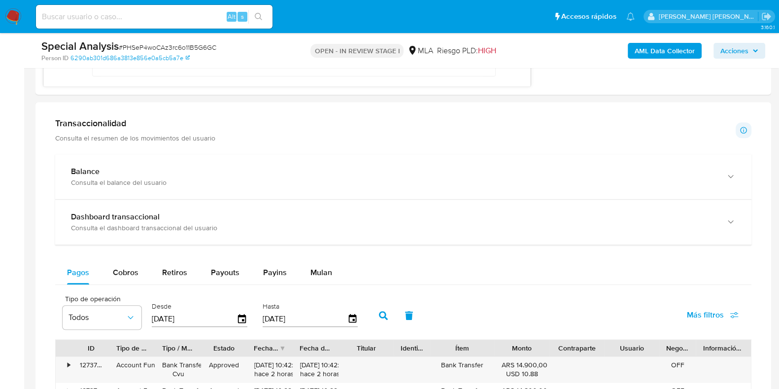
scroll to position [583, 0]
click at [315, 272] on span "Mulan" at bounding box center [321, 272] width 22 height 11
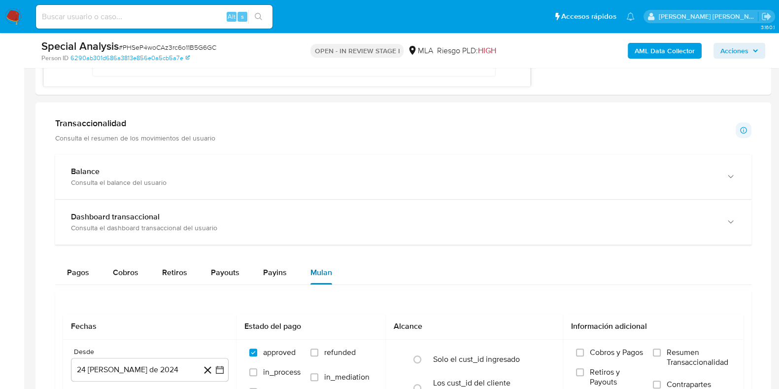
scroll to position [1047, 0]
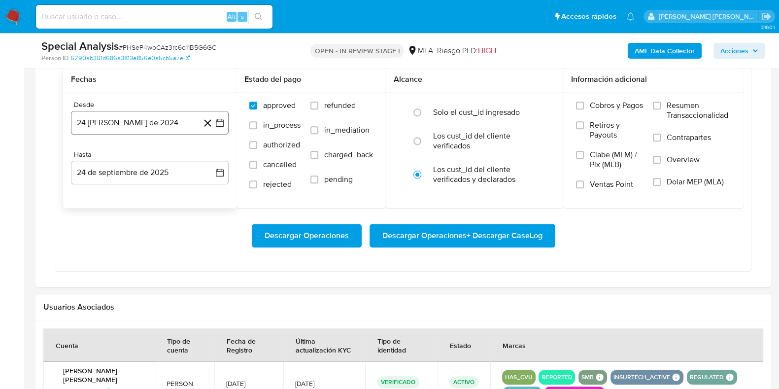
click at [182, 122] on button "24 [PERSON_NAME] de 2024" at bounding box center [150, 123] width 158 height 24
click at [207, 158] on icon "Mes siguiente" at bounding box center [211, 158] width 12 height 12
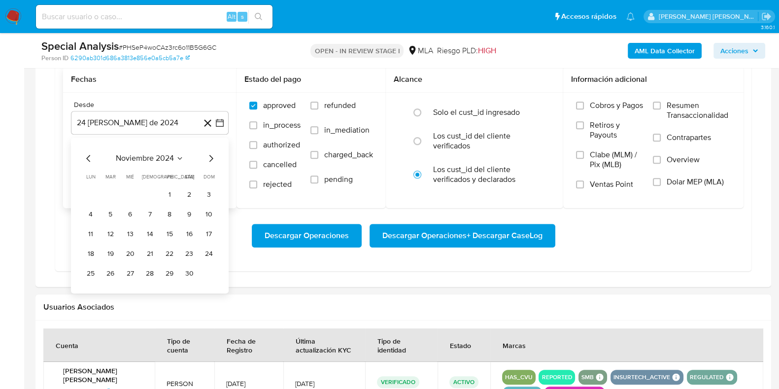
click at [207, 158] on icon "Mes siguiente" at bounding box center [211, 158] width 12 height 12
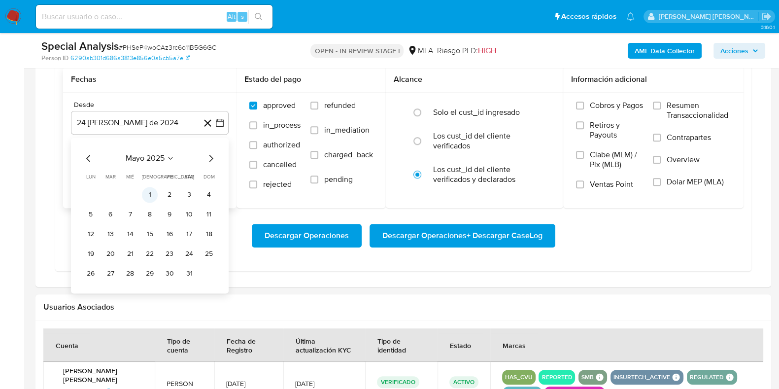
click at [145, 193] on button "1" at bounding box center [150, 195] width 16 height 16
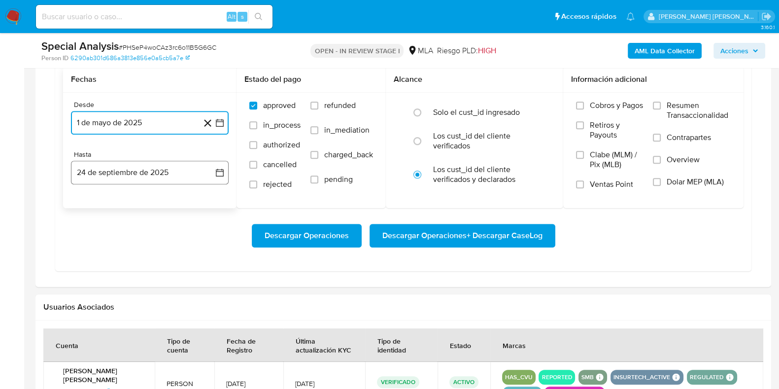
click at [145, 181] on button "24 de septiembre de 2025" at bounding box center [150, 173] width 158 height 24
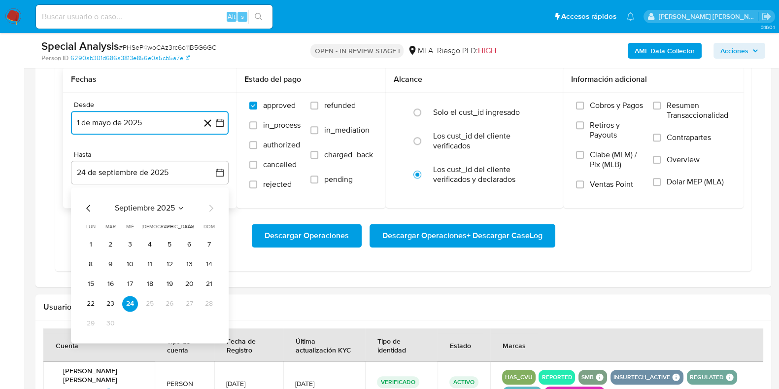
click at [88, 204] on icon "Mes anterior" at bounding box center [89, 208] width 12 height 12
click at [202, 321] on button "31" at bounding box center [209, 323] width 16 height 16
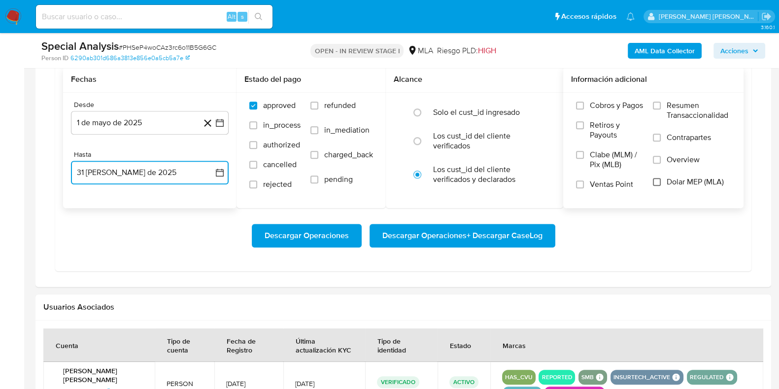
click at [658, 179] on input "Dolar MEP (MLA)" at bounding box center [657, 182] width 8 height 8
click at [481, 233] on span "Descargar Operaciones + Descargar CaseLog" at bounding box center [462, 236] width 160 height 22
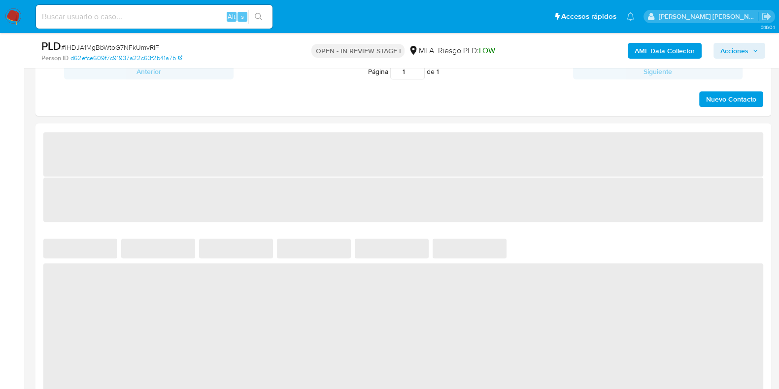
select select "10"
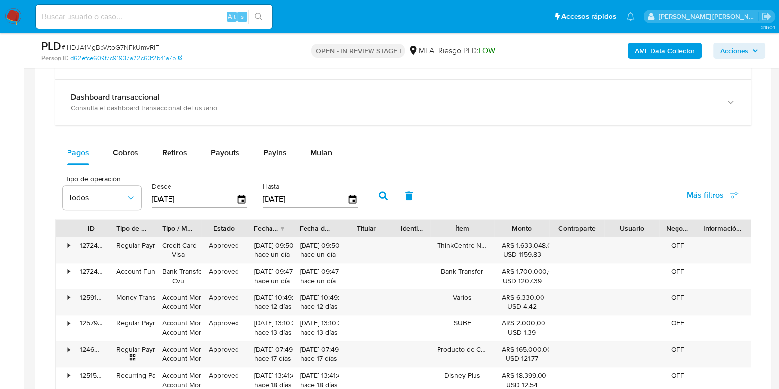
scroll to position [800, 0]
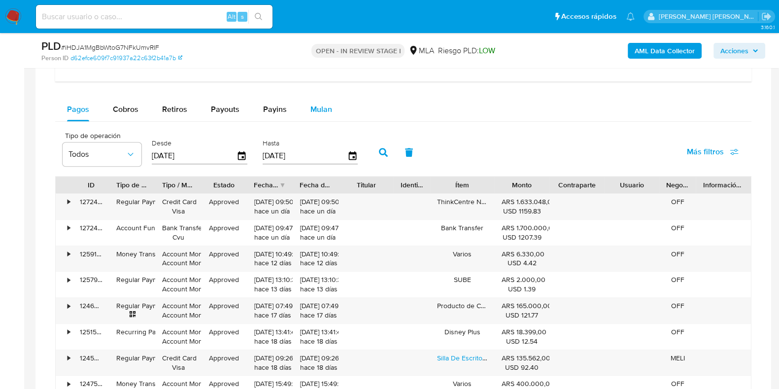
click at [324, 115] on div "Mulan" at bounding box center [321, 110] width 22 height 24
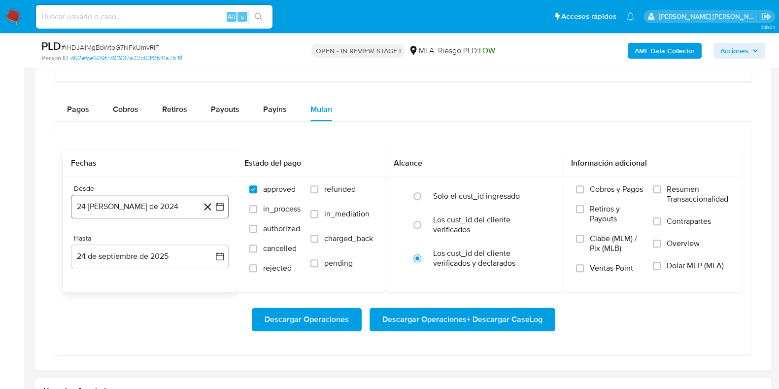
click at [160, 205] on button "24 de agosto de 2024" at bounding box center [150, 207] width 158 height 24
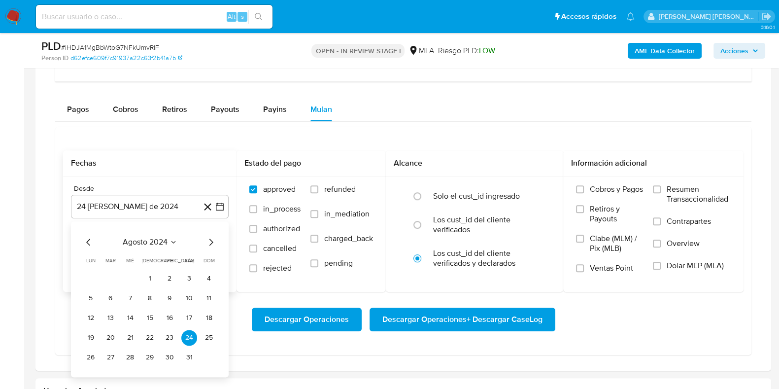
click at [211, 236] on icon "Mes siguiente" at bounding box center [211, 242] width 12 height 12
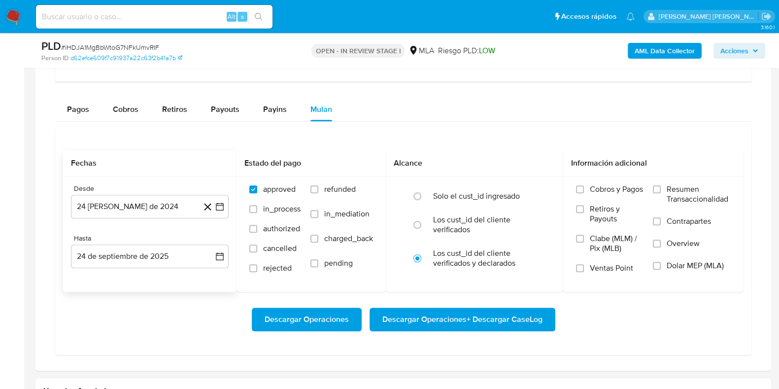
click at [211, 235] on div "Hasta" at bounding box center [150, 238] width 158 height 9
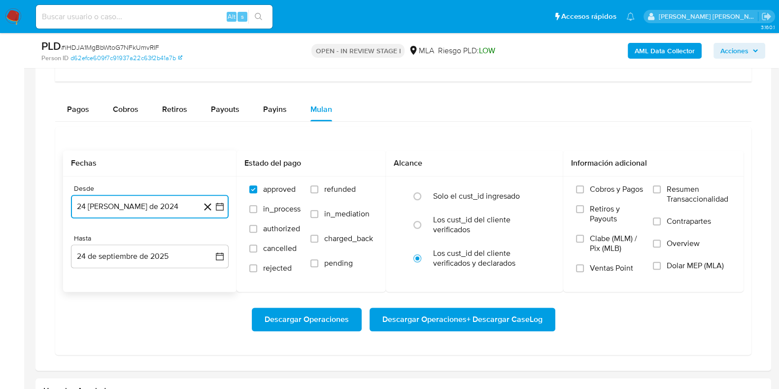
click at [185, 208] on button "24 de agosto de 2024" at bounding box center [150, 207] width 158 height 24
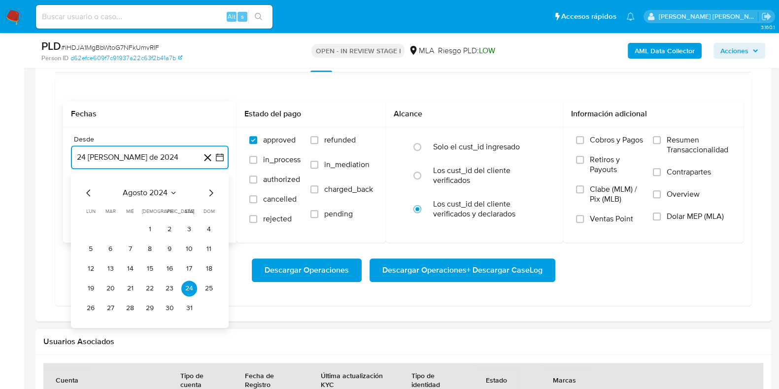
scroll to position [923, 0]
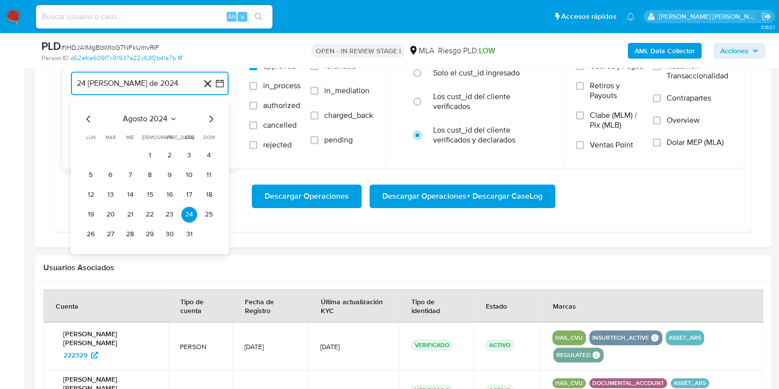
click at [205, 118] on icon "Mes siguiente" at bounding box center [211, 119] width 12 height 12
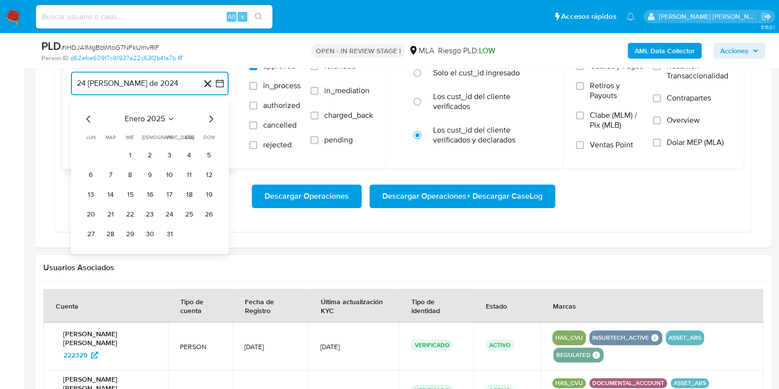
click at [205, 118] on icon "Mes siguiente" at bounding box center [211, 119] width 12 height 12
click at [150, 153] on button "1" at bounding box center [150, 155] width 16 height 16
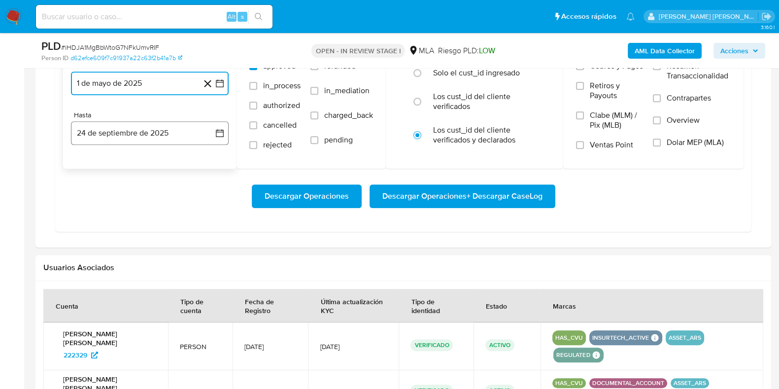
click at [152, 137] on button "24 de septiembre de 2025" at bounding box center [150, 133] width 158 height 24
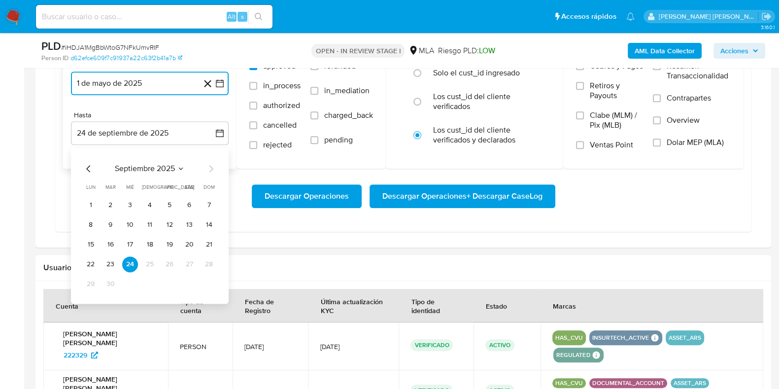
click at [89, 163] on icon "Mes anterior" at bounding box center [89, 169] width 12 height 12
click at [206, 279] on button "31" at bounding box center [209, 284] width 16 height 16
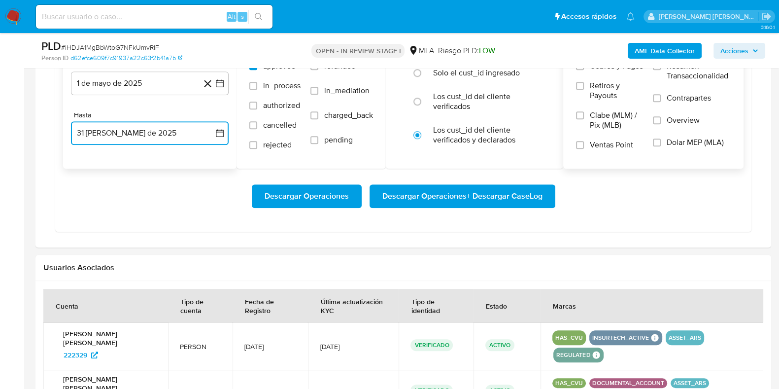
drag, startPoint x: 659, startPoint y: 141, endPoint x: 645, endPoint y: 141, distance: 13.8
click at [660, 141] on input "Dolar MEP (MLA)" at bounding box center [657, 142] width 8 height 8
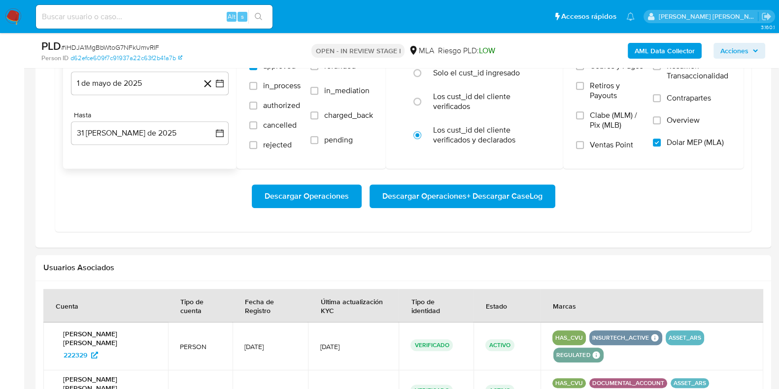
click at [480, 194] on span "Descargar Operaciones + Descargar CaseLog" at bounding box center [462, 196] width 160 height 22
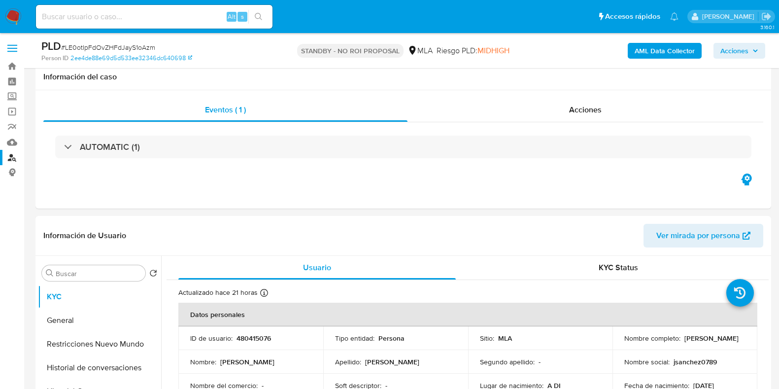
select select "10"
click at [93, 21] on input at bounding box center [154, 16] width 236 height 13
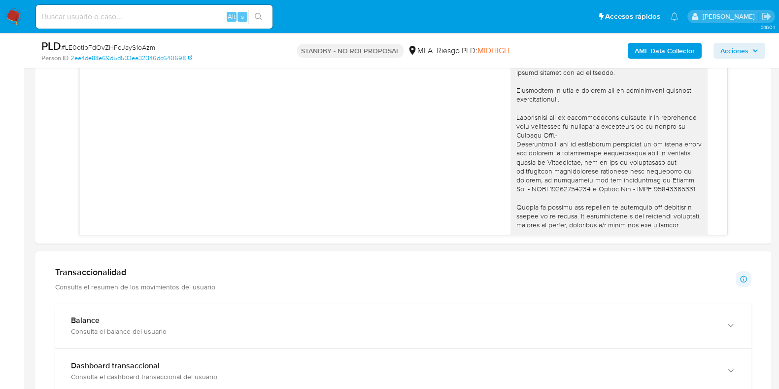
scroll to position [1005, 0]
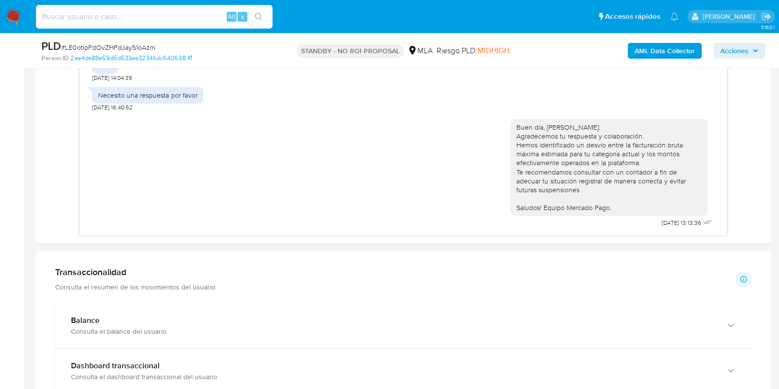
paste input "1461275960"
type input "1461275960"
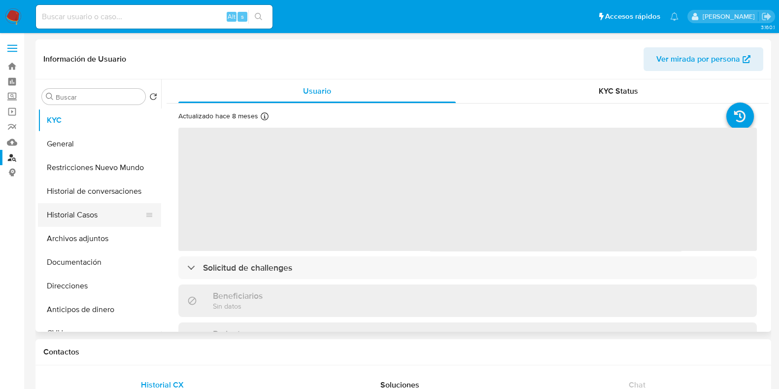
click at [99, 204] on button "Historial Casos" at bounding box center [95, 215] width 115 height 24
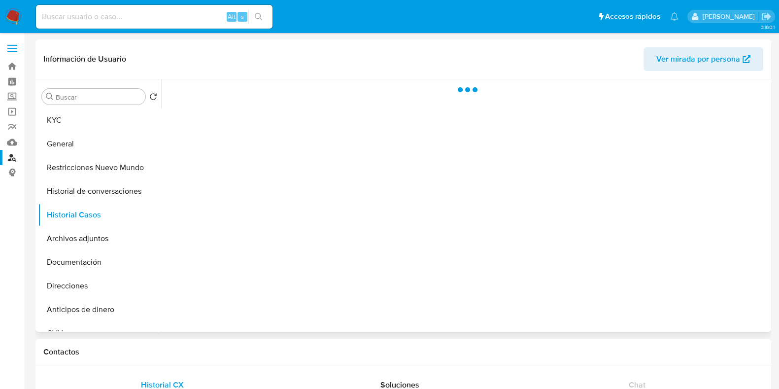
select select "10"
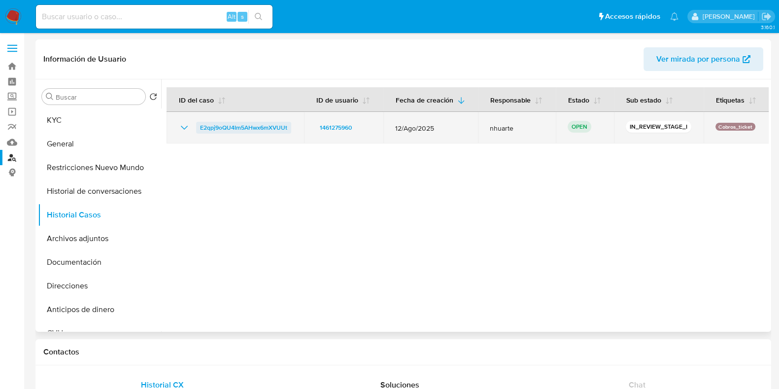
click at [270, 123] on span "E2qpj9oQU4Im5AHwx6mXVUUt" at bounding box center [243, 128] width 87 height 12
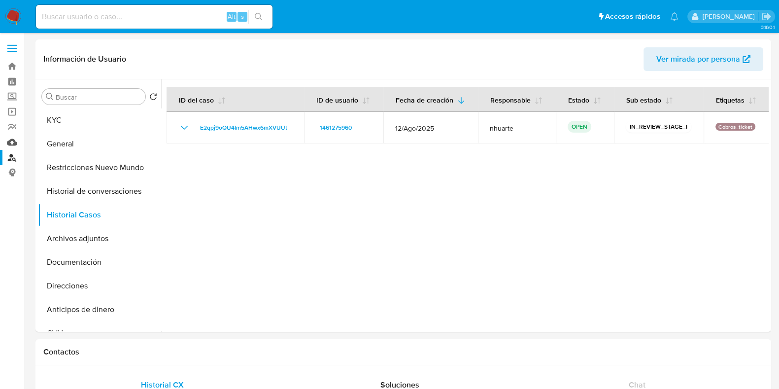
click at [13, 136] on link "Mulan" at bounding box center [58, 142] width 117 height 15
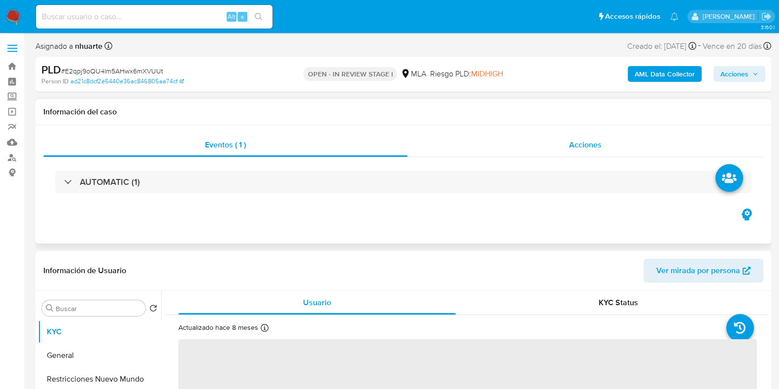
select select "10"
click at [599, 137] on div "Acciones" at bounding box center [585, 145] width 356 height 24
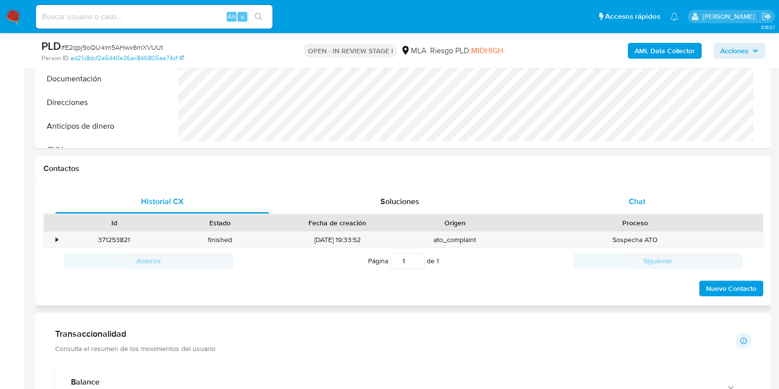
scroll to position [492, 0]
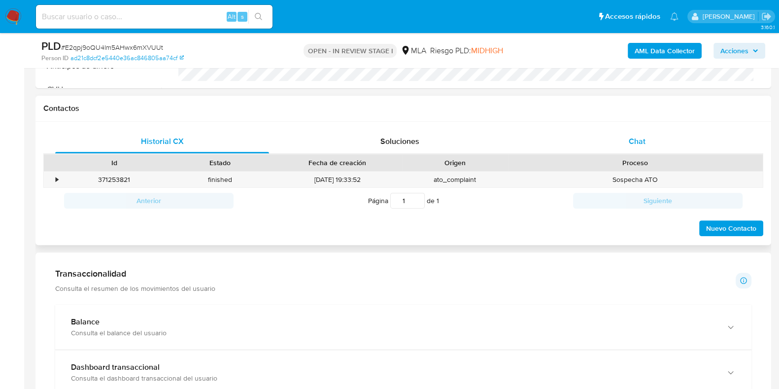
click at [641, 136] on span "Chat" at bounding box center [637, 140] width 17 height 11
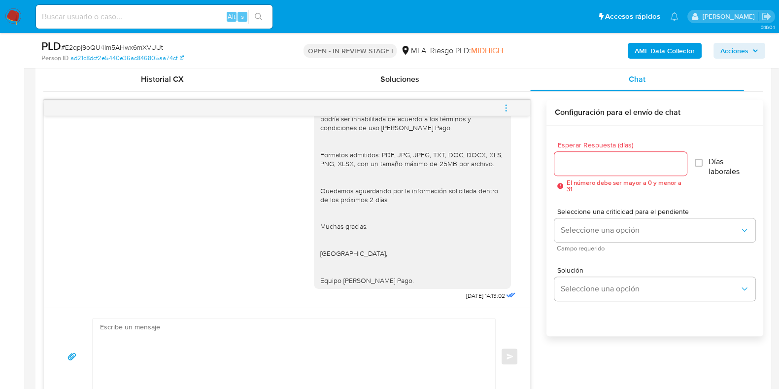
scroll to position [1071, 0]
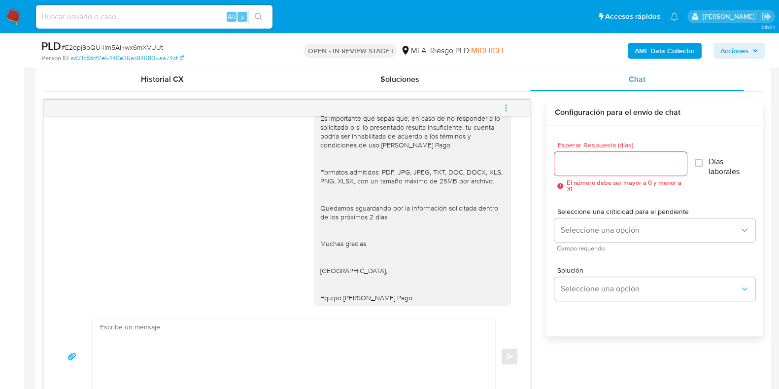
click at [507, 107] on icon "menu-action" at bounding box center [506, 107] width 9 height 9
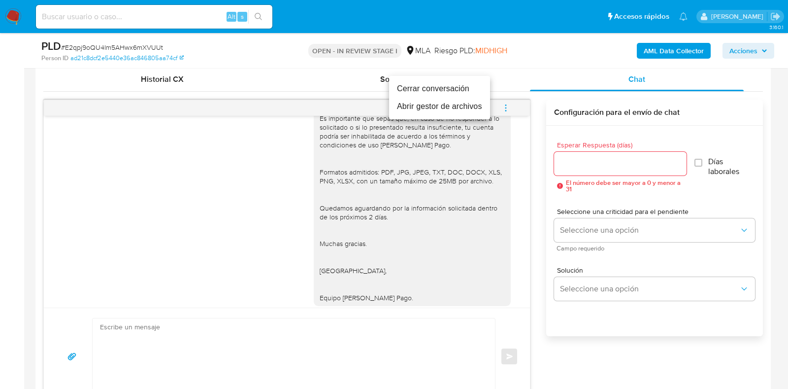
click at [471, 91] on li "Cerrar conversación" at bounding box center [439, 89] width 101 height 18
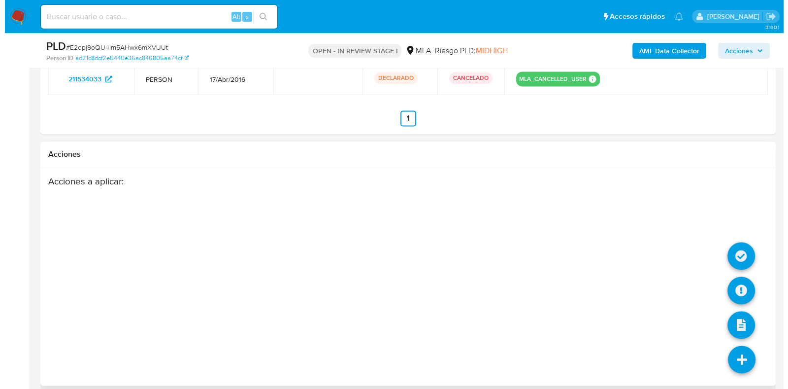
scroll to position [1766, 0]
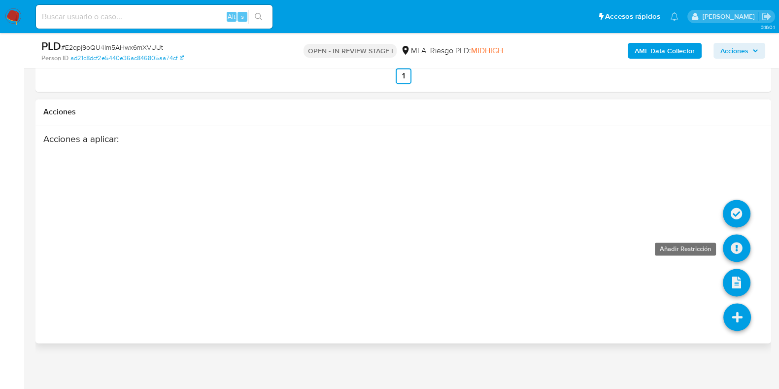
click at [735, 250] on icon at bounding box center [737, 248] width 28 height 28
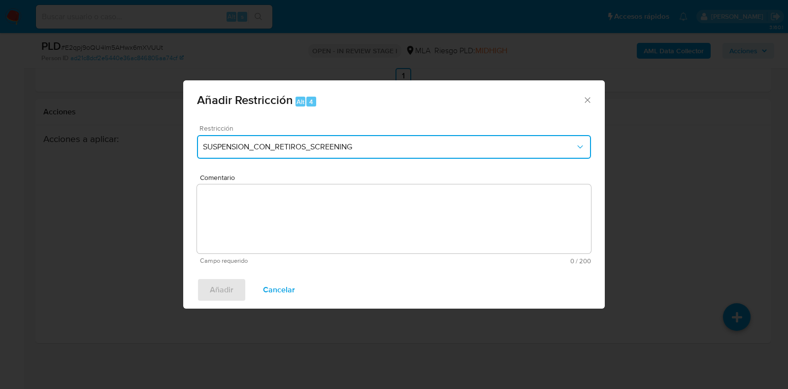
click at [271, 146] on span "SUSPENSION_CON_RETIROS_SCREENING" at bounding box center [389, 147] width 372 height 10
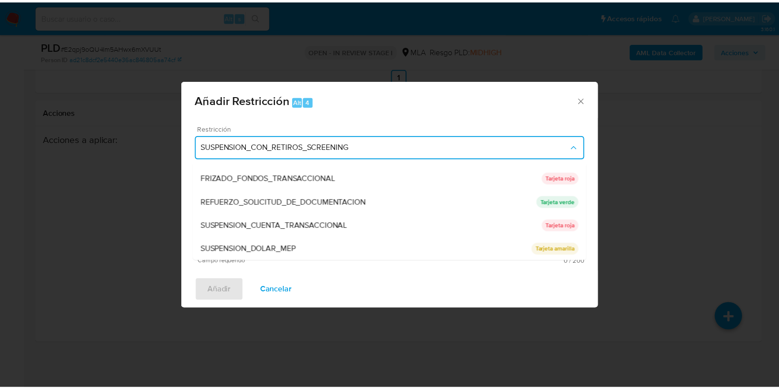
scroll to position [209, 0]
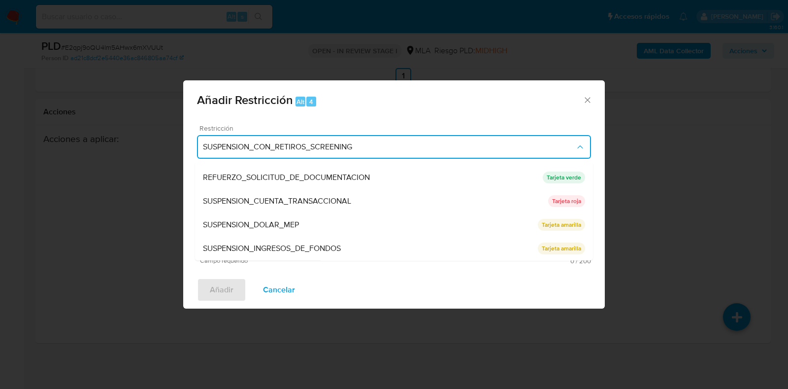
click at [281, 202] on span "SUSPENSION_CUENTA_TRANSACCIONAL" at bounding box center [277, 202] width 148 height 10
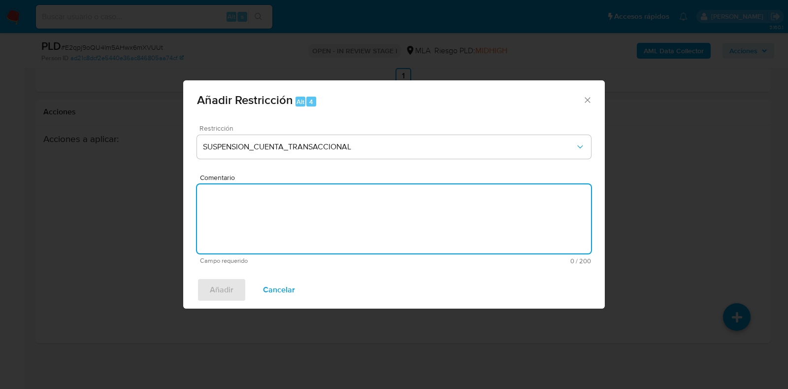
click at [281, 202] on textarea "Comentario" at bounding box center [394, 218] width 394 height 69
type textarea "AML"
click at [214, 292] on span "Añadir" at bounding box center [222, 290] width 24 height 22
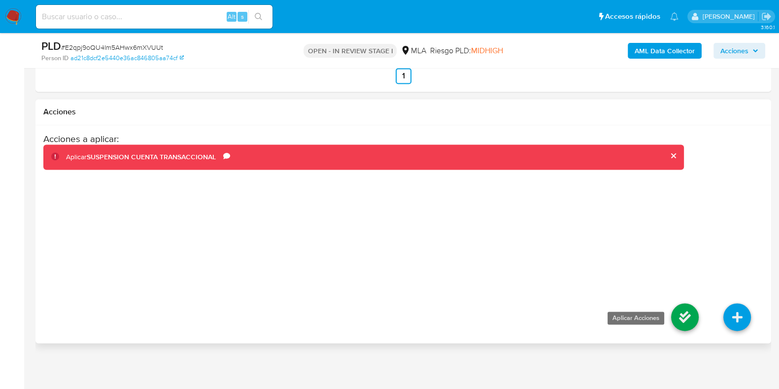
click at [685, 319] on icon at bounding box center [685, 317] width 28 height 28
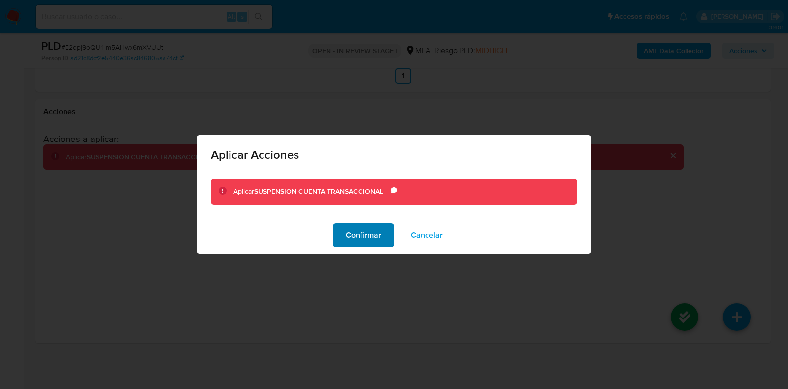
click at [360, 234] on span "Confirmar" at bounding box center [363, 235] width 35 height 22
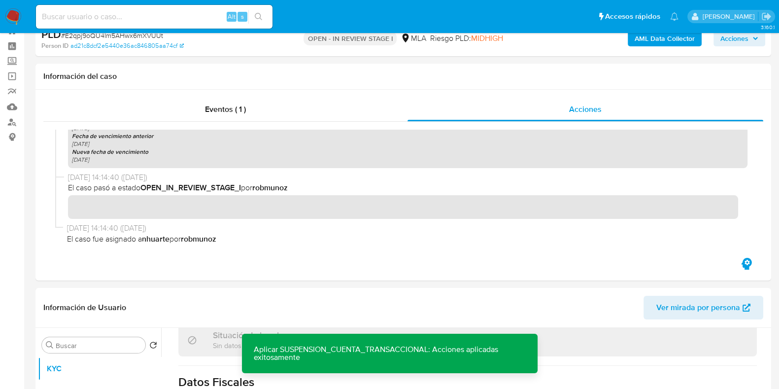
scroll to position [0, 0]
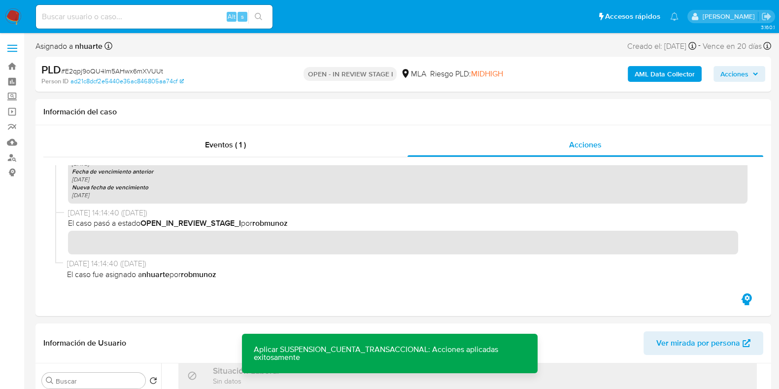
click at [675, 70] on b "AML Data Collector" at bounding box center [665, 74] width 60 height 16
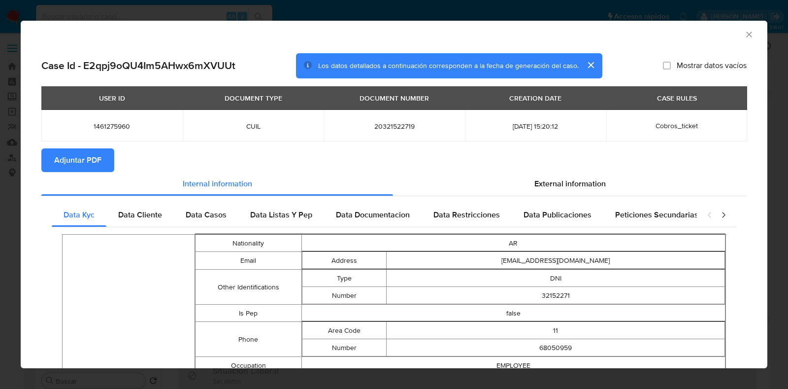
click at [744, 35] on icon "Cerrar ventana" at bounding box center [749, 35] width 10 height 10
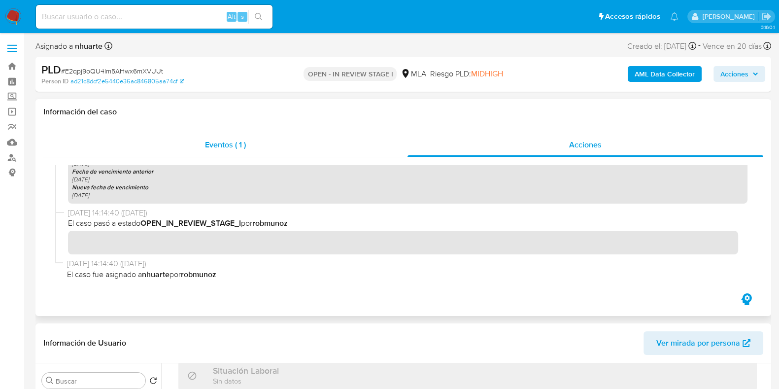
click at [227, 151] on div "Eventos ( 1 )" at bounding box center [225, 145] width 364 height 24
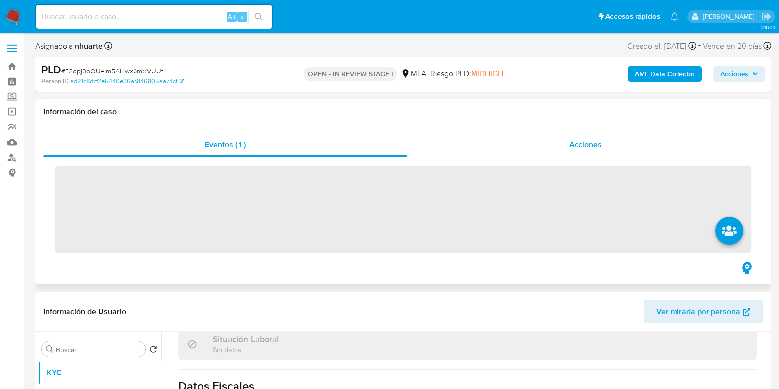
click at [589, 139] on span "Acciones" at bounding box center [585, 144] width 33 height 11
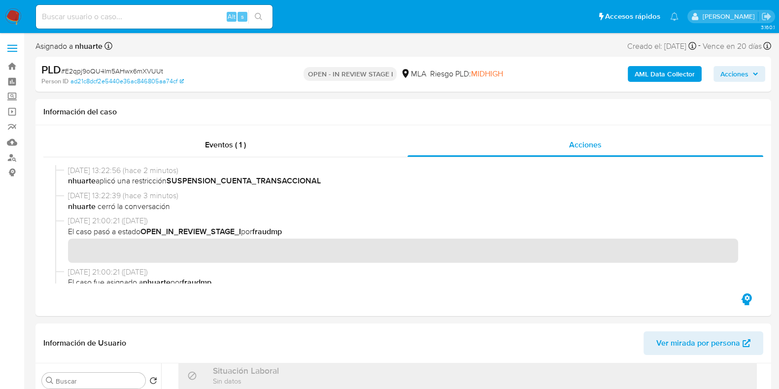
click at [664, 71] on b "AML Data Collector" at bounding box center [665, 74] width 60 height 16
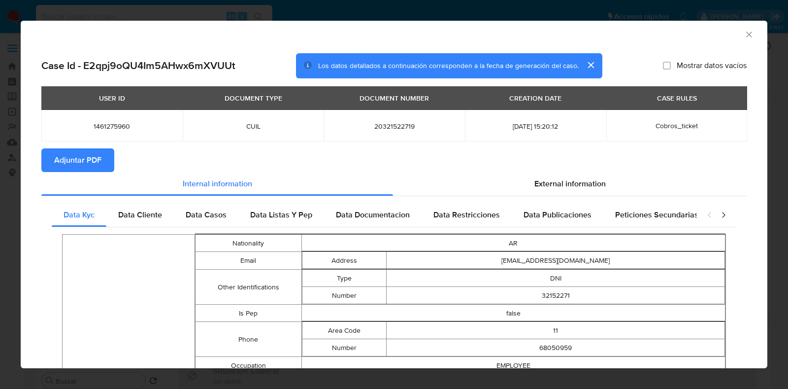
click at [79, 162] on span "Adjuntar PDF" at bounding box center [77, 160] width 47 height 22
click at [746, 33] on icon "Cerrar ventana" at bounding box center [748, 34] width 5 height 5
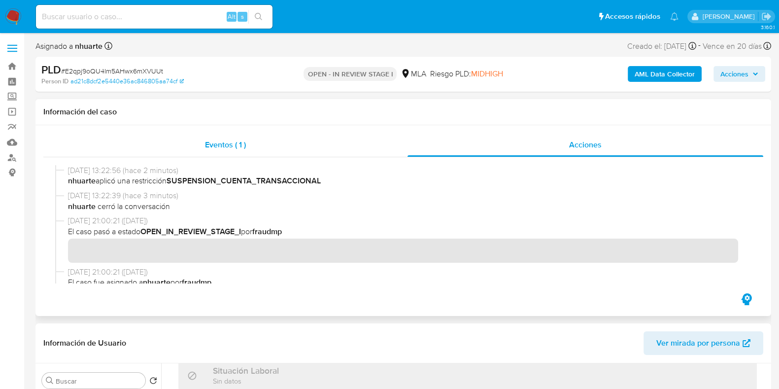
click at [212, 145] on span "Eventos ( 1 )" at bounding box center [225, 144] width 41 height 11
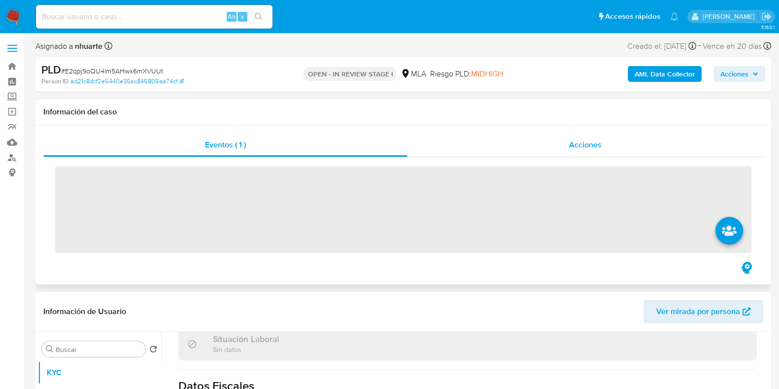
click at [574, 145] on span "Acciones" at bounding box center [585, 144] width 33 height 11
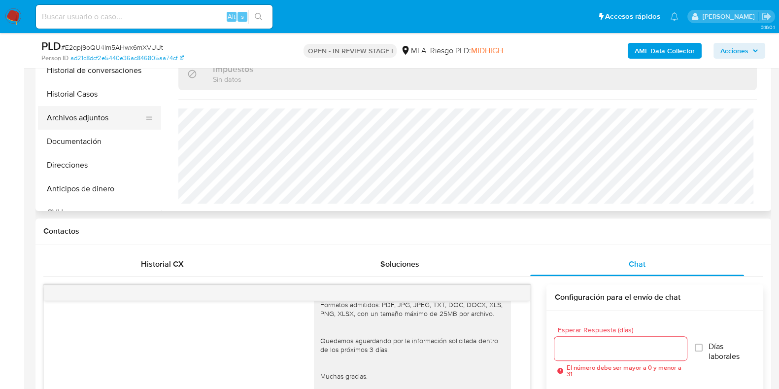
scroll to position [246, 0]
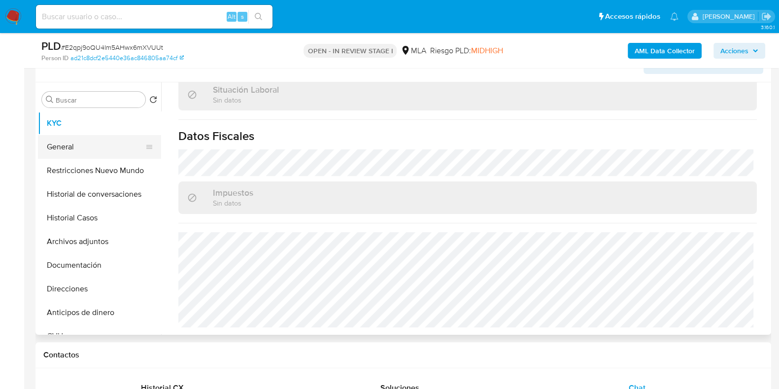
click at [95, 153] on button "General" at bounding box center [95, 147] width 115 height 24
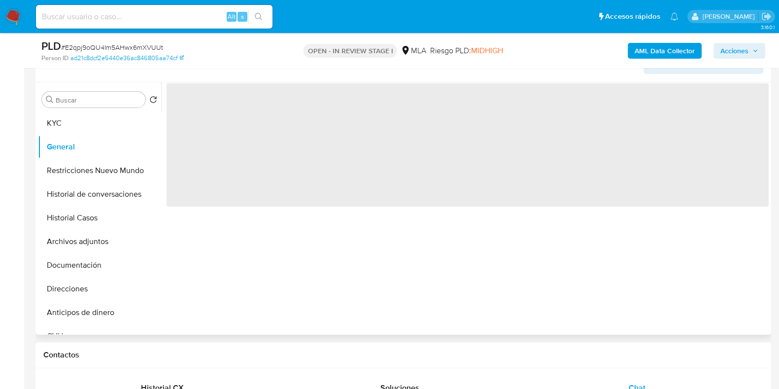
scroll to position [0, 0]
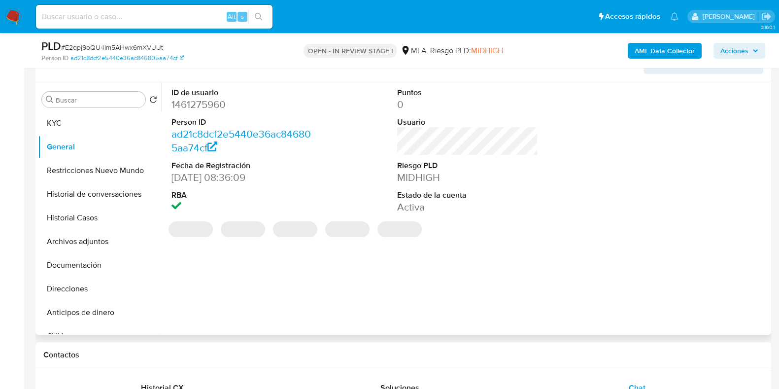
click at [208, 102] on dd "1461275960" at bounding box center [241, 105] width 141 height 14
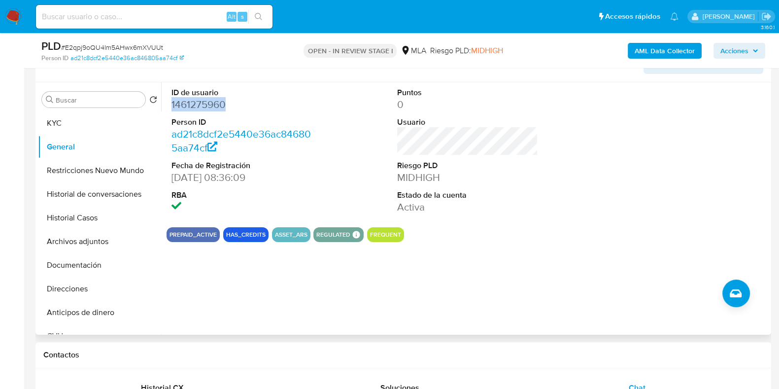
copy dd "1461275960"
click at [54, 134] on button "KYC" at bounding box center [95, 123] width 115 height 24
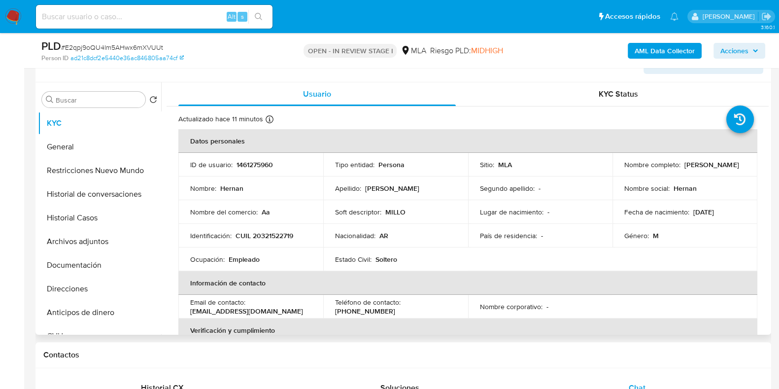
click at [267, 234] on p "CUIL 20321522719" at bounding box center [265, 235] width 58 height 9
copy p "20321522719"
click at [70, 264] on button "Documentación" at bounding box center [95, 265] width 115 height 24
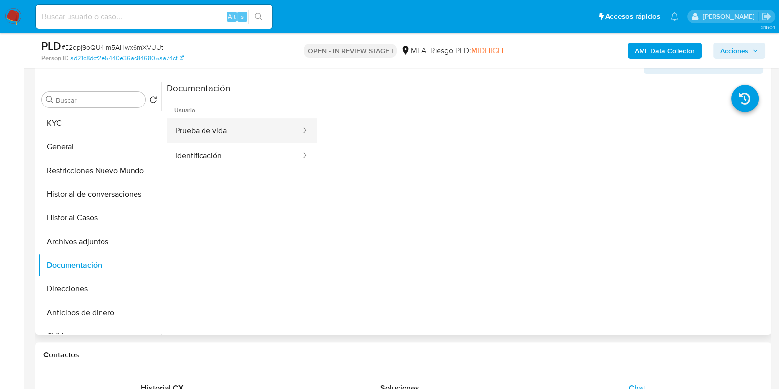
click at [233, 126] on button "Prueba de vida" at bounding box center [234, 130] width 135 height 25
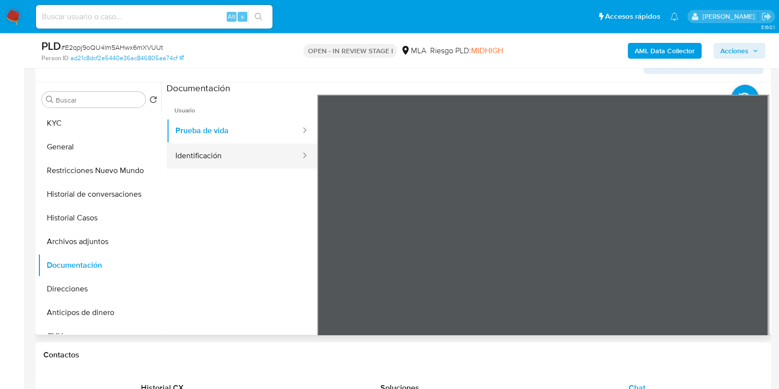
click at [233, 154] on button "Identificación" at bounding box center [234, 155] width 135 height 25
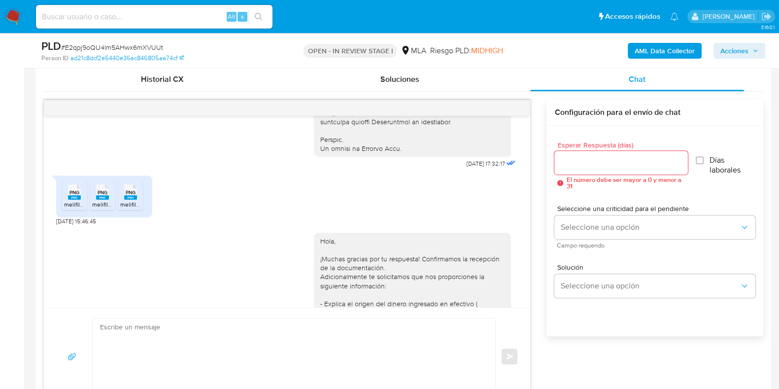
scroll to position [431, 0]
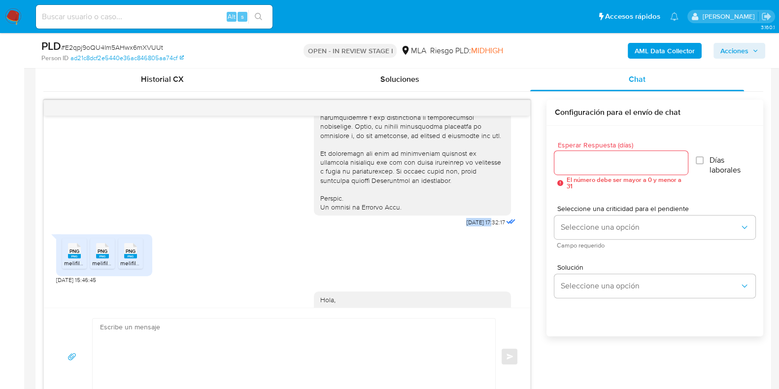
drag, startPoint x: 443, startPoint y: 241, endPoint x: 473, endPoint y: 242, distance: 30.1
copy span "18/08/2025"
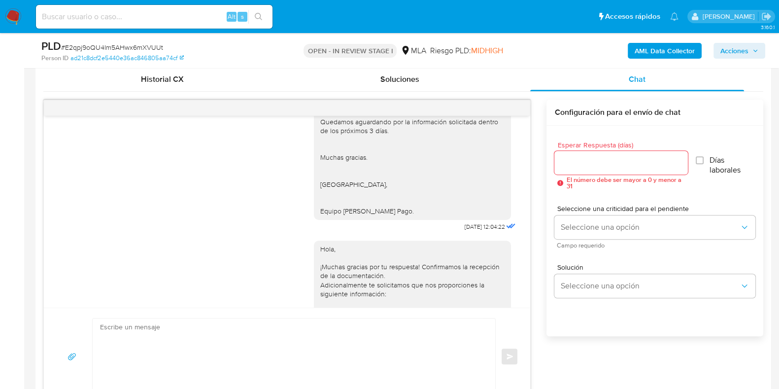
scroll to position [800, 0]
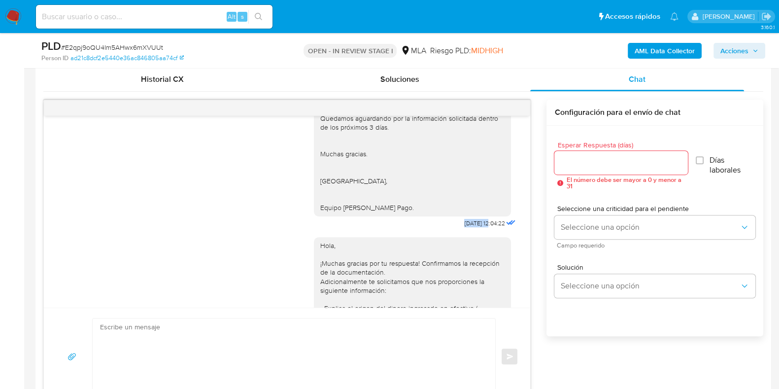
drag, startPoint x: 438, startPoint y: 266, endPoint x: 471, endPoint y: 266, distance: 32.5
click at [471, 230] on div "Hola, ¡Muchas gracias por tu respuesta! Confirmamos la recepción de la document…" at bounding box center [416, 72] width 204 height 315
copy span "25/08/202"
click at [464, 227] on span "25/08/2025 12:04:22" at bounding box center [484, 223] width 40 height 8
drag, startPoint x: 440, startPoint y: 268, endPoint x: 472, endPoint y: 270, distance: 31.6
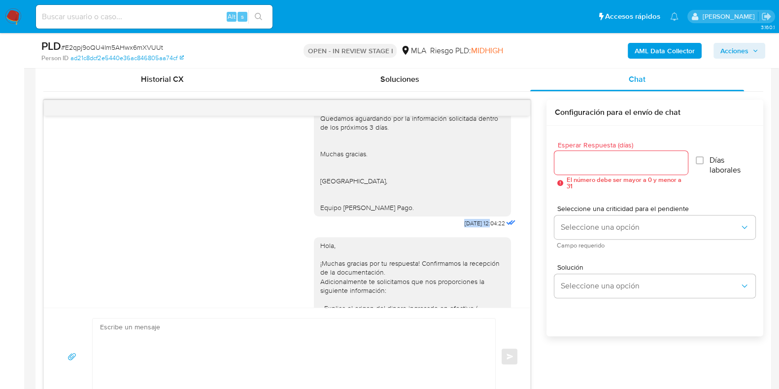
click at [472, 230] on div "Hola, ¡Muchas gracias por tu respuesta! Confirmamos la recepción de la document…" at bounding box center [416, 72] width 204 height 315
copy span "25/08/2025"
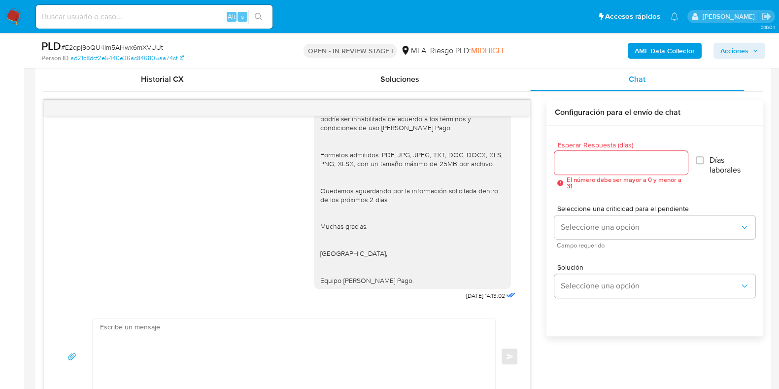
scroll to position [1132, 0]
drag, startPoint x: 453, startPoint y: 295, endPoint x: 474, endPoint y: 295, distance: 21.2
click at [474, 295] on div "Hola, ¡Muchas gracias por tu respuesta! Confirmamos la recepción de la document…" at bounding box center [416, 122] width 204 height 360
copy span "16/09/2025"
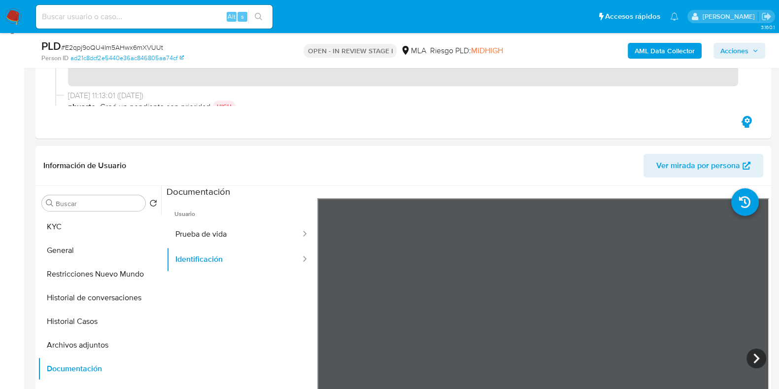
scroll to position [123, 0]
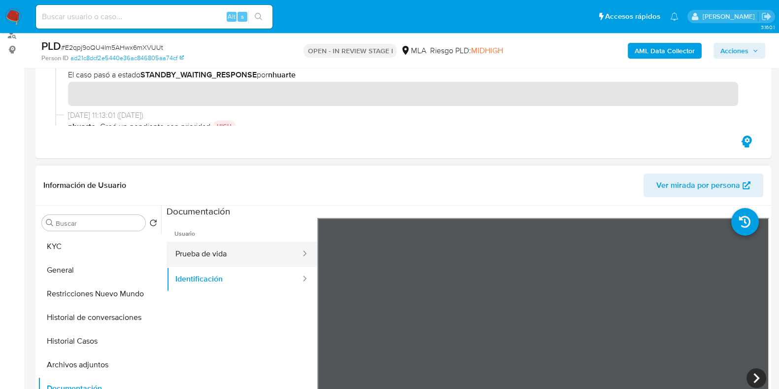
click at [231, 246] on button "Prueba de vida" at bounding box center [234, 253] width 135 height 25
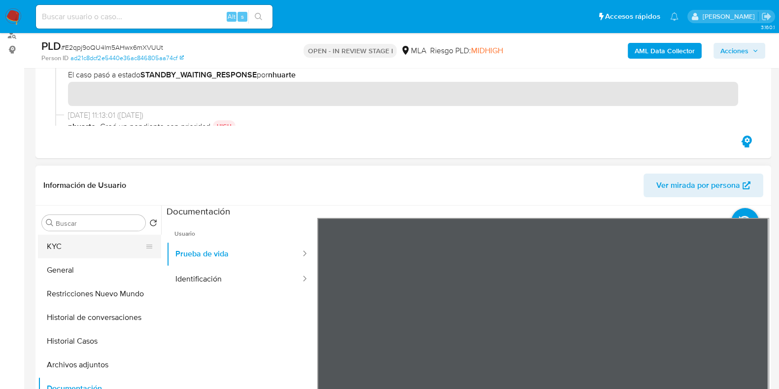
click at [97, 250] on button "KYC" at bounding box center [95, 247] width 115 height 24
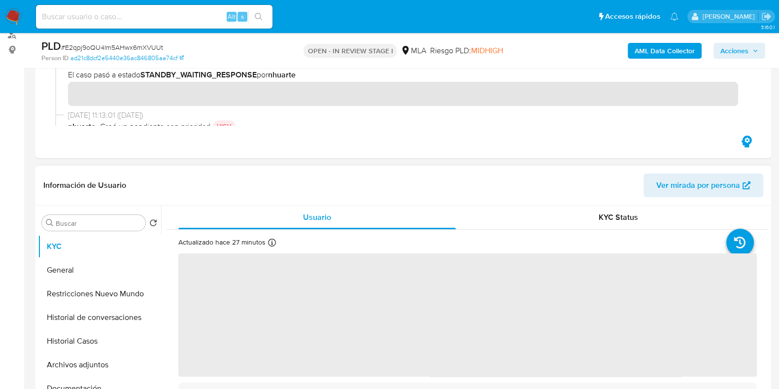
scroll to position [0, 0]
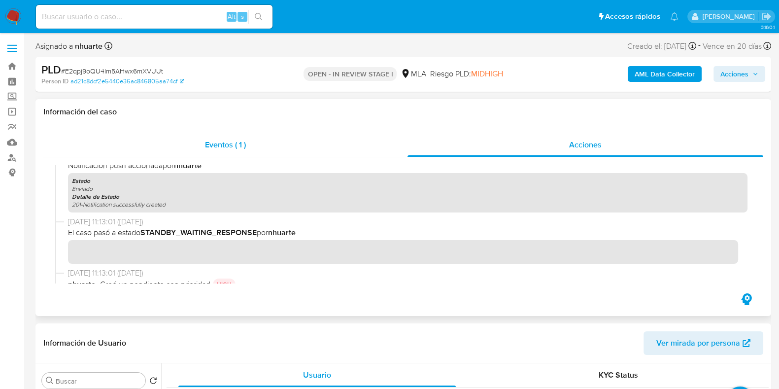
click at [245, 144] on span "Eventos ( 1 )" at bounding box center [225, 144] width 41 height 11
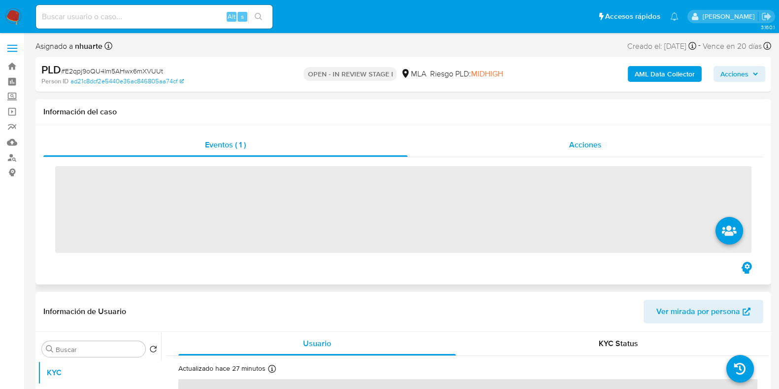
click at [556, 141] on div "Acciones" at bounding box center [585, 145] width 356 height 24
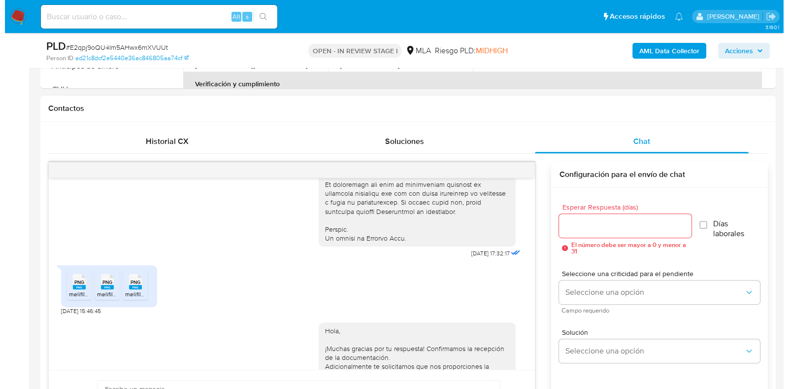
scroll to position [246, 0]
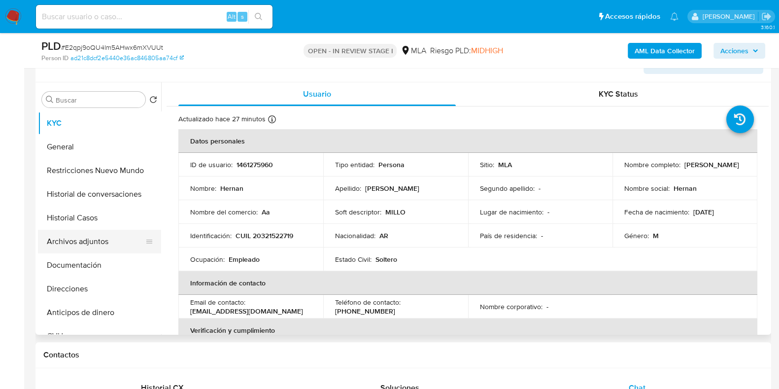
click at [98, 239] on button "Archivos adjuntos" at bounding box center [95, 242] width 115 height 24
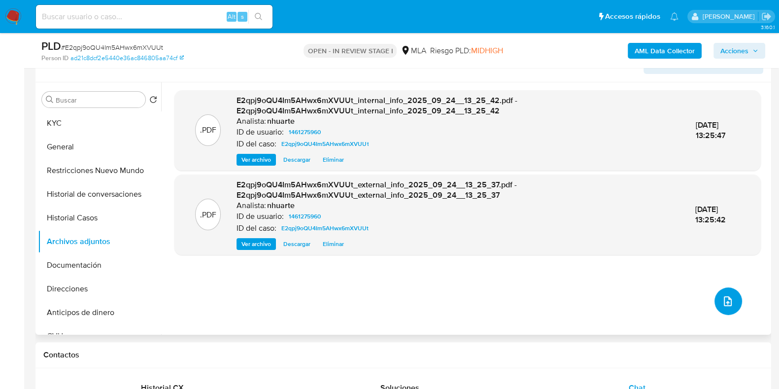
click at [725, 296] on icon "upload-file" at bounding box center [728, 301] width 12 height 12
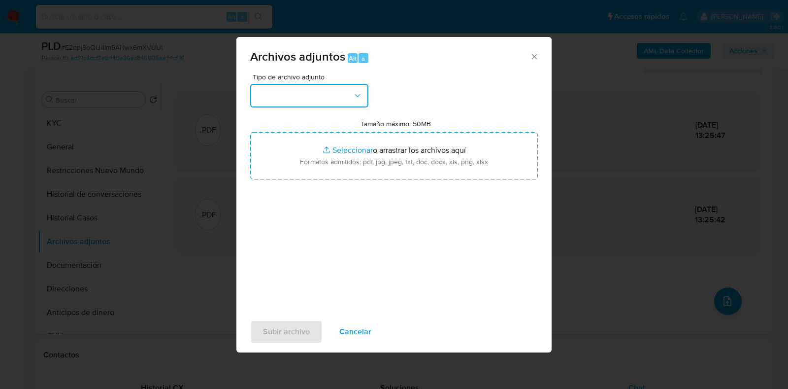
click at [361, 101] on button "button" at bounding box center [309, 96] width 118 height 24
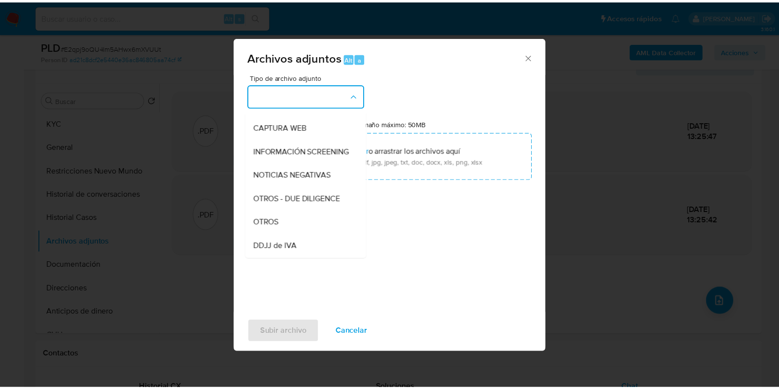
scroll to position [129, 0]
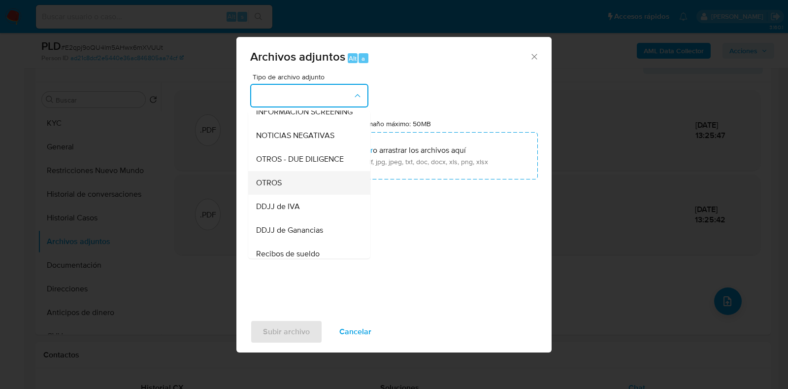
click at [322, 189] on div "OTROS" at bounding box center [306, 183] width 101 height 24
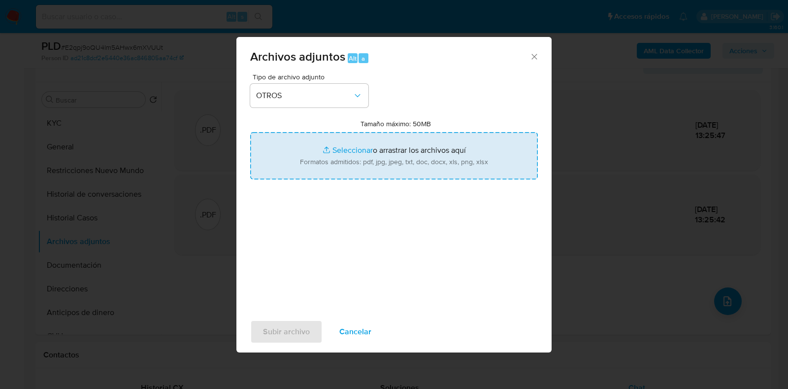
type input "C:\fakepath\Junio 2025.png"
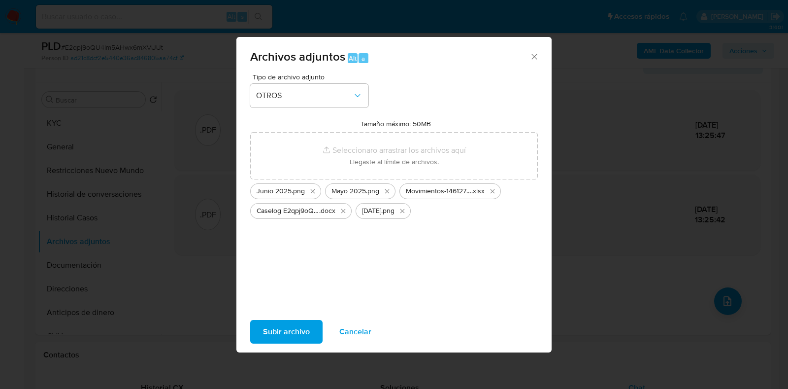
click at [302, 331] on span "Subir archivo" at bounding box center [286, 332] width 47 height 22
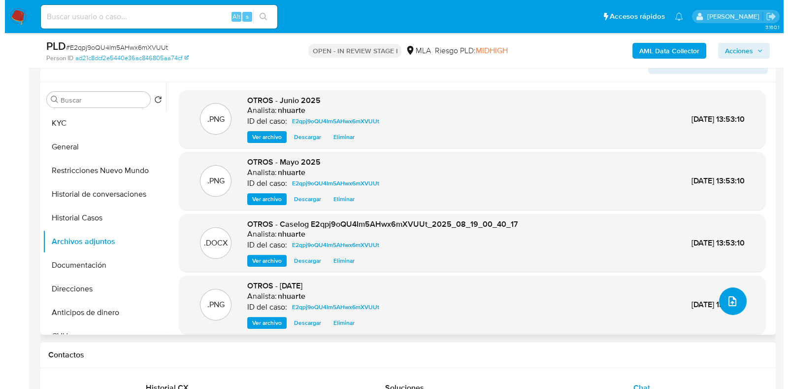
scroll to position [7, 0]
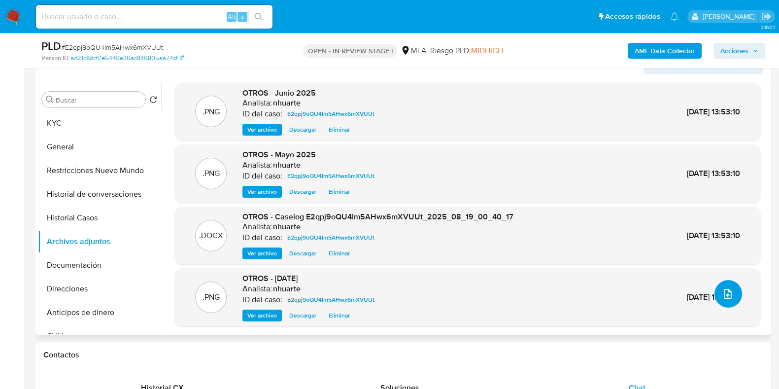
click at [723, 290] on icon "upload-file" at bounding box center [728, 294] width 12 height 12
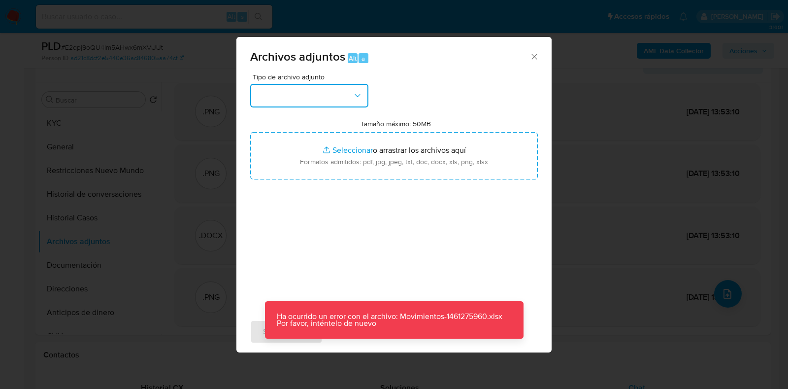
click at [356, 91] on icon "button" at bounding box center [358, 96] width 10 height 10
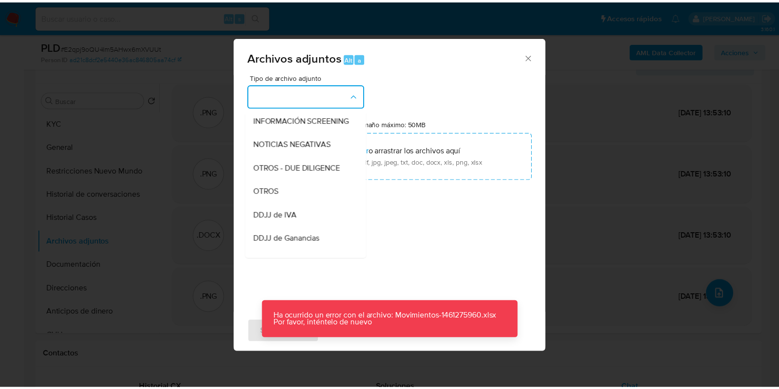
scroll to position [146, 0]
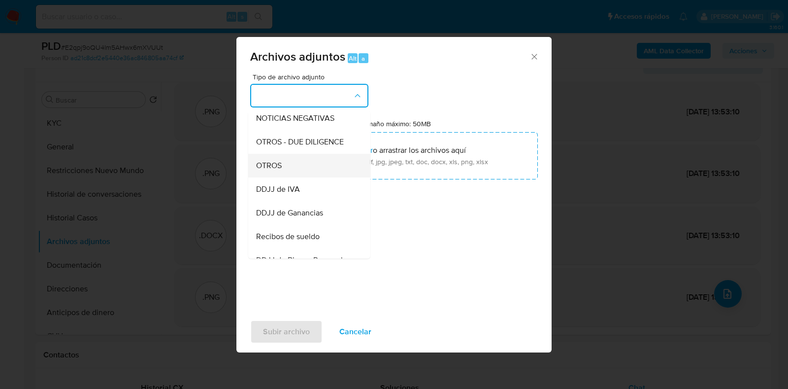
click at [338, 171] on div "OTROS" at bounding box center [306, 166] width 101 height 24
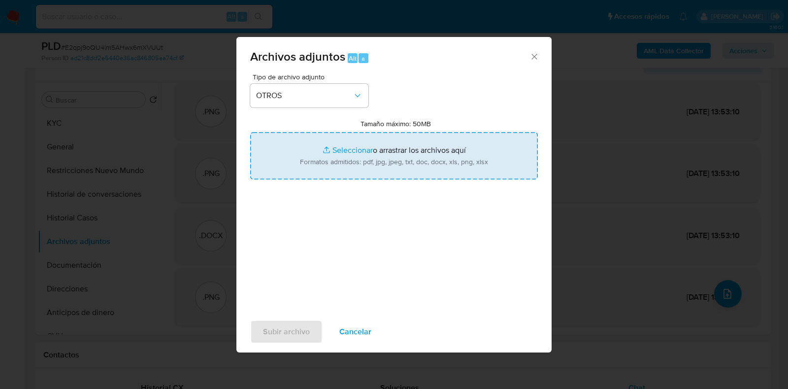
type input "C:\fakepath\Movimientos-1461275960.xlsx"
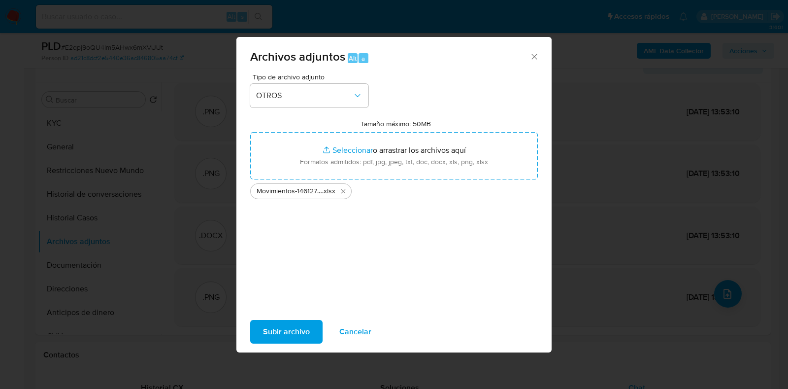
click at [284, 330] on span "Subir archivo" at bounding box center [286, 332] width 47 height 22
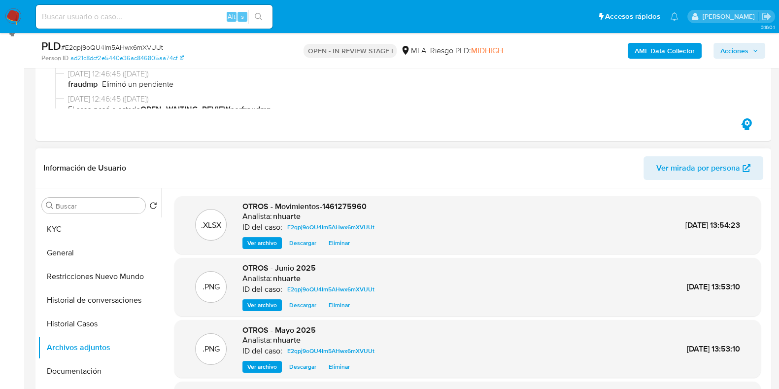
scroll to position [0, 0]
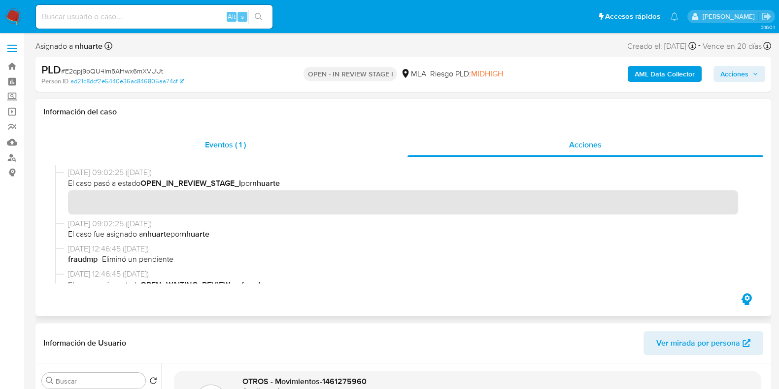
click at [238, 152] on div "Eventos ( 1 )" at bounding box center [225, 145] width 364 height 24
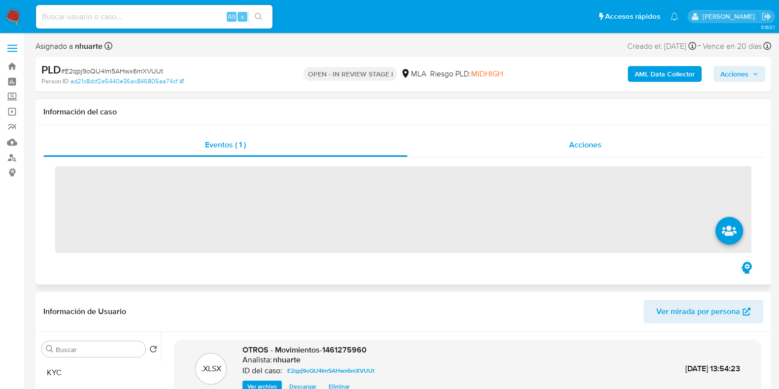
click at [571, 144] on span "Acciones" at bounding box center [585, 144] width 33 height 11
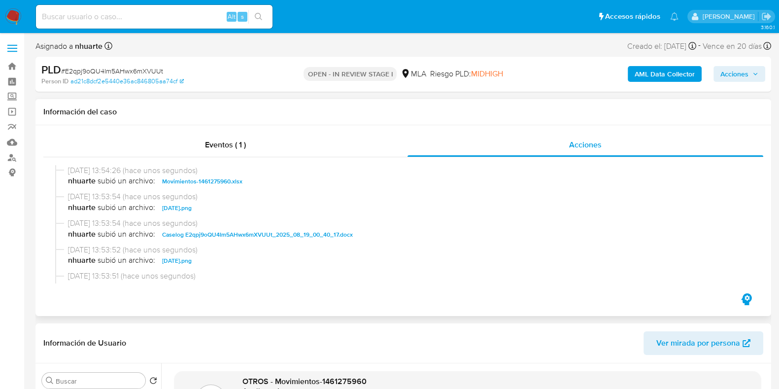
scroll to position [61, 0]
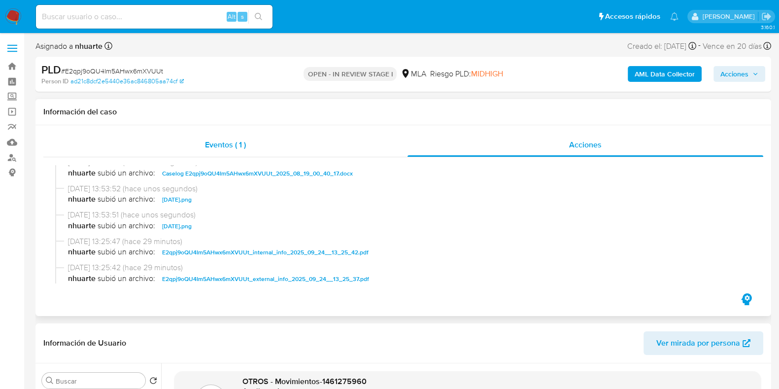
click at [249, 141] on div "Eventos ( 1 )" at bounding box center [225, 145] width 364 height 24
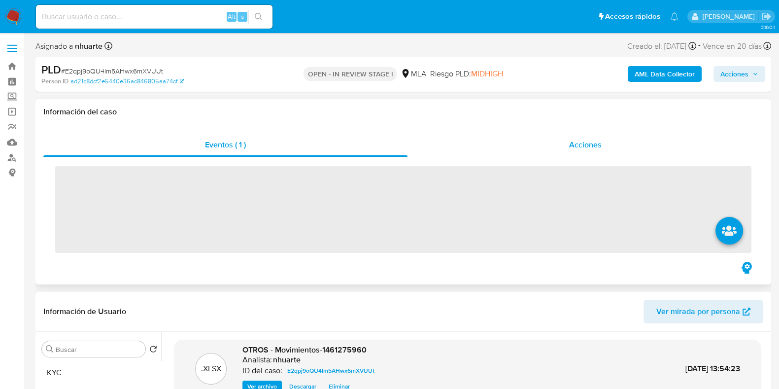
click at [589, 143] on span "Acciones" at bounding box center [585, 144] width 33 height 11
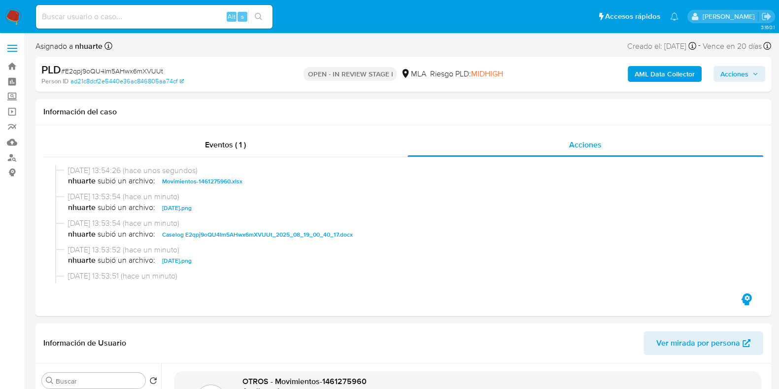
click at [741, 75] on span "Acciones" at bounding box center [734, 74] width 28 height 16
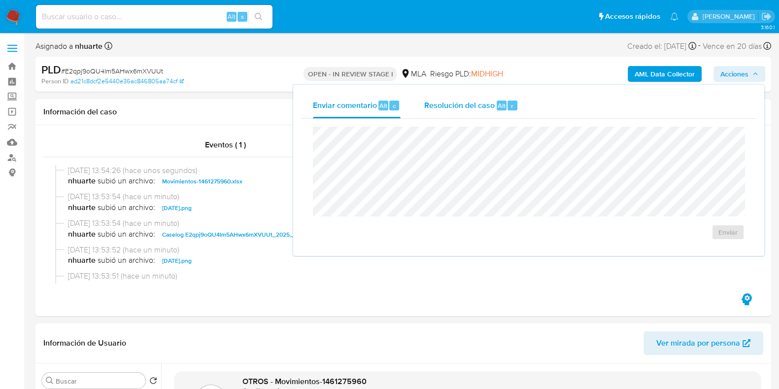
click at [480, 105] on span "Resolución del caso" at bounding box center [459, 105] width 70 height 11
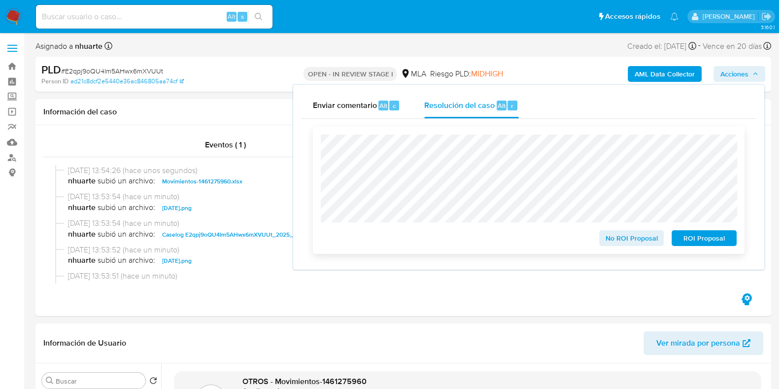
click at [700, 239] on span "ROI Proposal" at bounding box center [703, 238] width 51 height 14
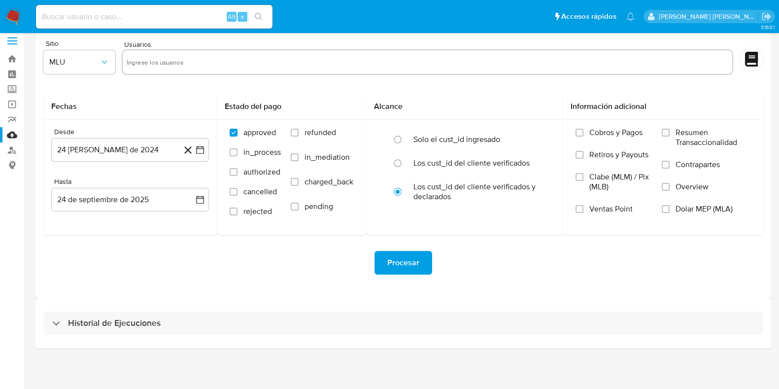
scroll to position [8, 0]
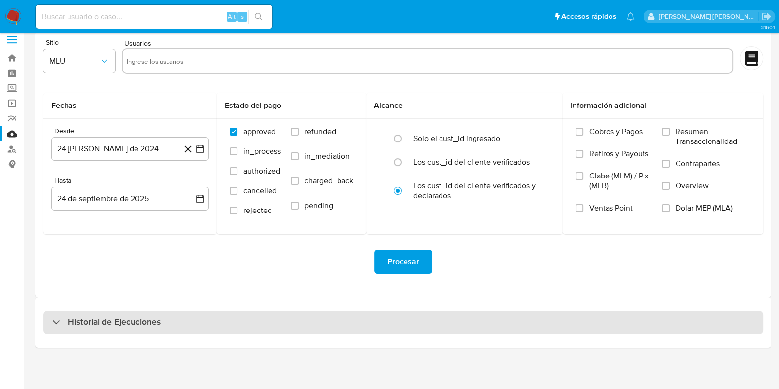
click at [222, 326] on div "Historial de Ejecuciones" at bounding box center [403, 322] width 720 height 24
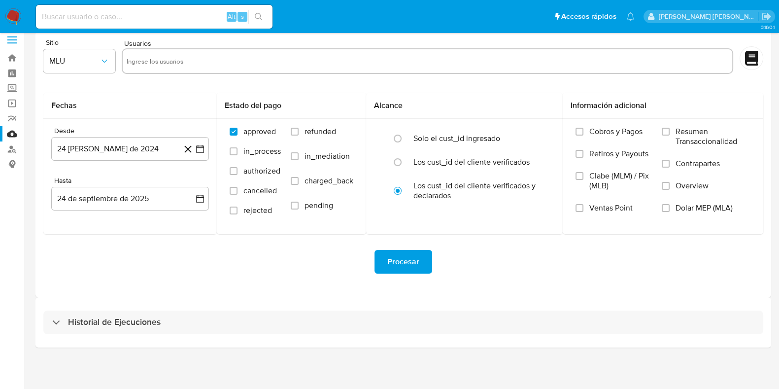
select select "10"
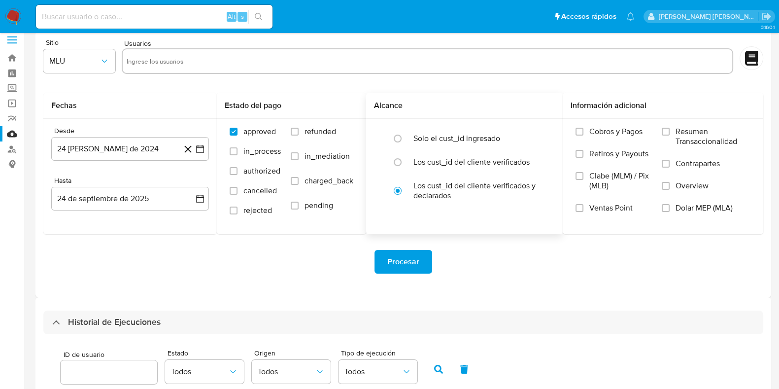
scroll to position [255, 0]
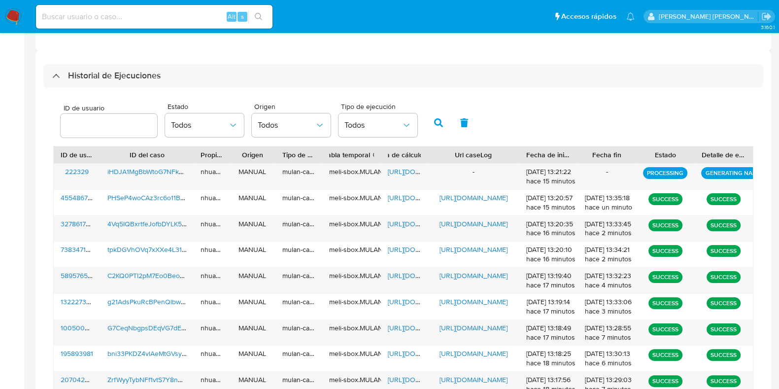
drag, startPoint x: 504, startPoint y: 149, endPoint x: 545, endPoint y: 152, distance: 41.5
click at [545, 152] on div "ID de usuario ID del caso Propietario Origen Tipo de ejecución Tabla temporal D…" at bounding box center [403, 154] width 699 height 17
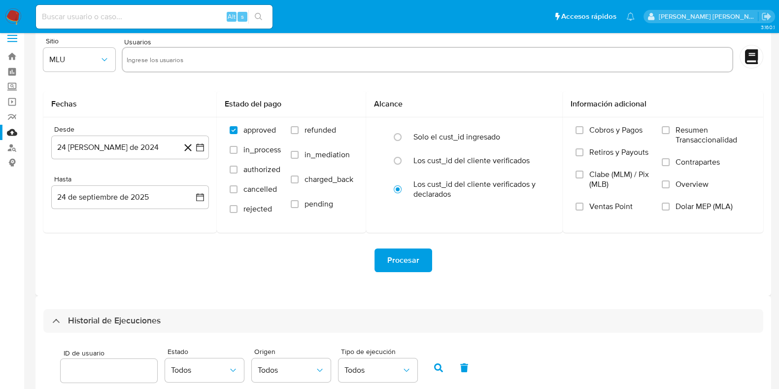
scroll to position [0, 0]
